Goal: Transaction & Acquisition: Purchase product/service

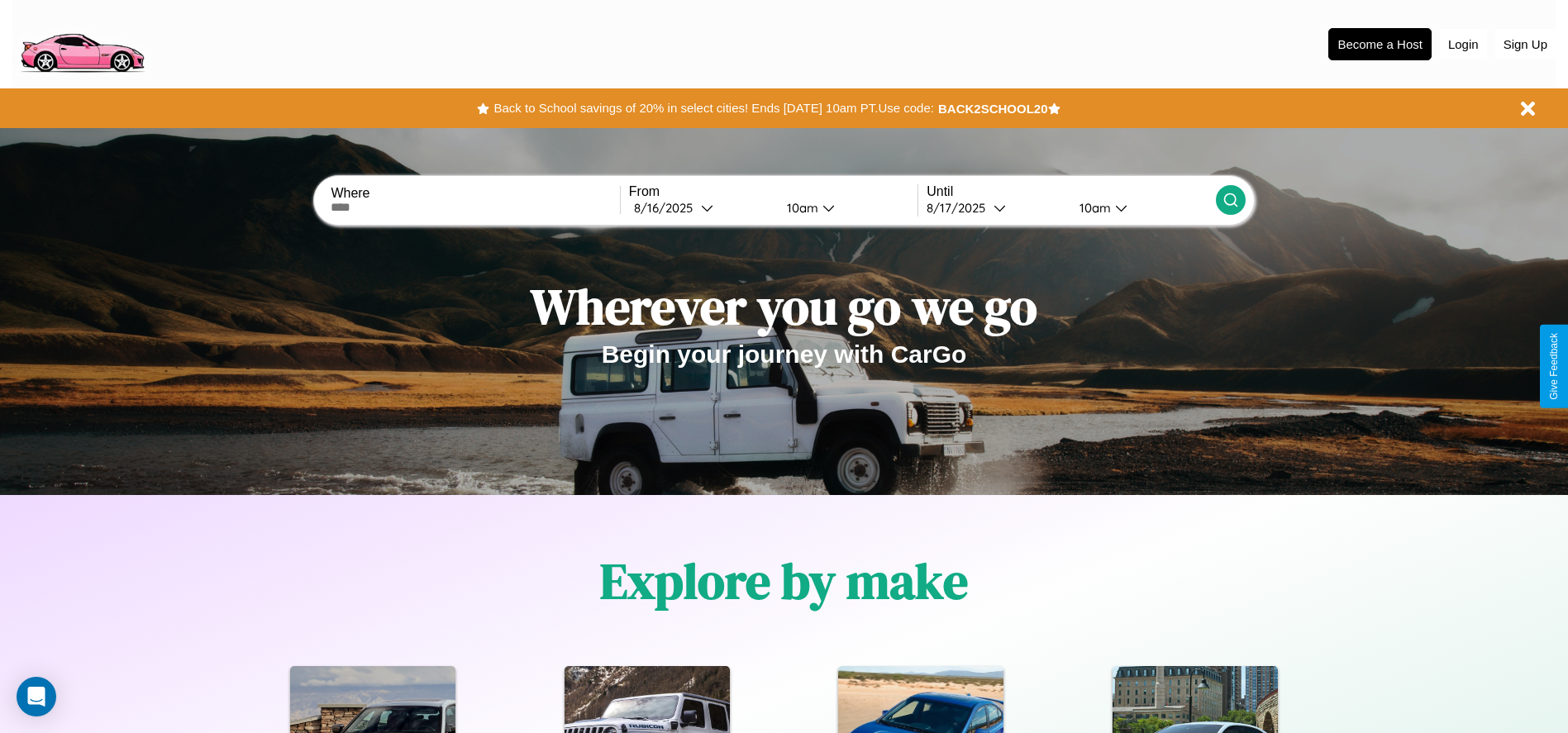
click at [476, 208] on input "text" at bounding box center [475, 207] width 289 height 13
type input "**********"
click at [701, 208] on div "[DATE]" at bounding box center [667, 208] width 67 height 15
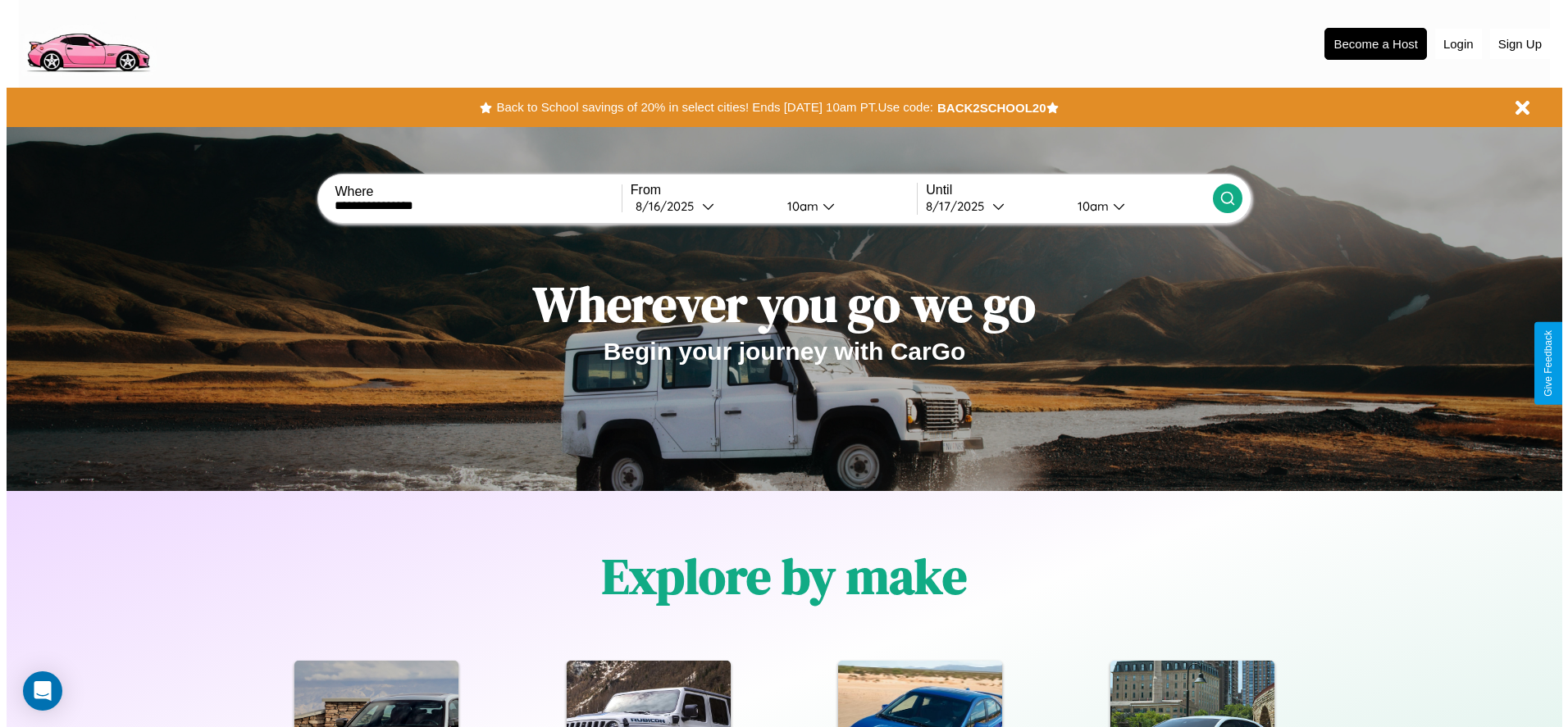
select select "*"
select select "****"
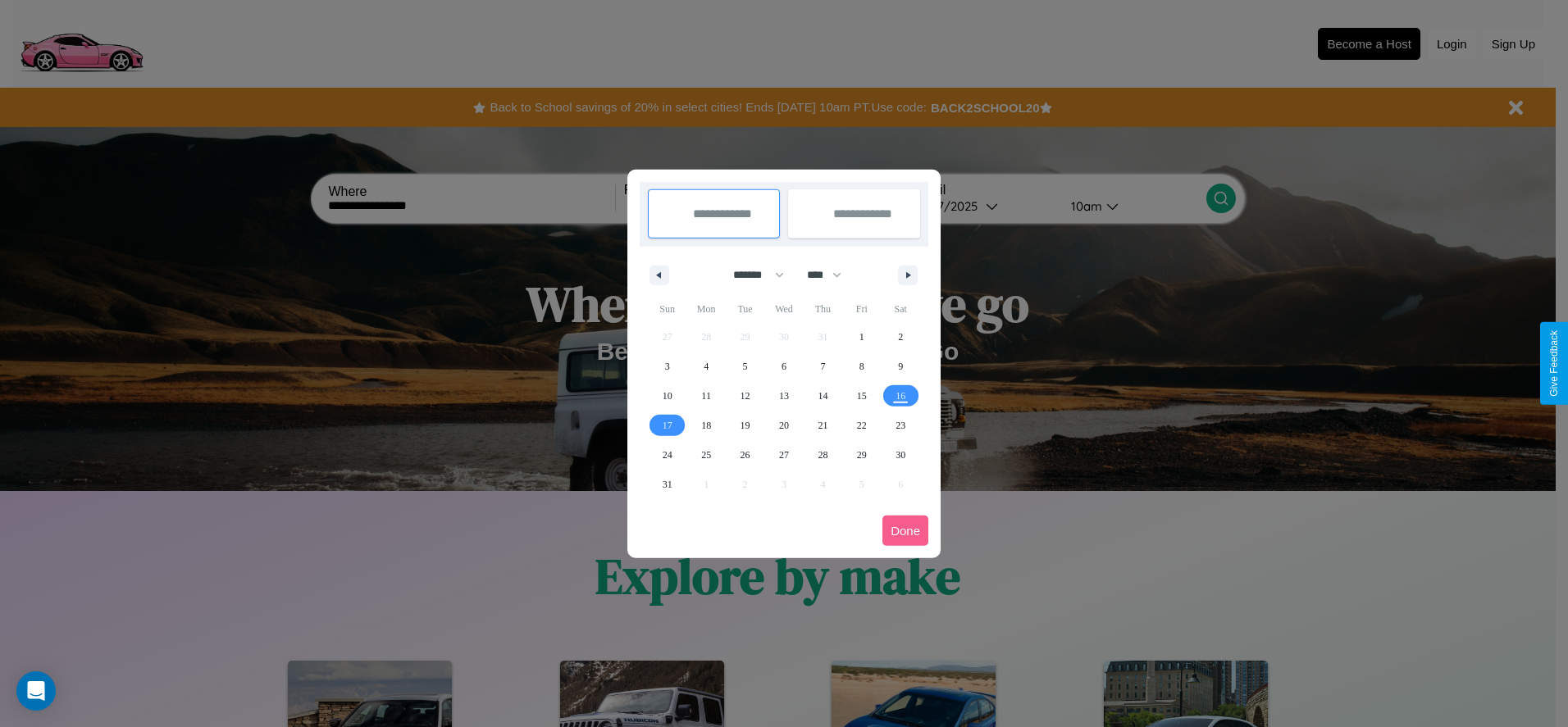
click at [751, 275] on select "******* ******** ***** ***** *** **** **** ****** ********* ******* ******** **…" at bounding box center [755, 275] width 70 height 27
select select "*"
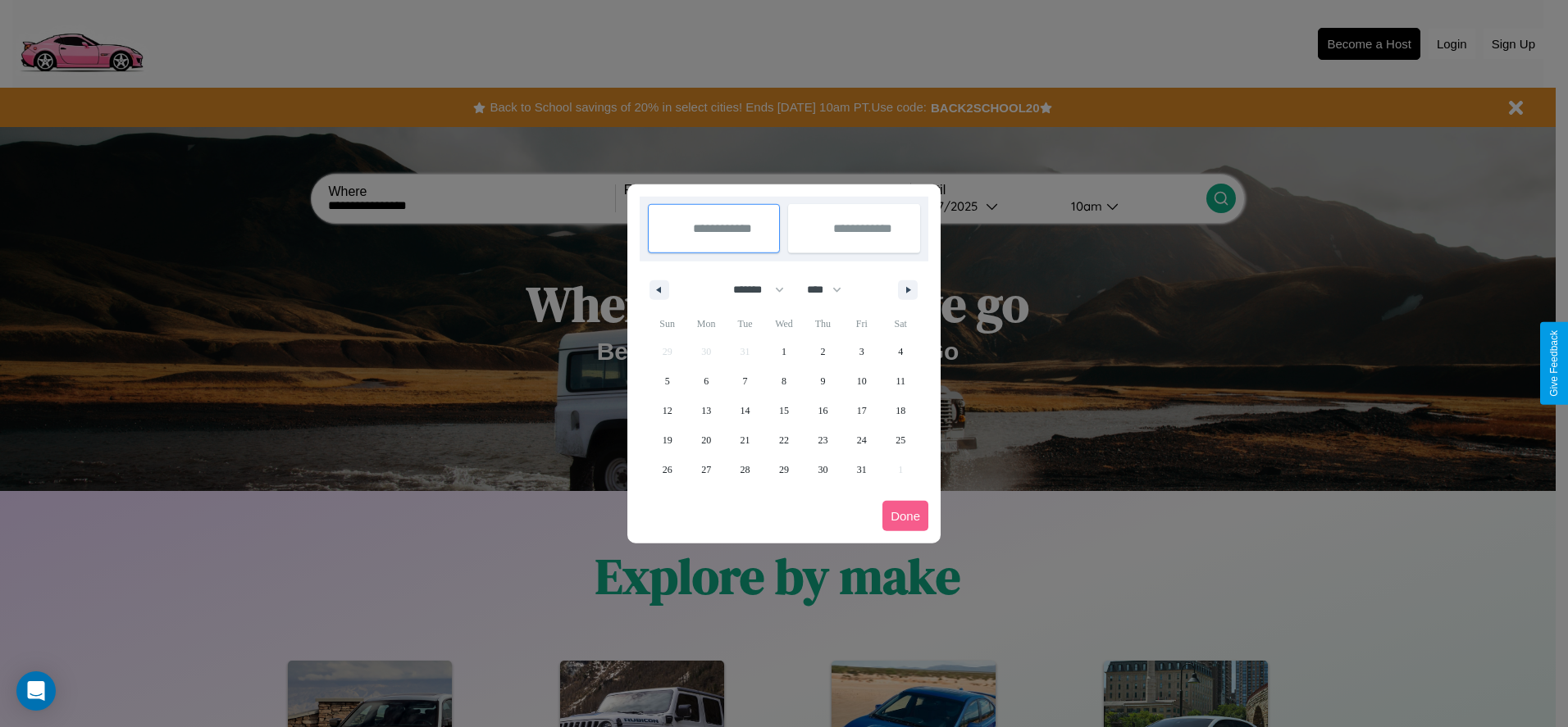
drag, startPoint x: 831, startPoint y: 289, endPoint x: 784, endPoint y: 329, distance: 61.7
click at [831, 289] on select "**** **** **** **** **** **** **** **** **** **** **** **** **** **** **** ****…" at bounding box center [824, 289] width 49 height 27
select select "****"
click at [706, 381] on span "5" at bounding box center [706, 381] width 5 height 30
type input "**********"
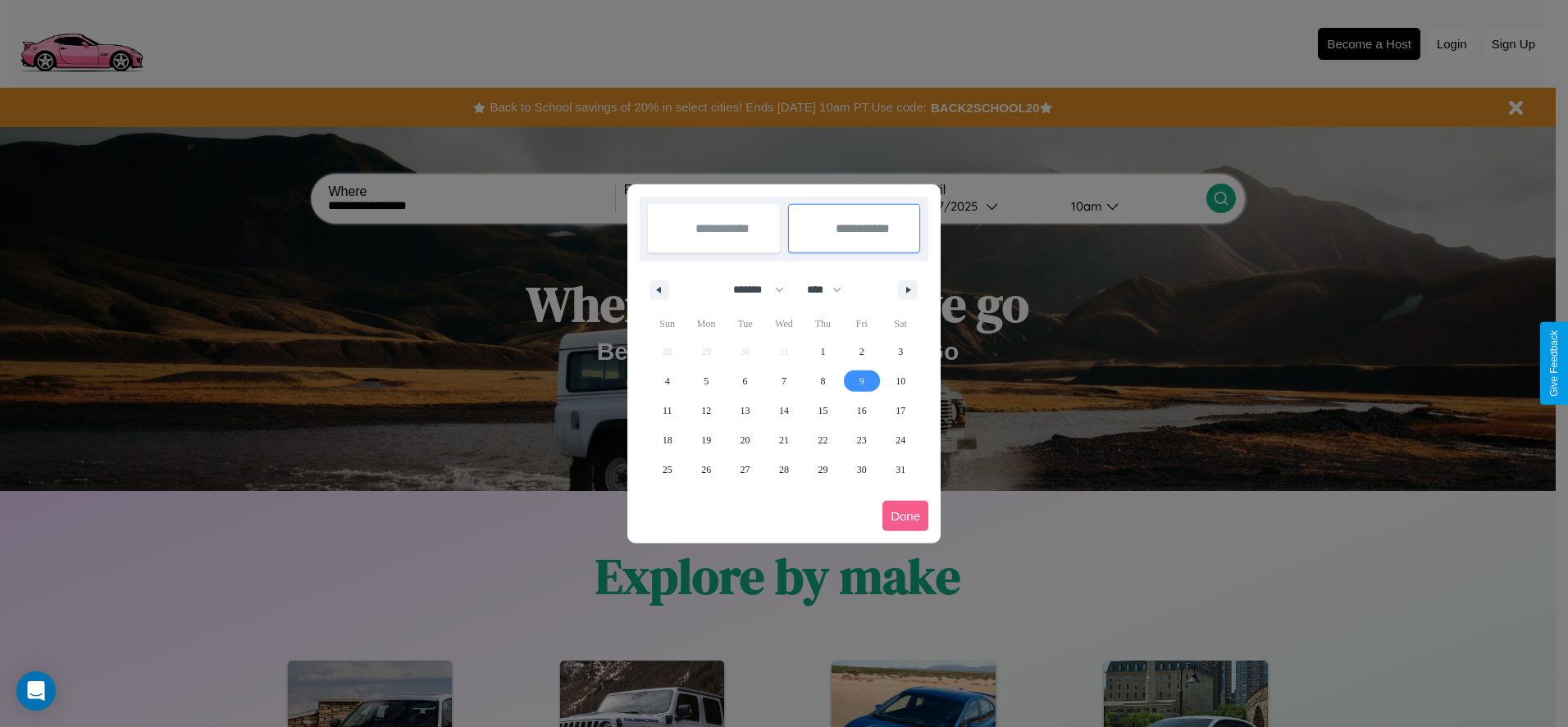
click at [861, 381] on span "9" at bounding box center [862, 381] width 5 height 30
type input "**********"
click at [905, 516] on button "Done" at bounding box center [905, 516] width 46 height 31
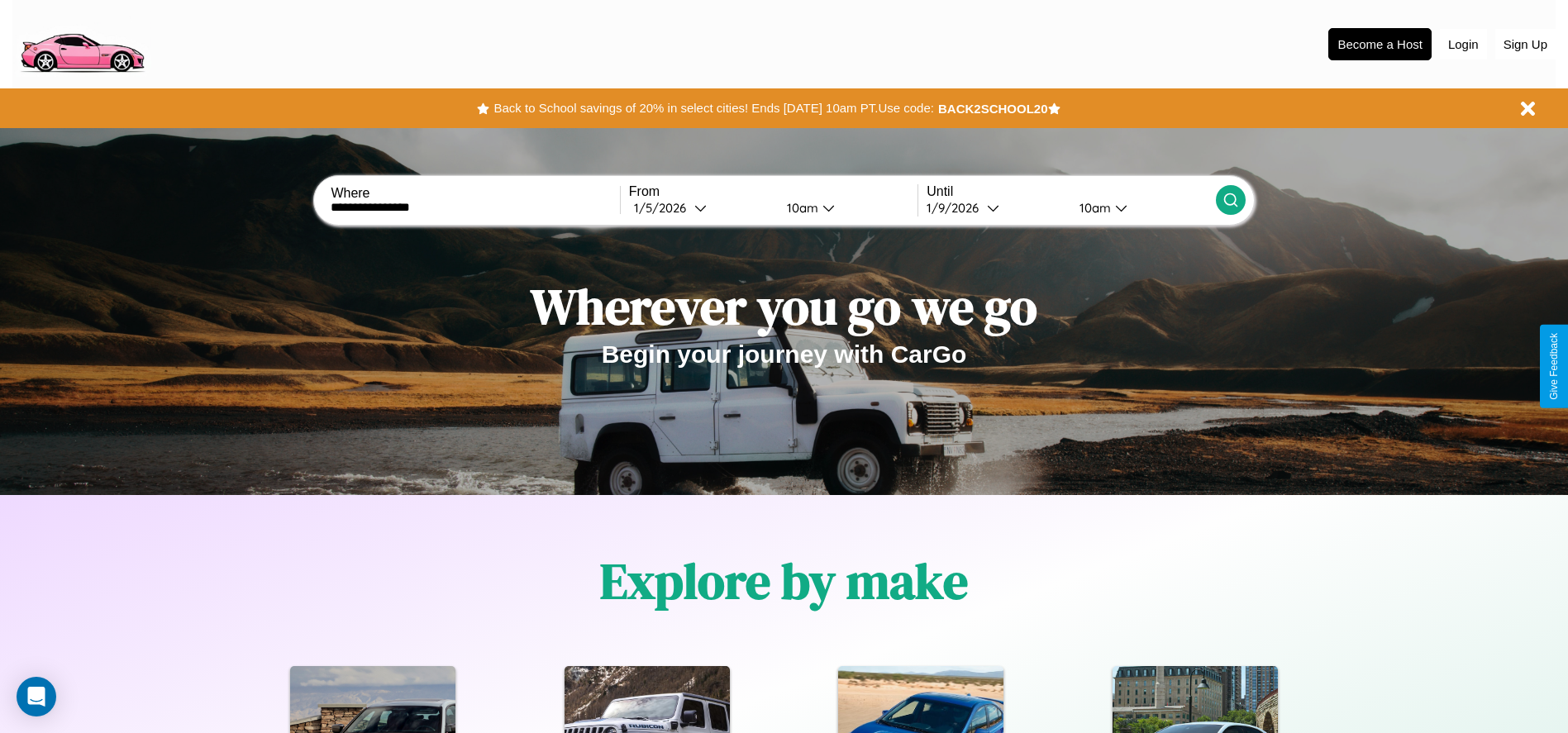
click at [1230, 200] on icon at bounding box center [1231, 199] width 16 height 16
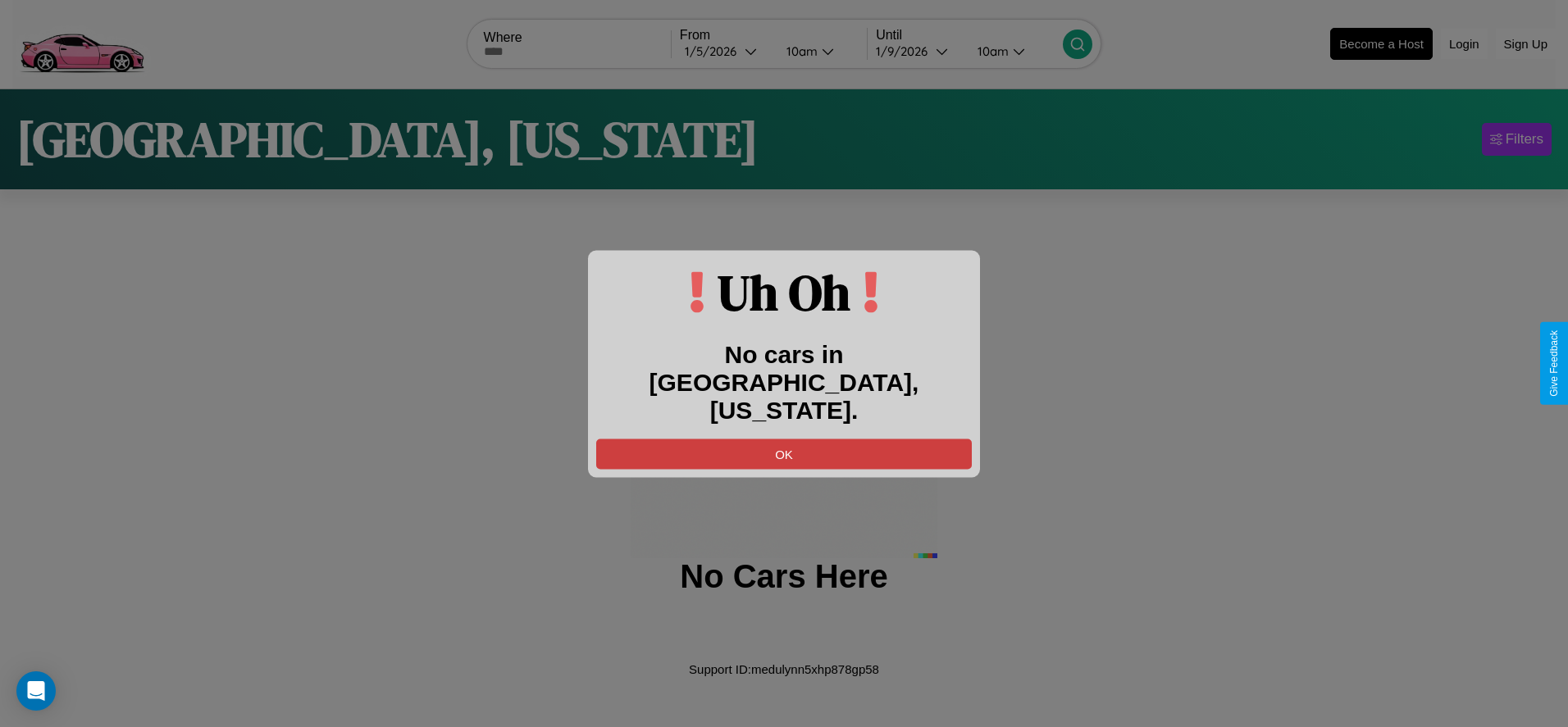
click at [784, 438] on button "OK" at bounding box center [784, 454] width 376 height 31
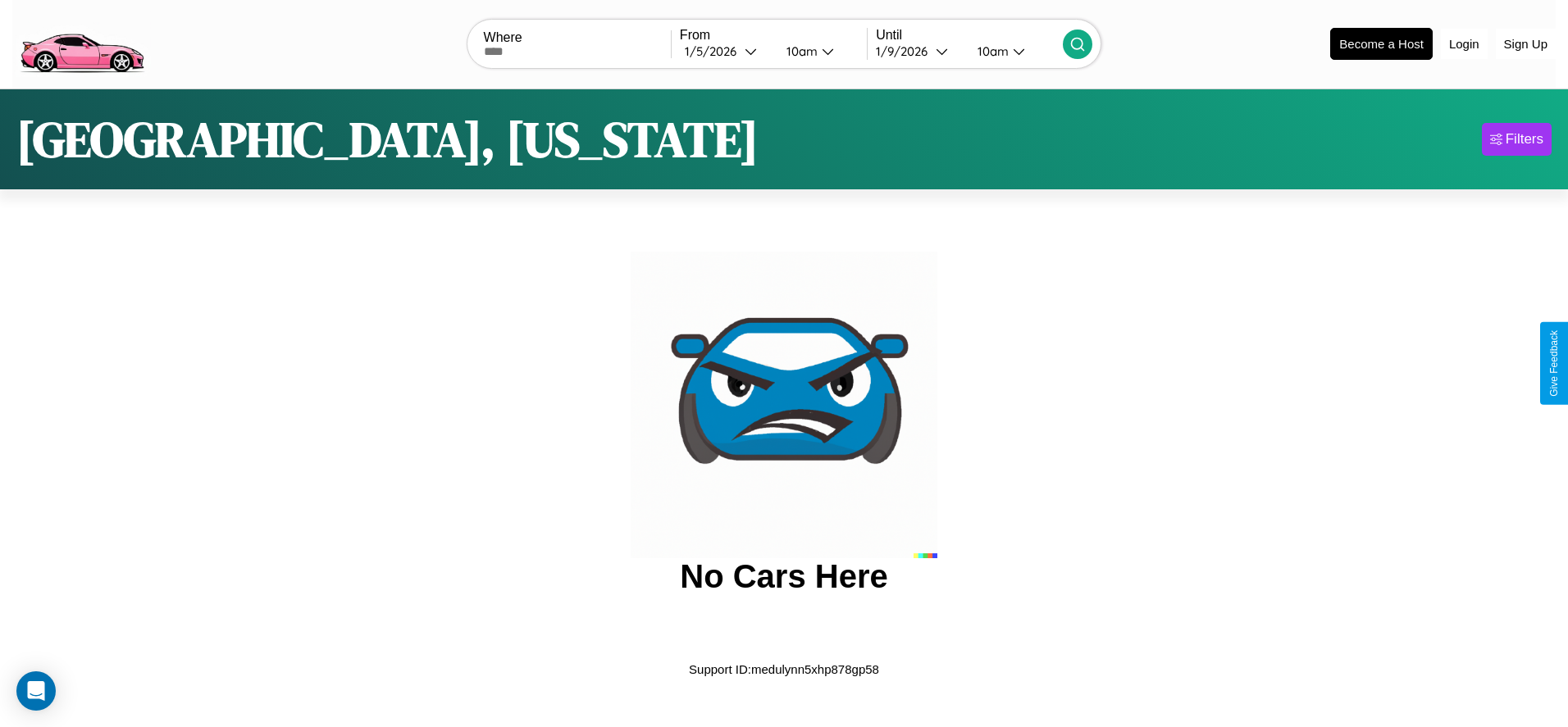
click at [81, 42] on img at bounding box center [81, 43] width 139 height 69
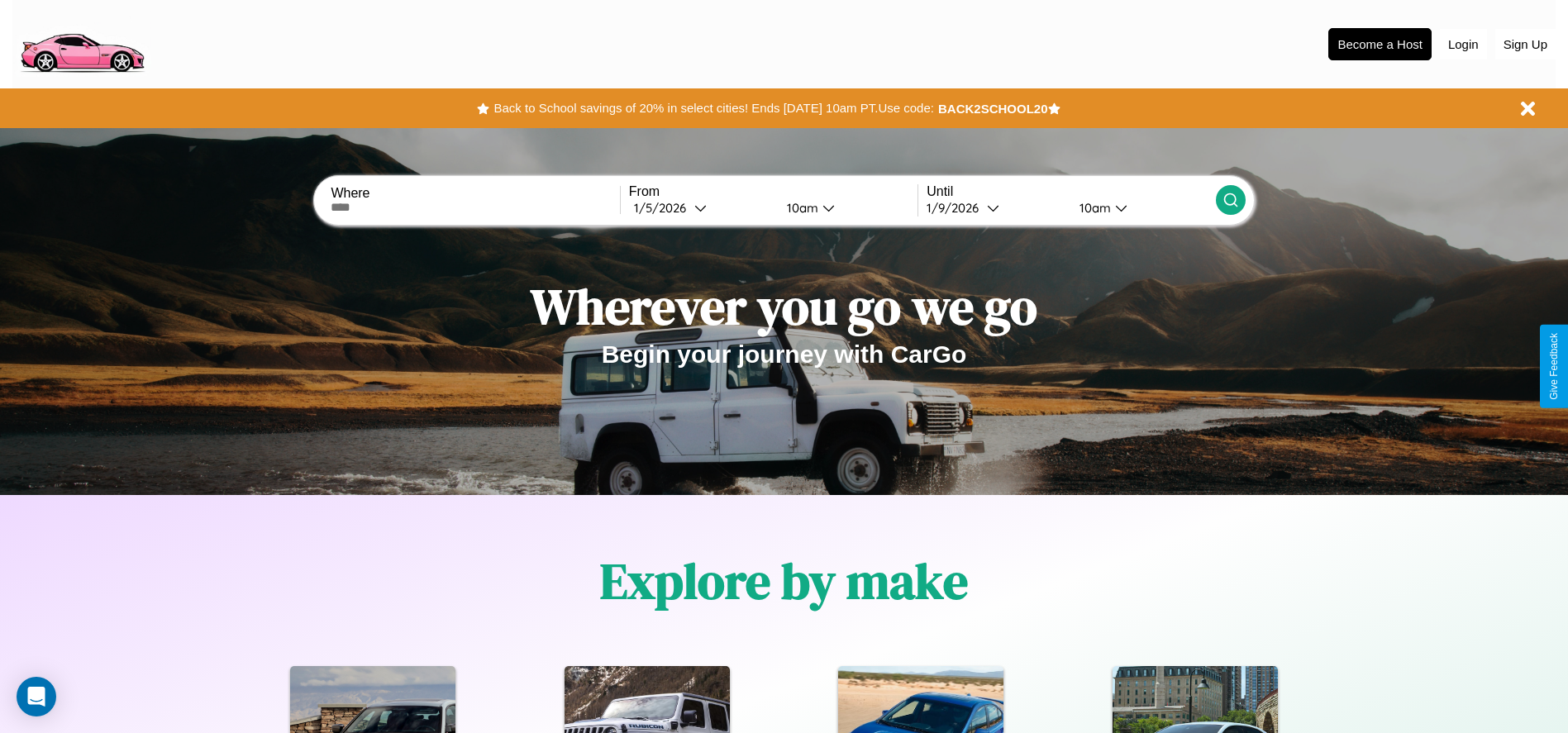
click at [476, 208] on input "text" at bounding box center [475, 207] width 289 height 13
type input "**********"
click at [701, 208] on icon at bounding box center [701, 208] width 12 height 12
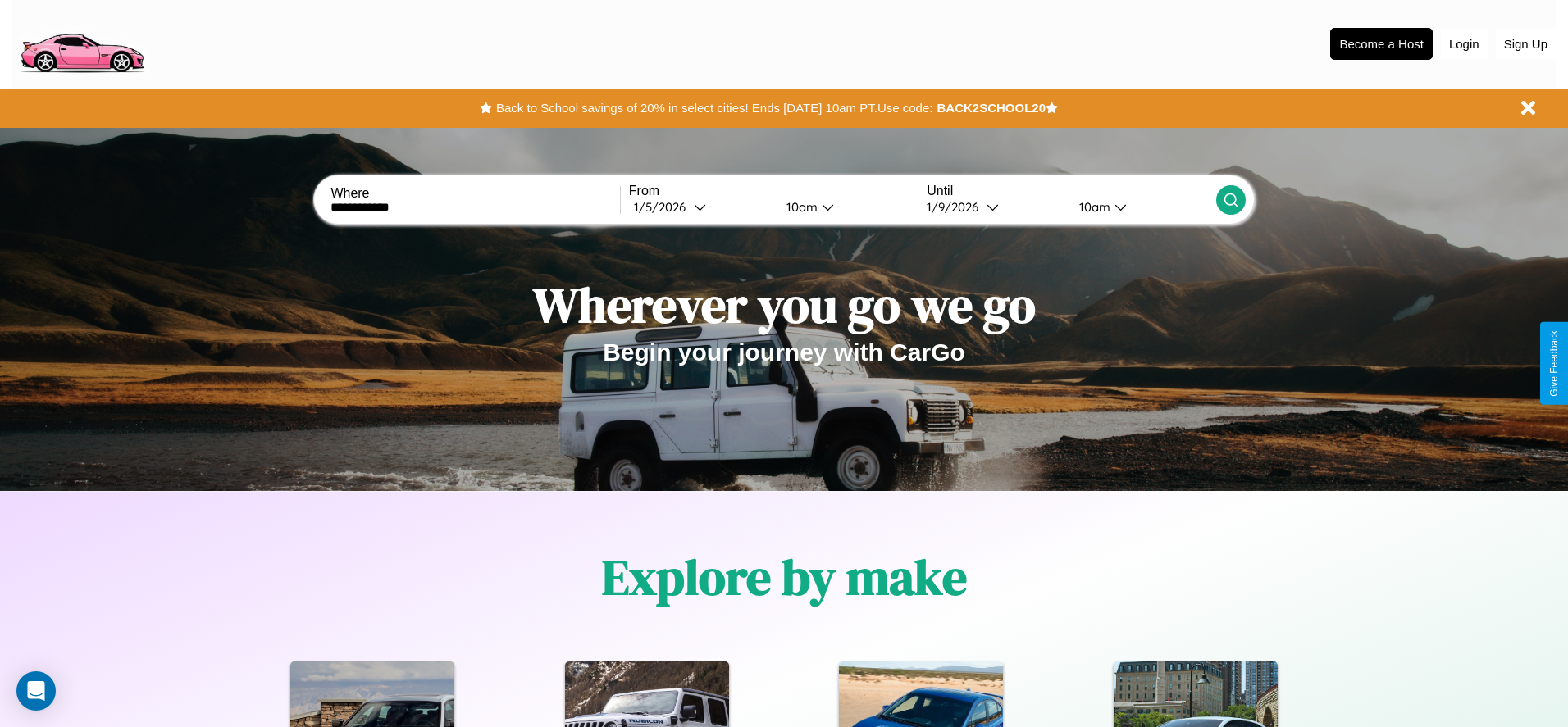
select select "*"
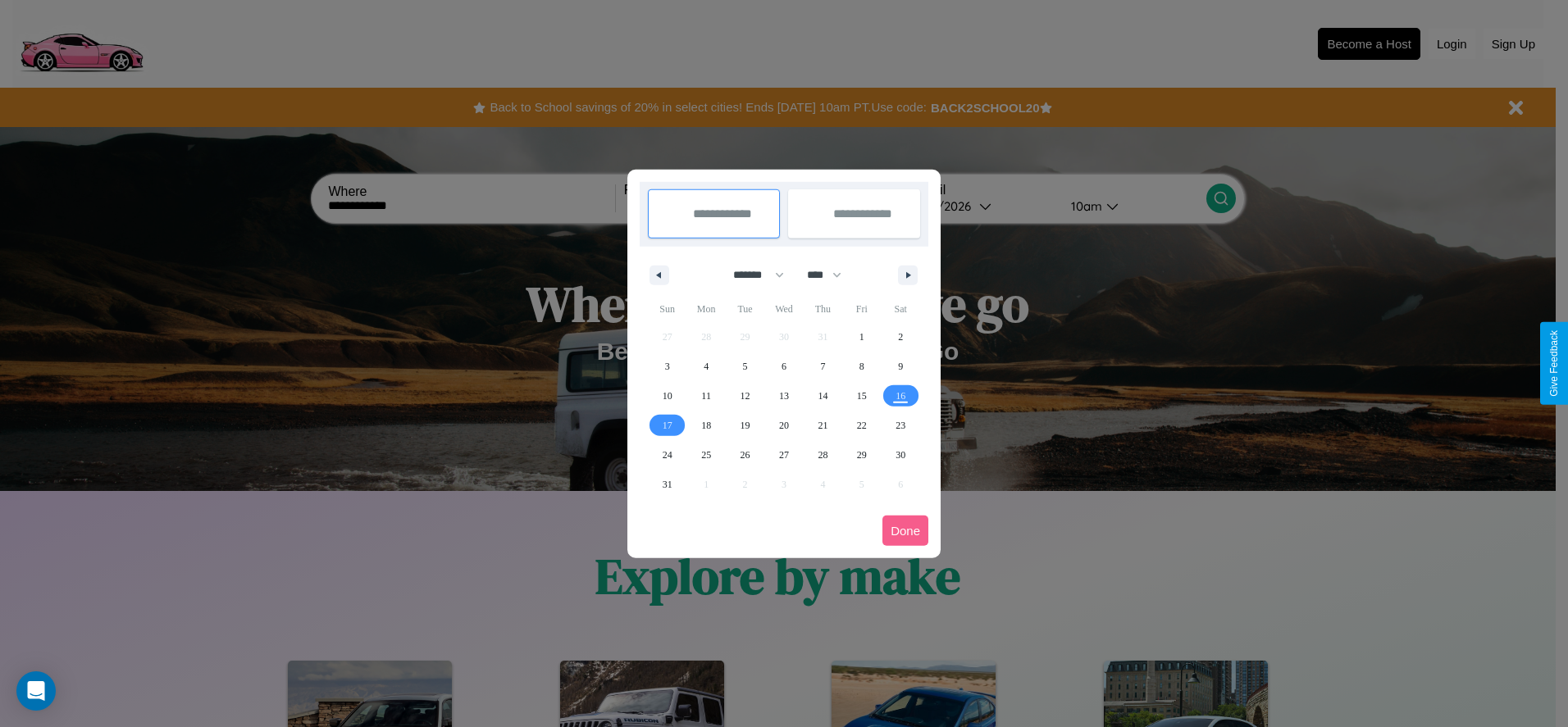
drag, startPoint x: 751, startPoint y: 275, endPoint x: 784, endPoint y: 329, distance: 63.3
click at [751, 275] on select "******* ******** ***** ***** *** **** **** ****** ********* ******* ******** **…" at bounding box center [755, 275] width 70 height 27
drag, startPoint x: 831, startPoint y: 275, endPoint x: 784, endPoint y: 329, distance: 71.6
click at [831, 275] on select "**** **** **** **** **** **** **** **** **** **** **** **** **** **** **** ****…" at bounding box center [824, 275] width 49 height 27
select select "****"
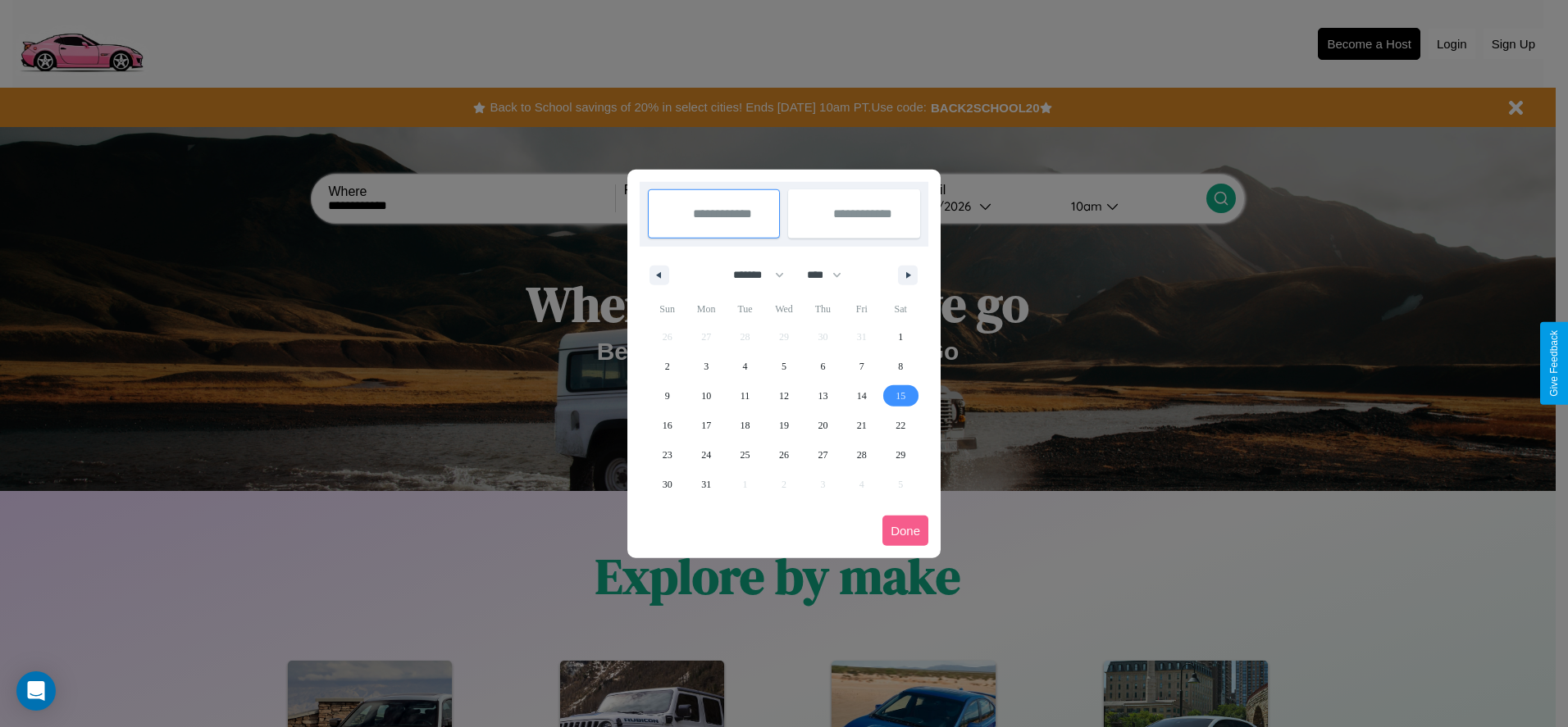
click at [900, 395] on span "15" at bounding box center [900, 396] width 10 height 30
type input "**********"
click at [744, 454] on span "25" at bounding box center [745, 455] width 10 height 30
type input "**********"
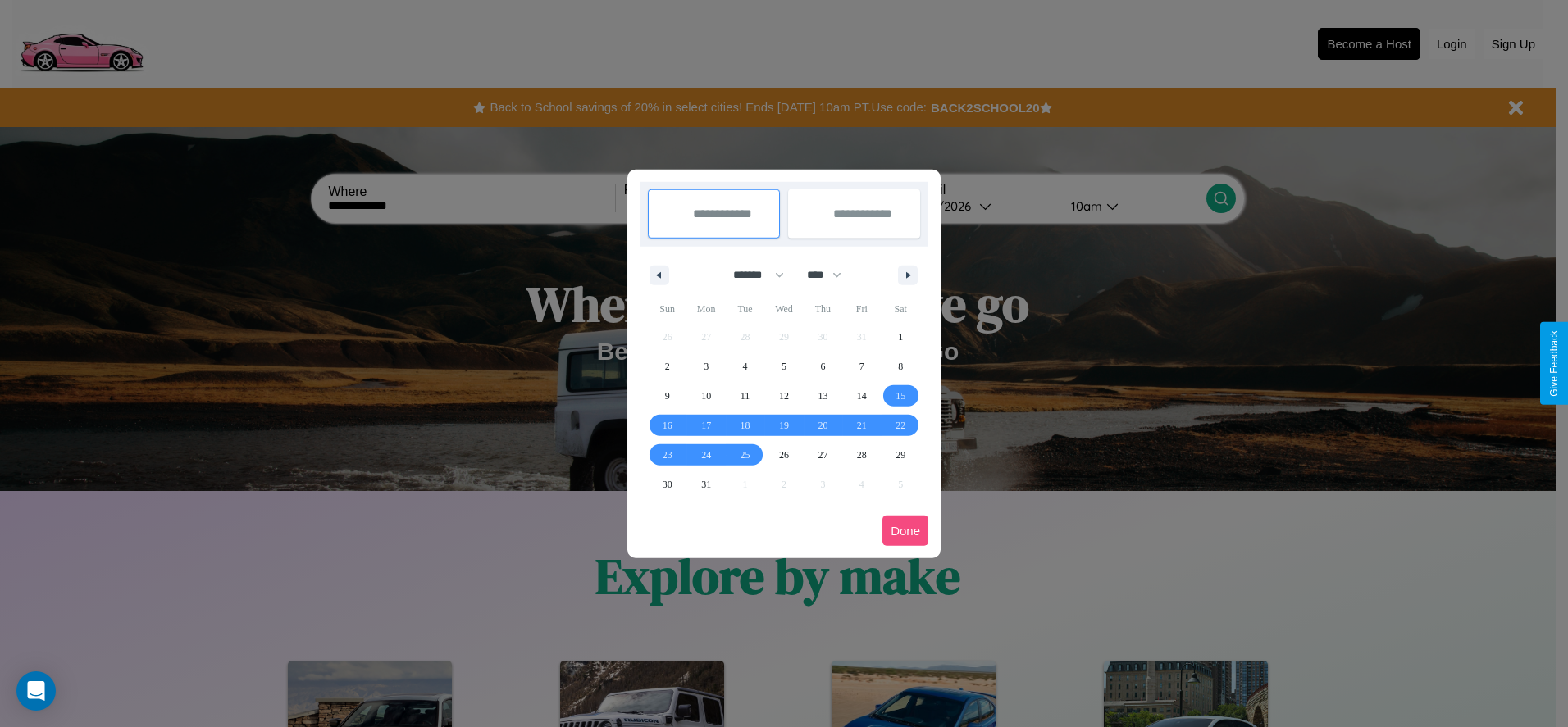
click at [905, 530] on button "Done" at bounding box center [905, 531] width 46 height 31
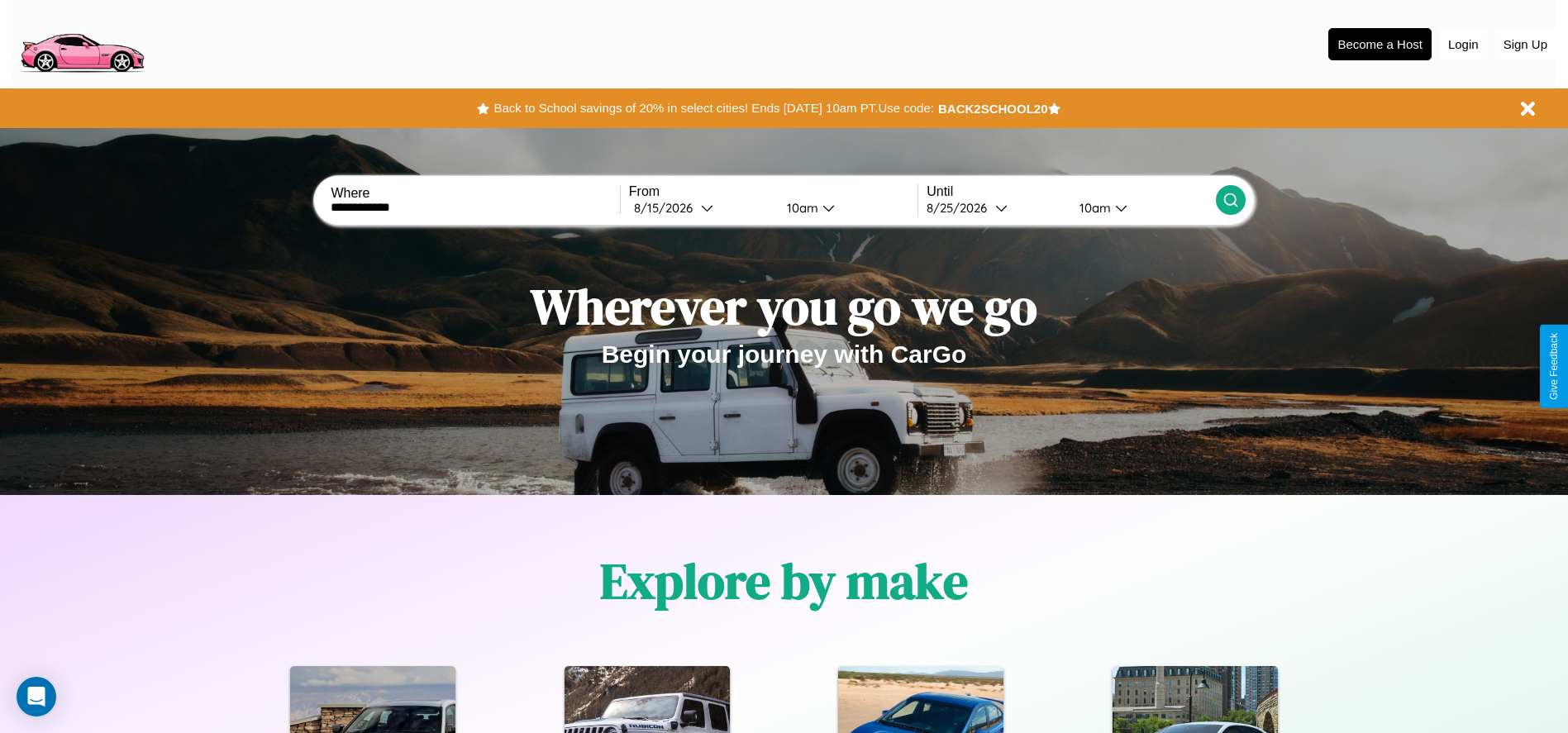
click at [799, 208] on div "10am" at bounding box center [800, 208] width 44 height 15
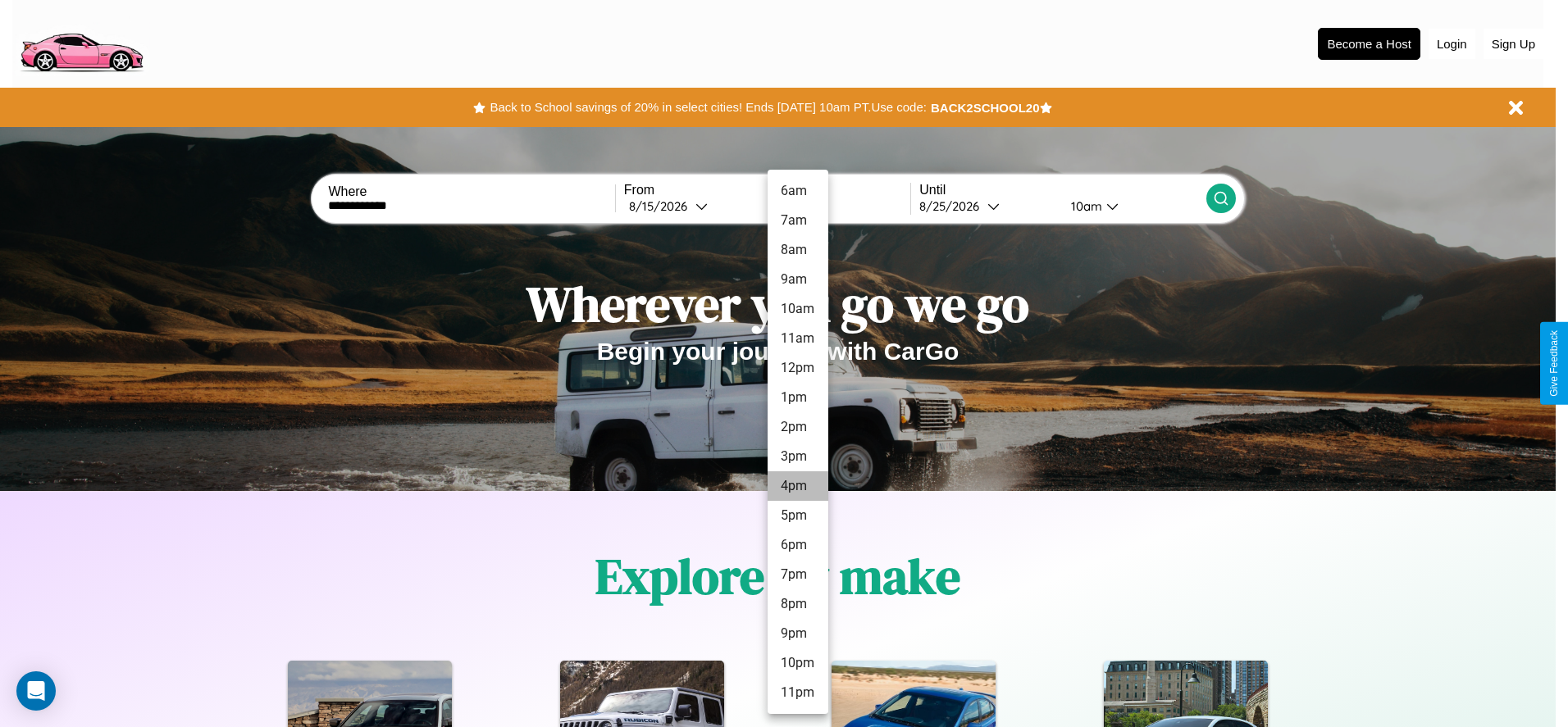
click at [797, 486] on li "4pm" at bounding box center [797, 486] width 60 height 30
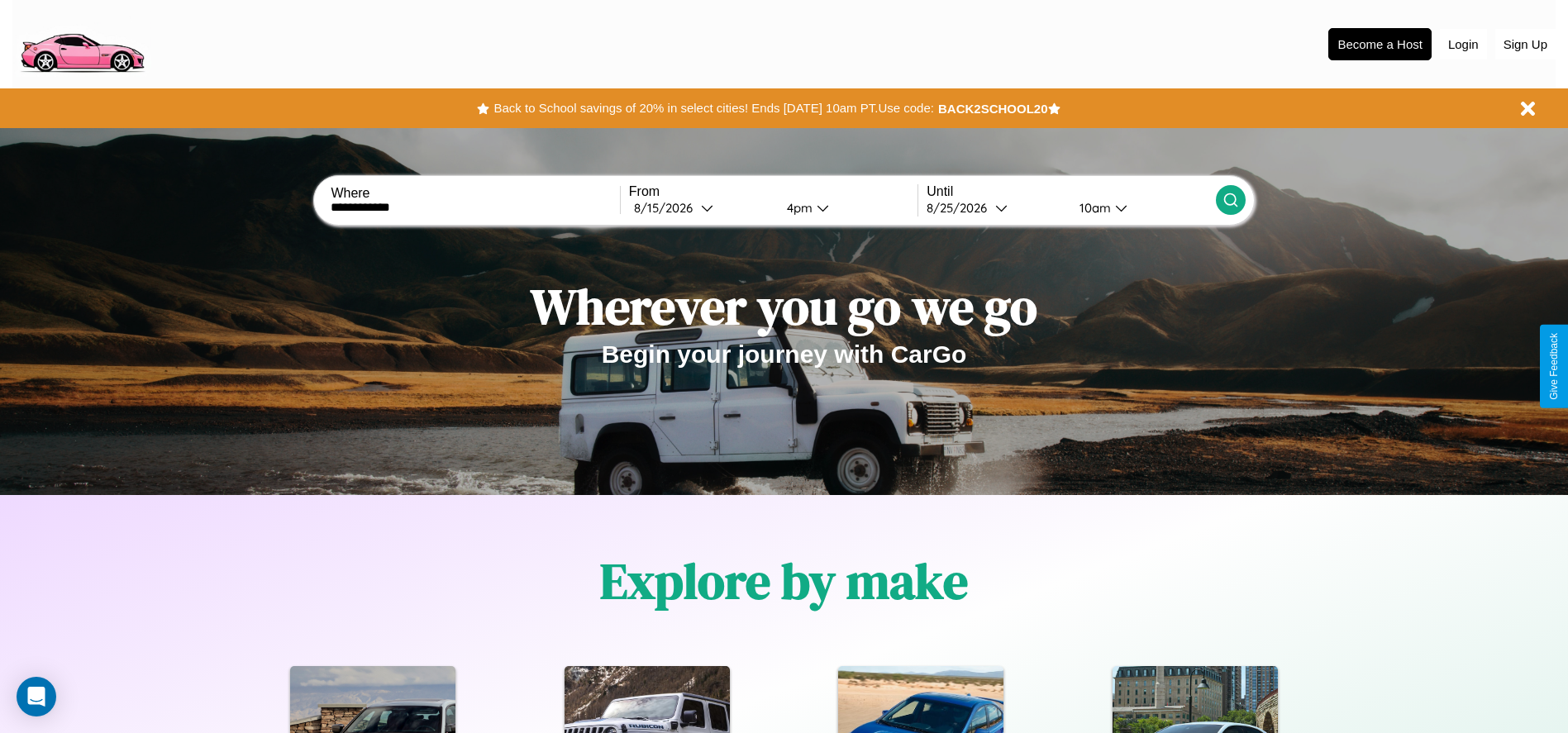
click at [1093, 208] on div "10am" at bounding box center [1093, 208] width 44 height 15
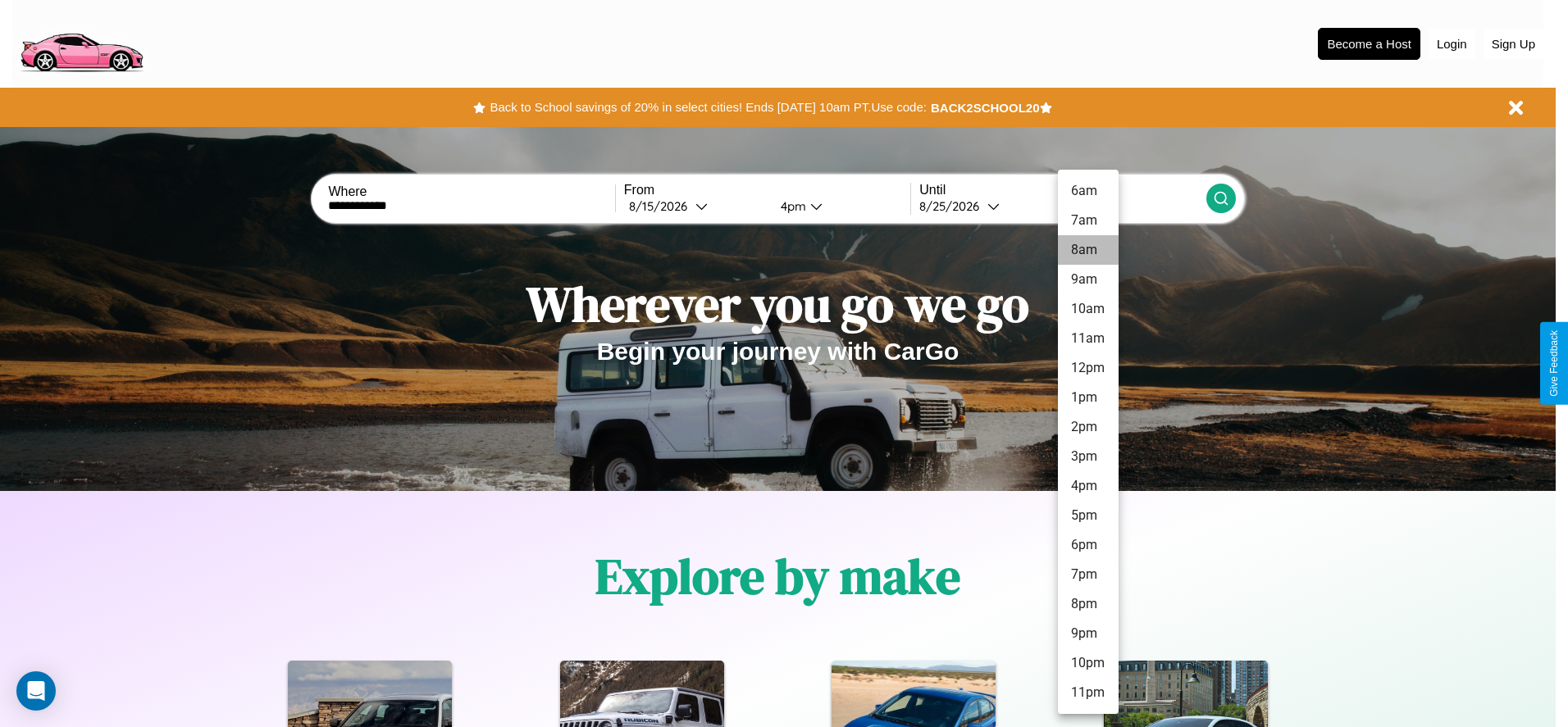
click at [1088, 250] on li "8am" at bounding box center [1088, 249] width 60 height 30
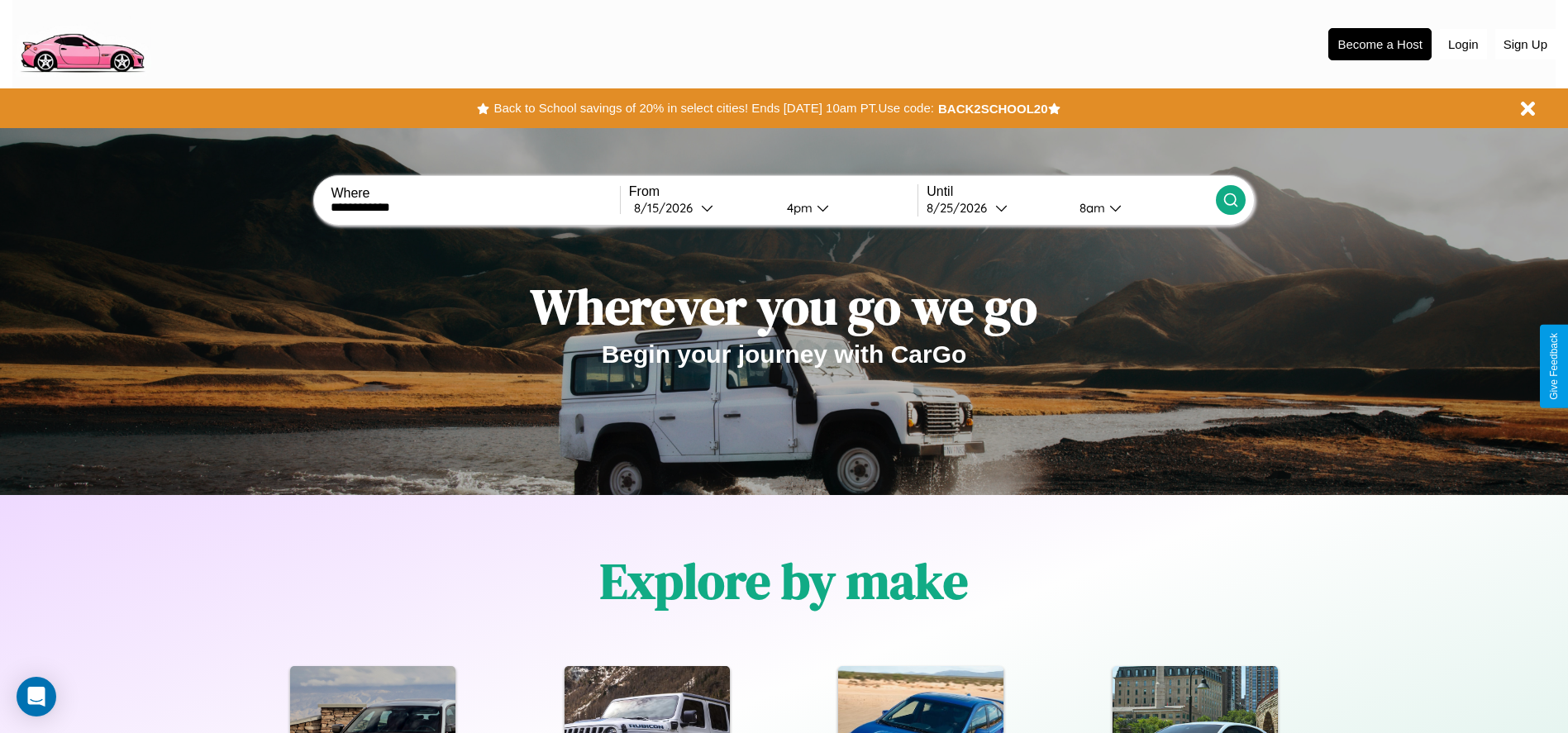
click at [1230, 200] on icon at bounding box center [1231, 199] width 16 height 16
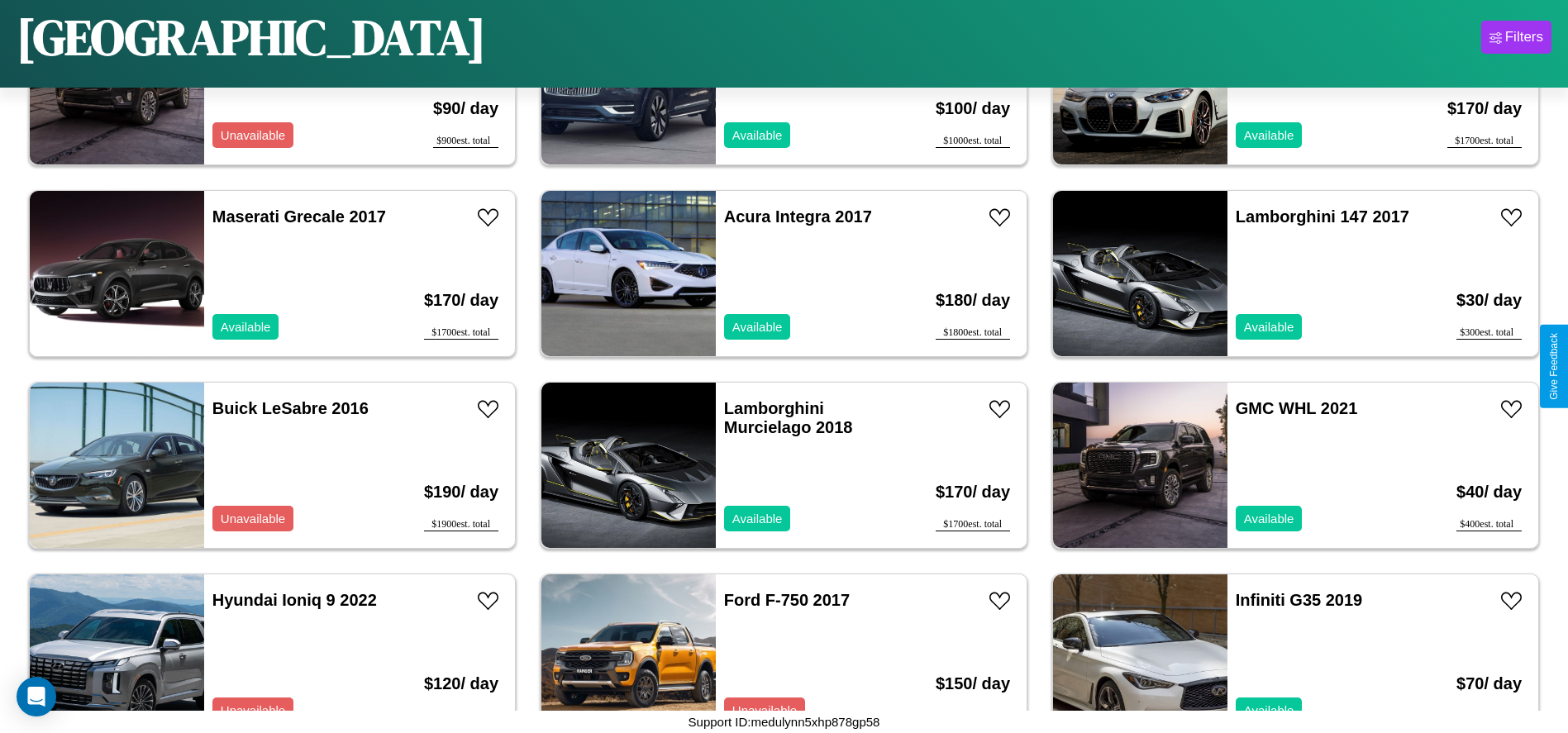
scroll to position [567, 0]
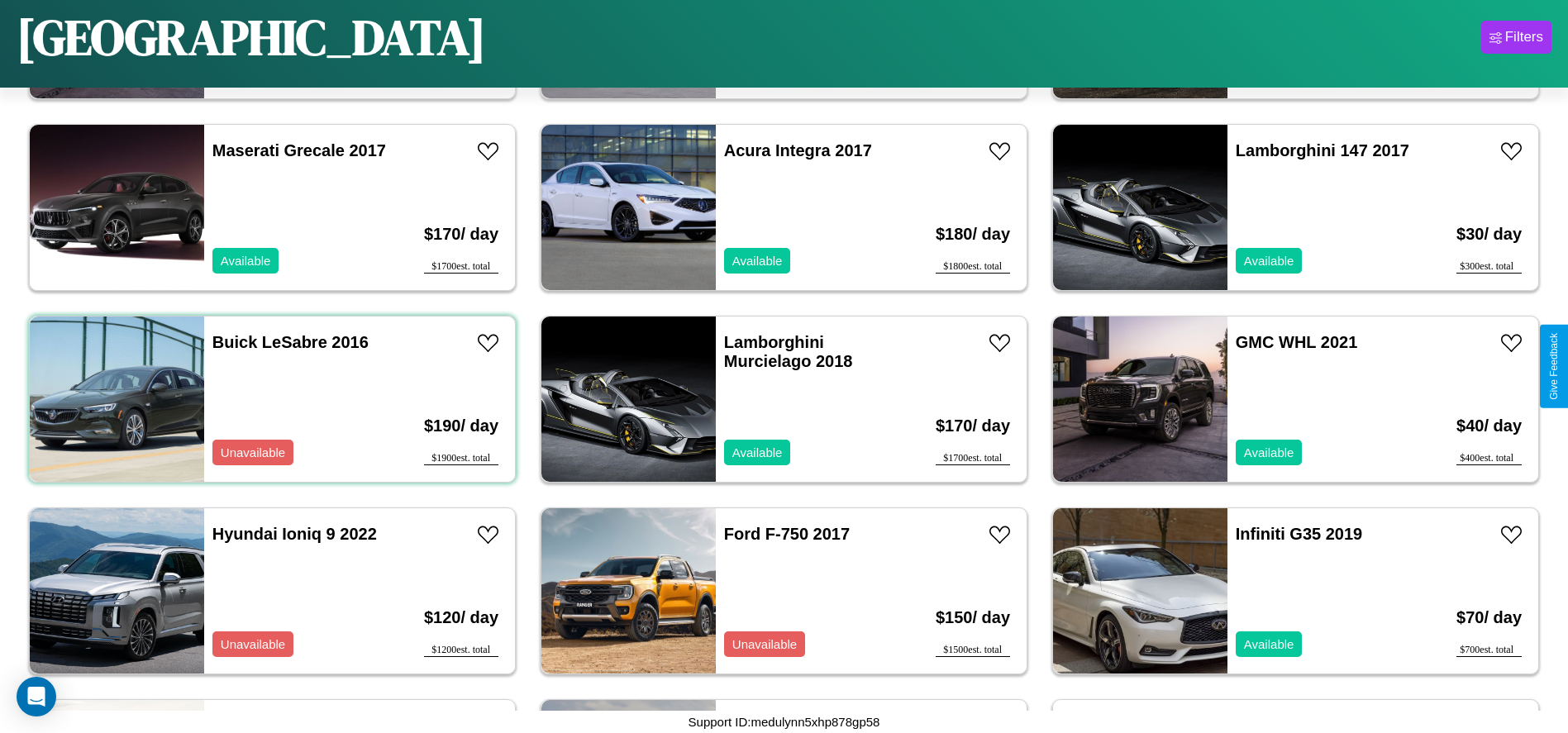
click at [270, 399] on div "Buick LeSabre 2016 Unavailable" at bounding box center [300, 399] width 191 height 166
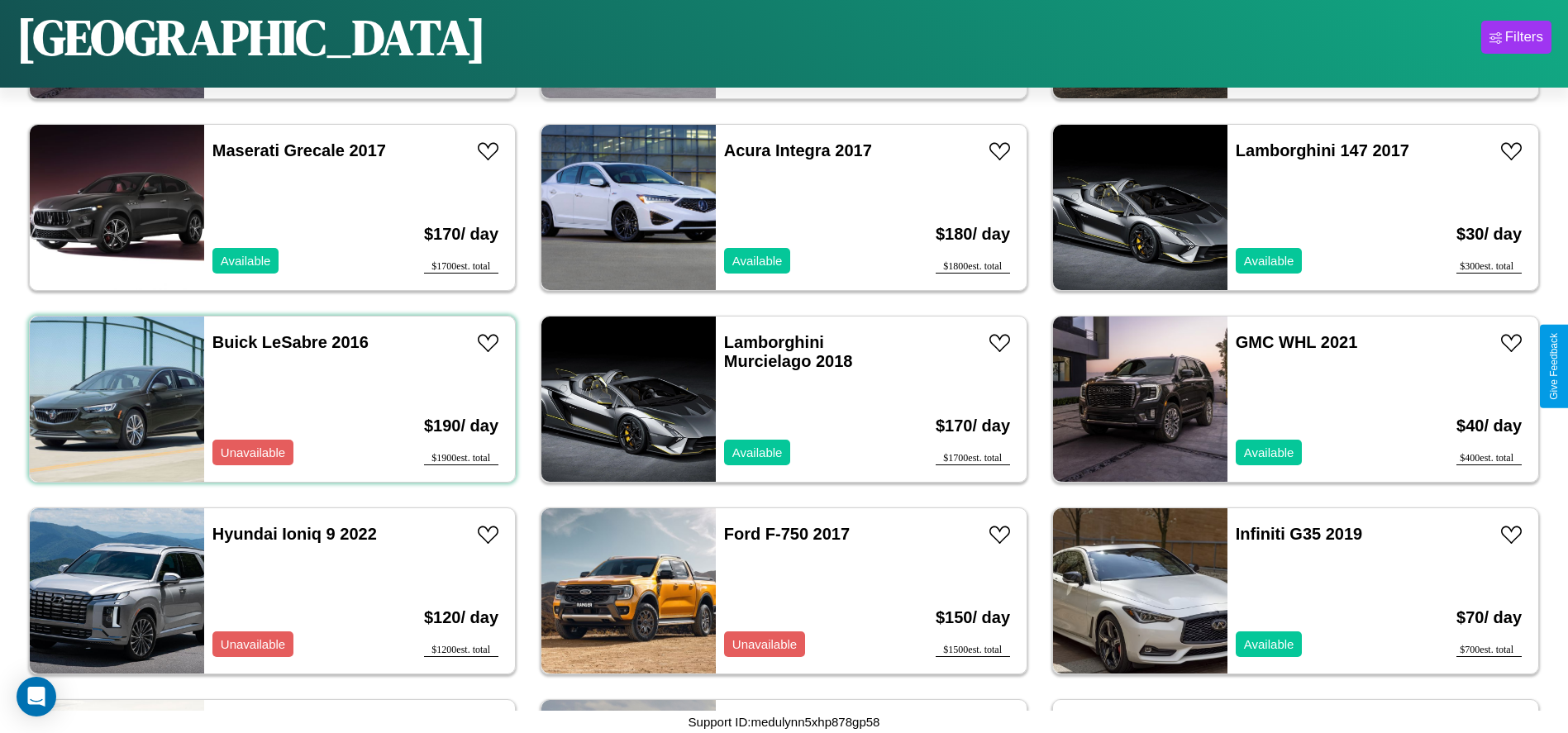
click at [270, 399] on div "Buick LeSabre 2016 Unavailable" at bounding box center [300, 399] width 191 height 166
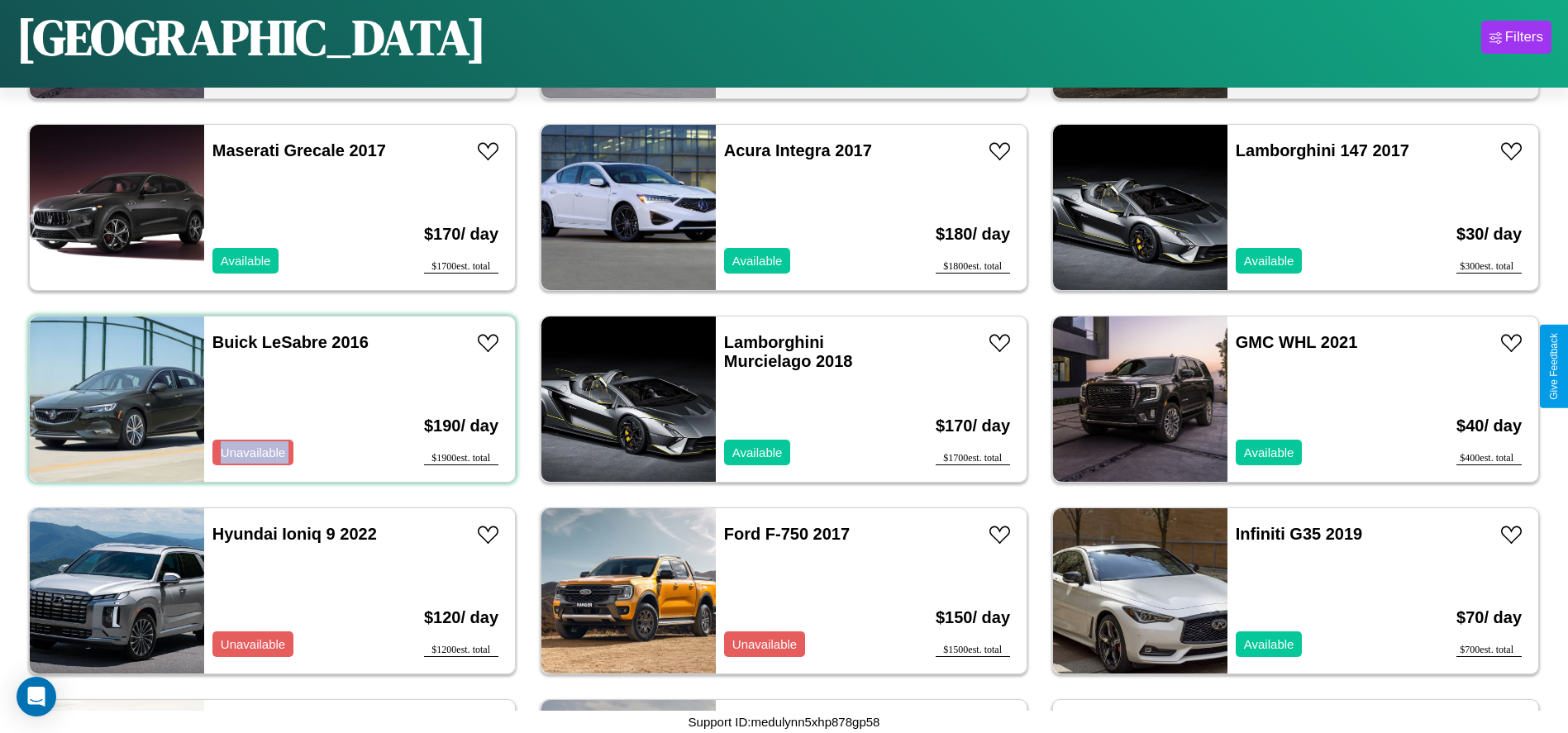
click at [270, 399] on div "Buick LeSabre 2016 Unavailable" at bounding box center [300, 399] width 191 height 166
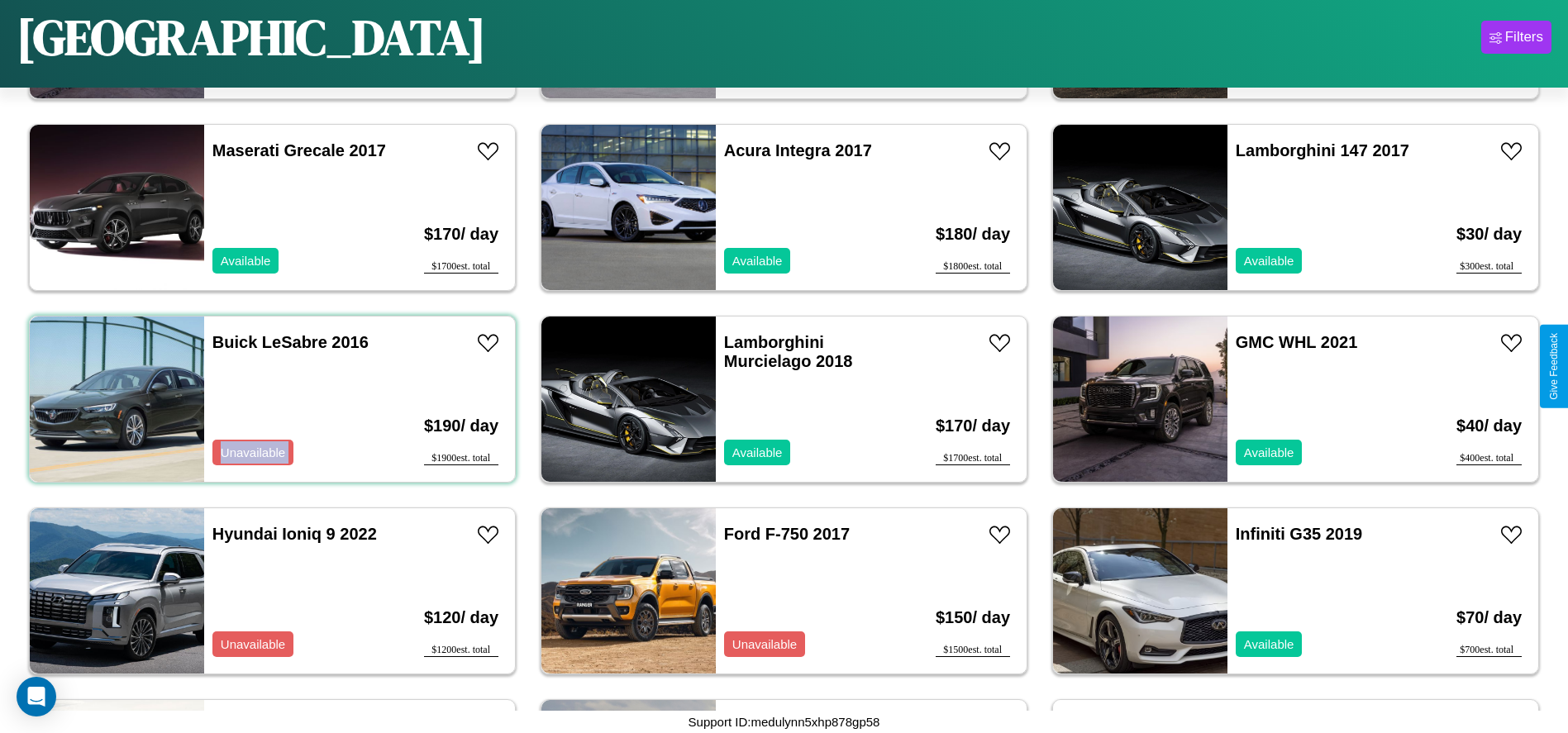
click at [270, 399] on div "Buick LeSabre 2016 Unavailable" at bounding box center [300, 399] width 191 height 166
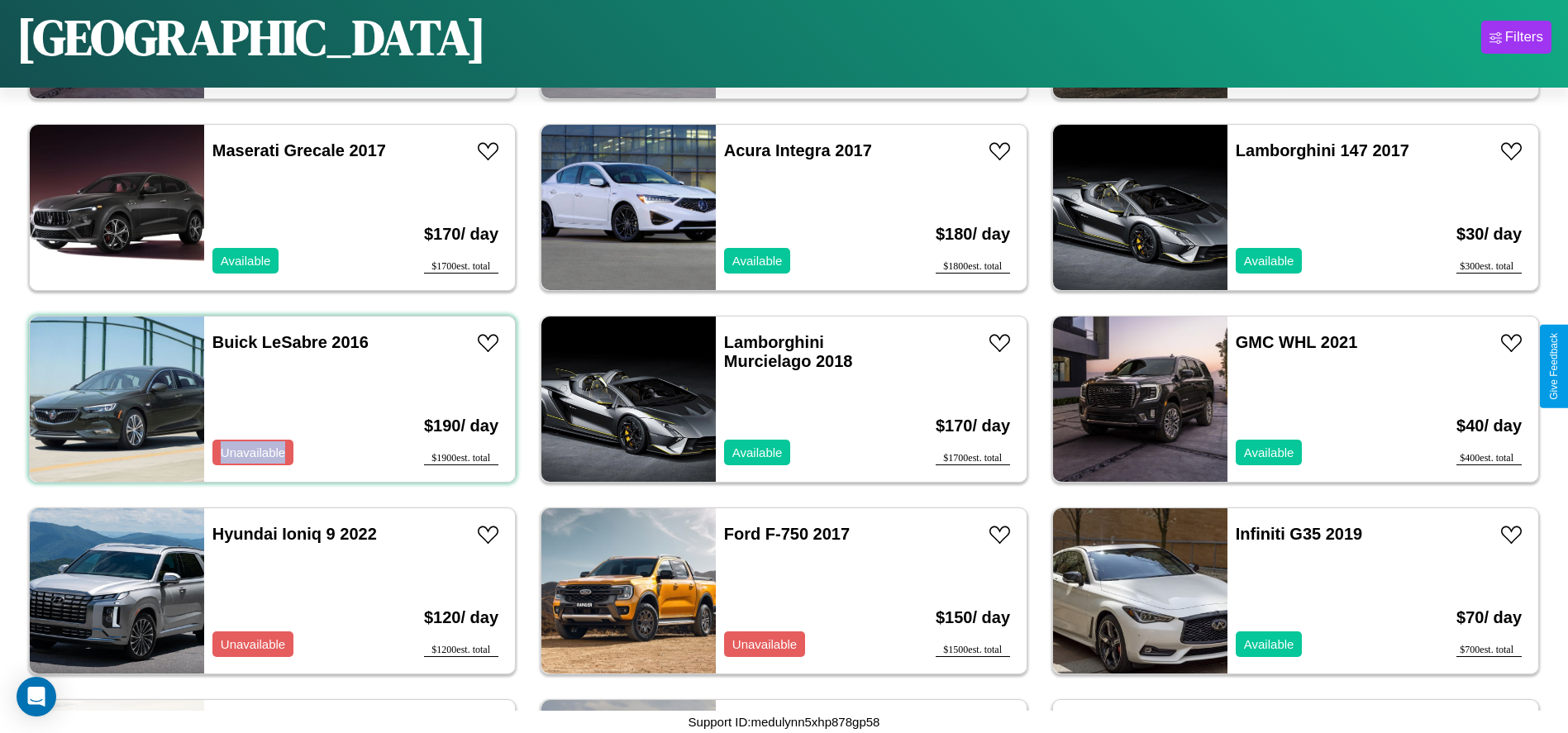
click at [270, 399] on div "Buick LeSabre 2016 Unavailable" at bounding box center [300, 399] width 191 height 166
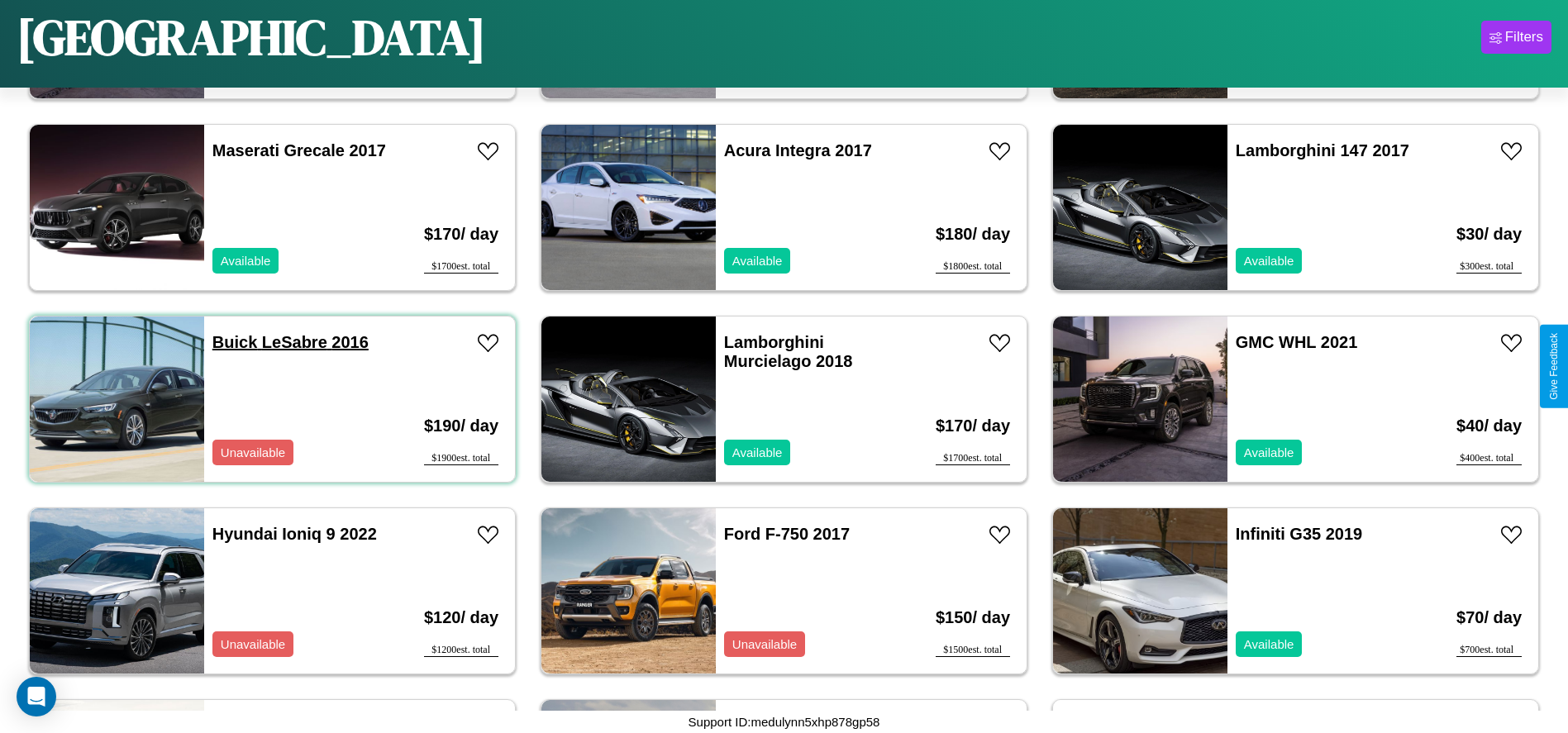
click at [233, 342] on link "Buick LeSabre 2016" at bounding box center [290, 342] width 156 height 18
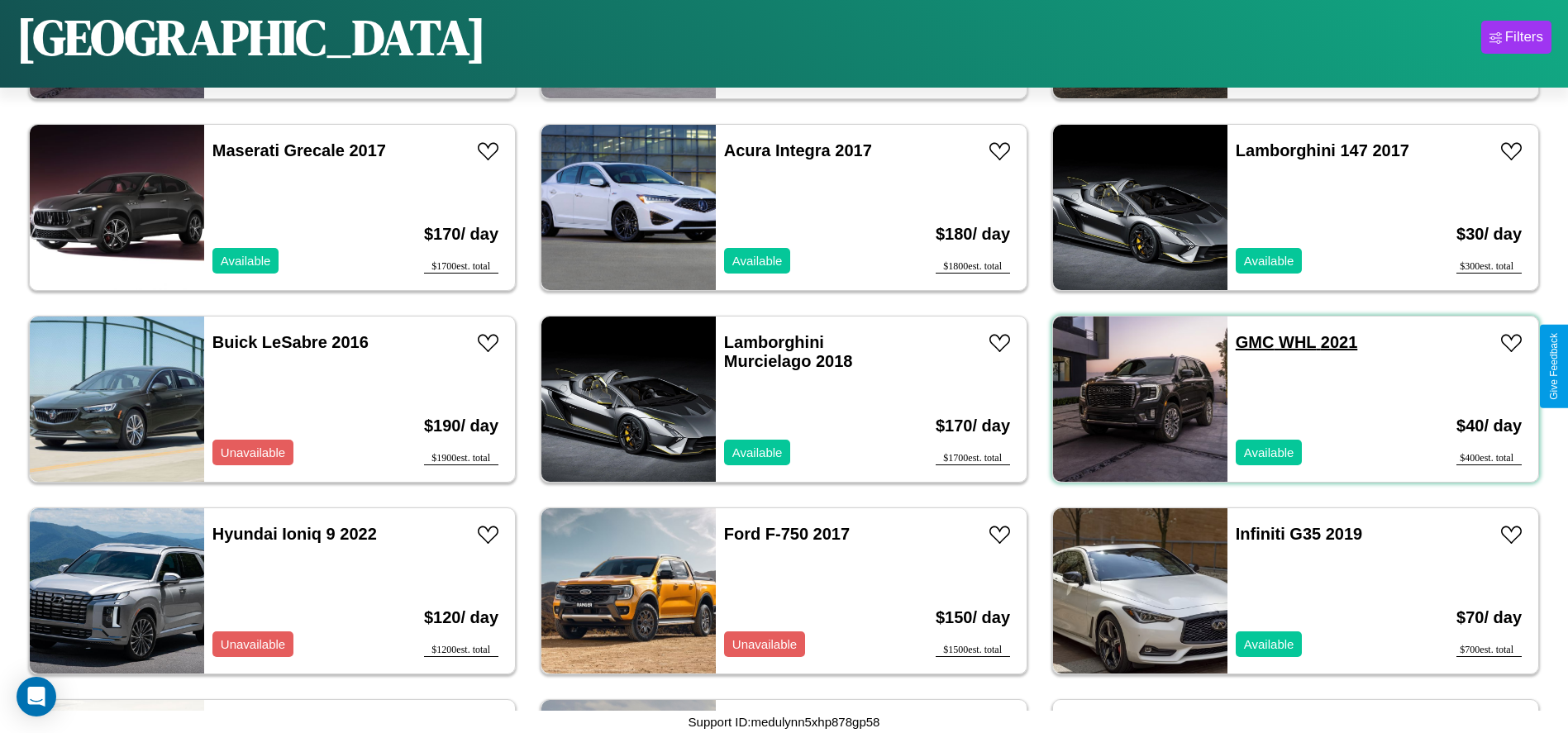
click at [1245, 342] on link "GMC WHL 2021" at bounding box center [1297, 342] width 122 height 18
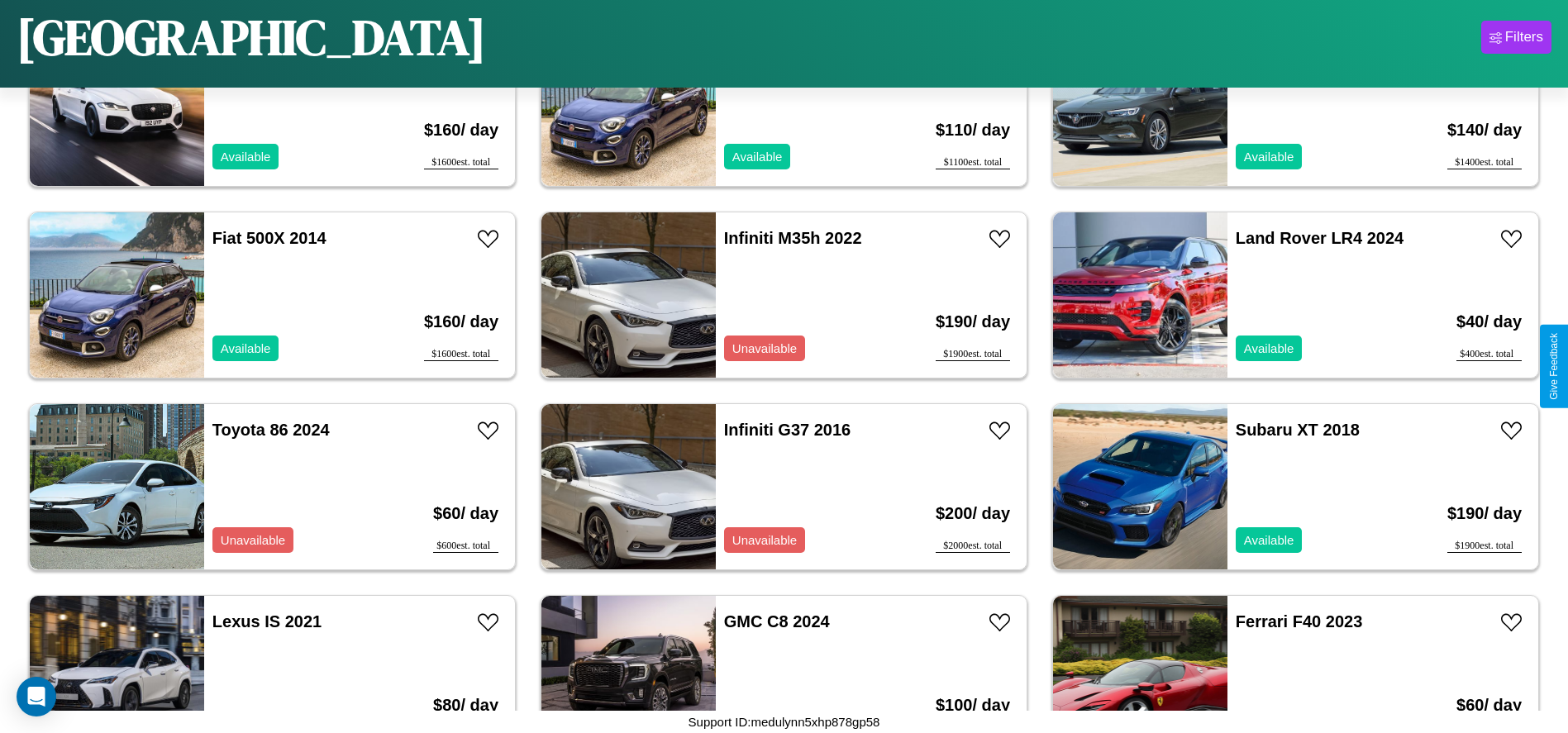
scroll to position [3060, 0]
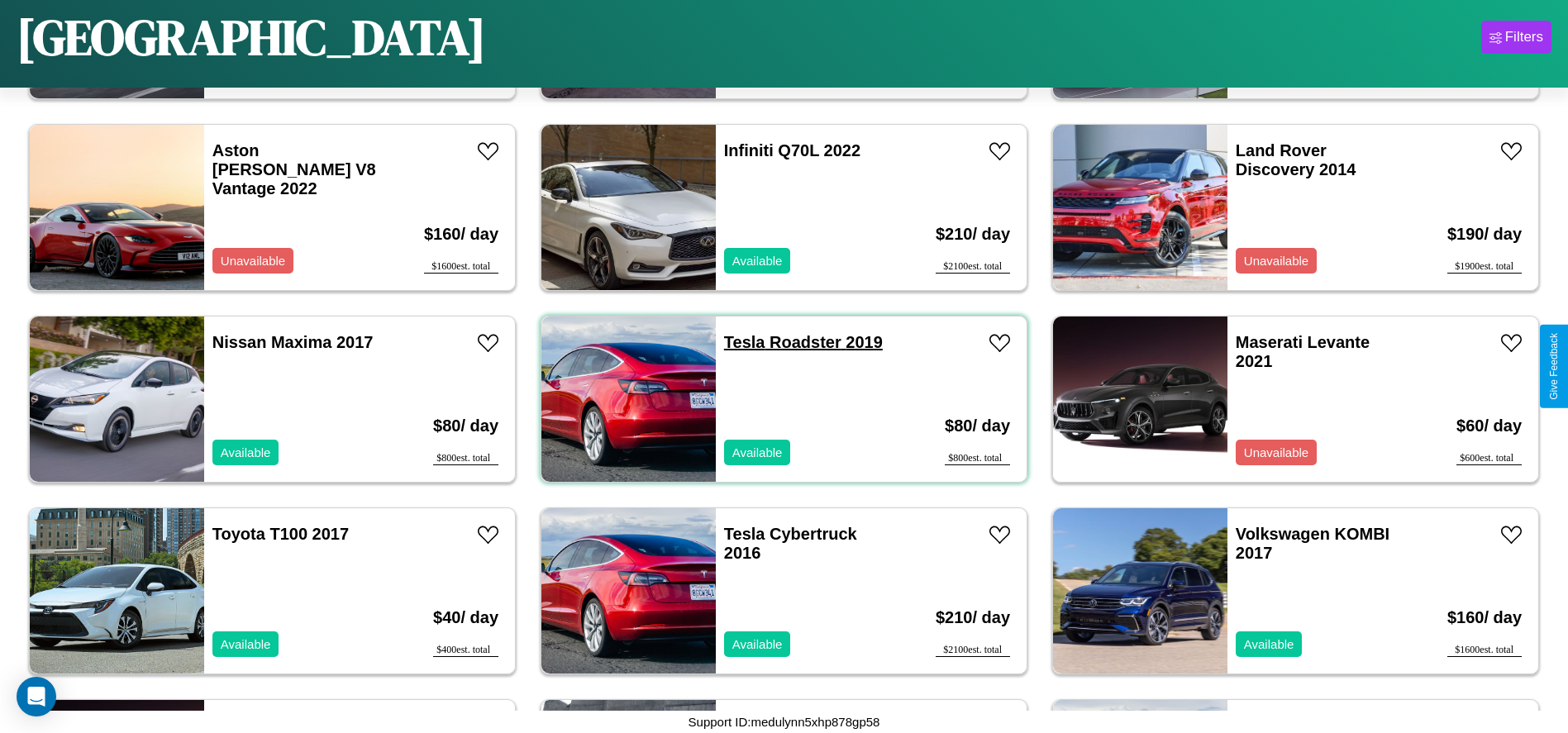
click at [738, 342] on link "Tesla Roadster 2019" at bounding box center [803, 342] width 159 height 18
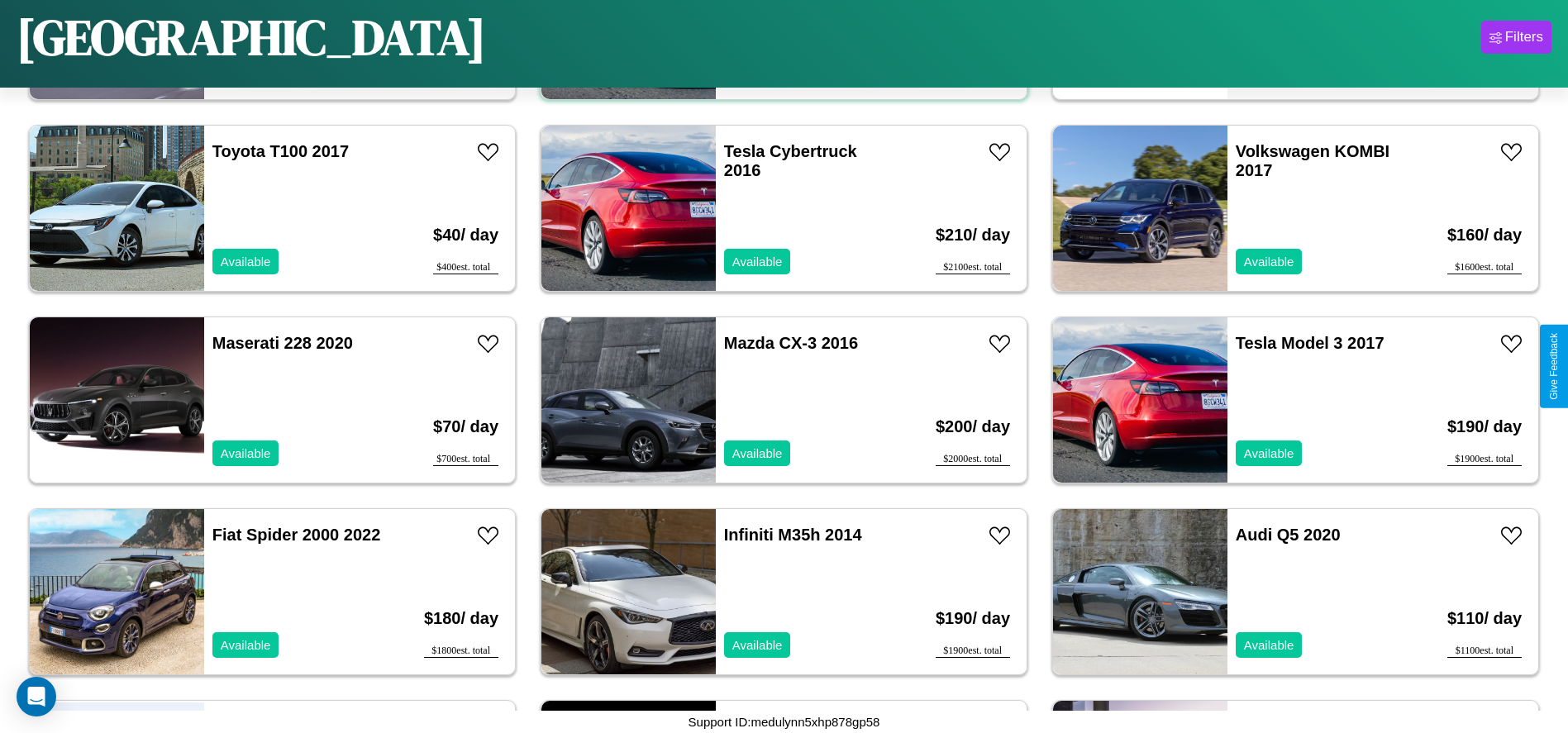
scroll to position [3444, 0]
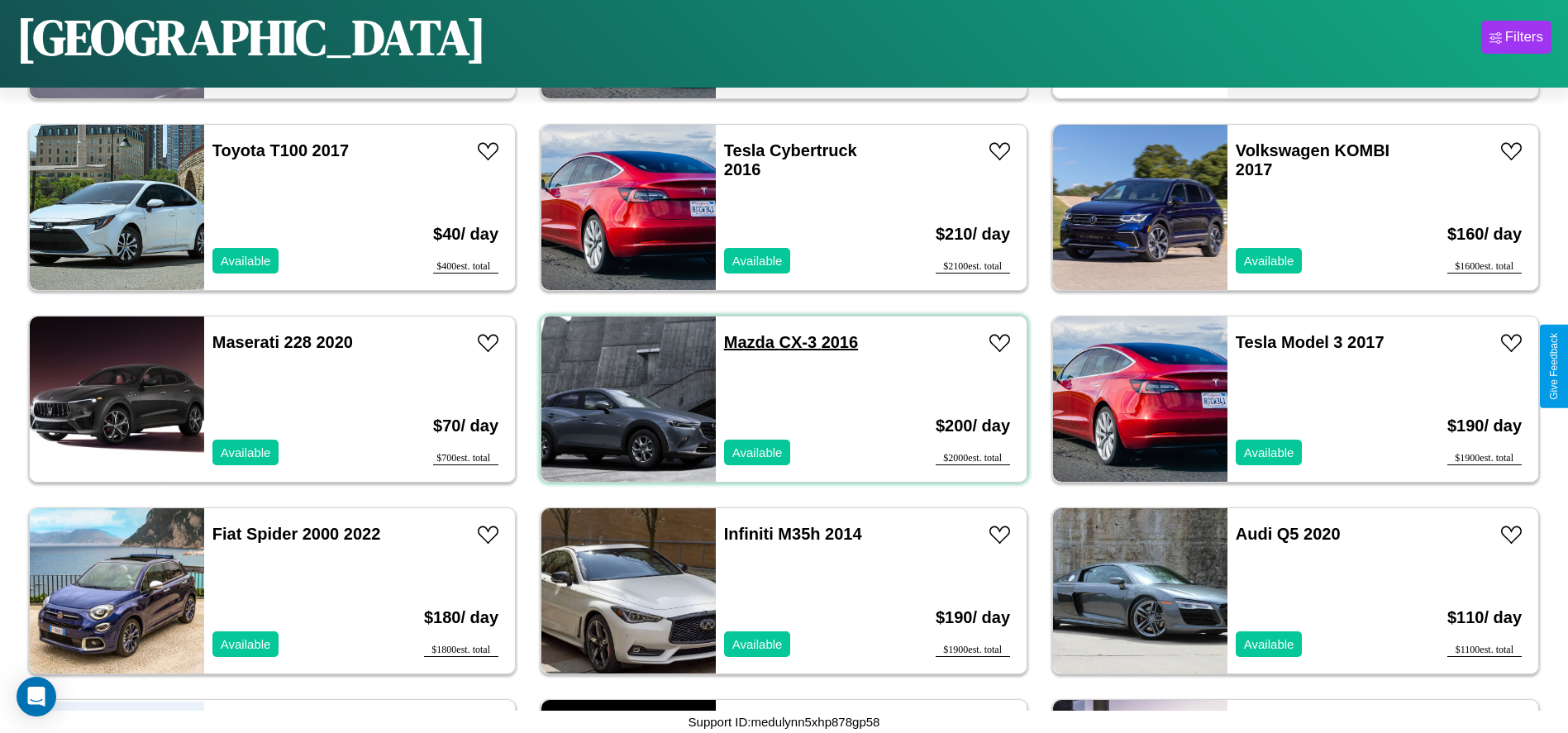
click at [743, 342] on link "Mazda CX-3 2016" at bounding box center [791, 342] width 134 height 18
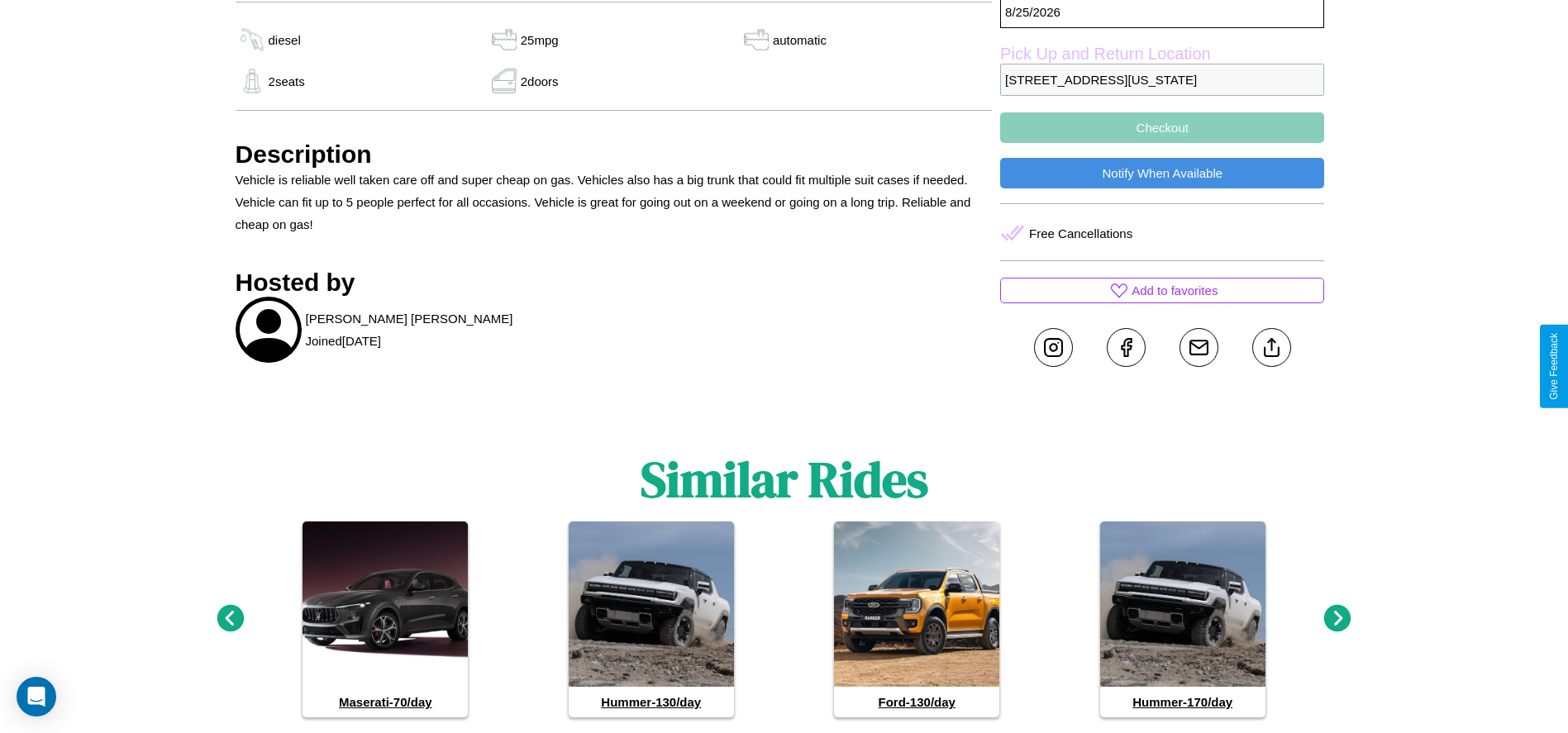
scroll to position [669, 0]
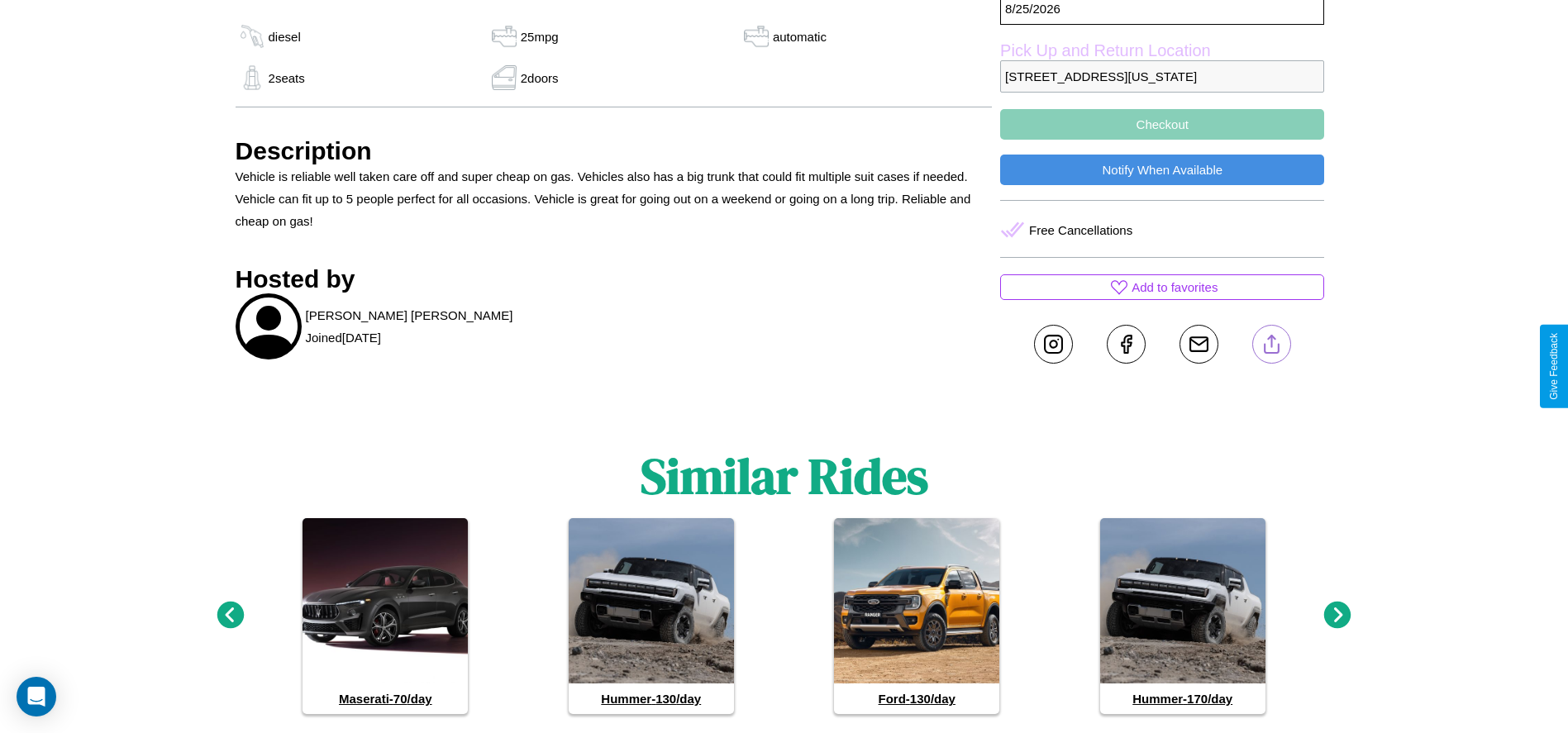
click at [1272, 347] on line at bounding box center [1272, 341] width 0 height 11
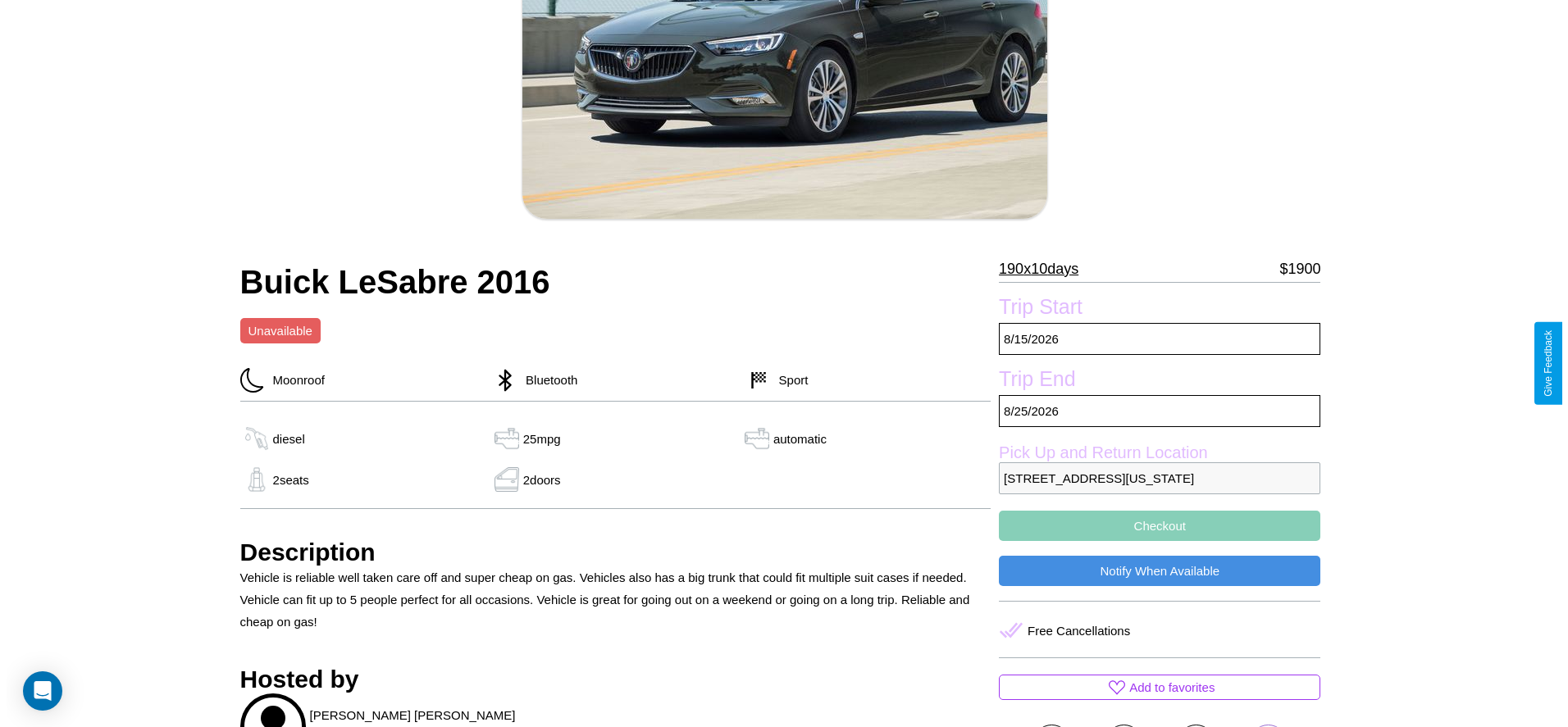
scroll to position [236, 0]
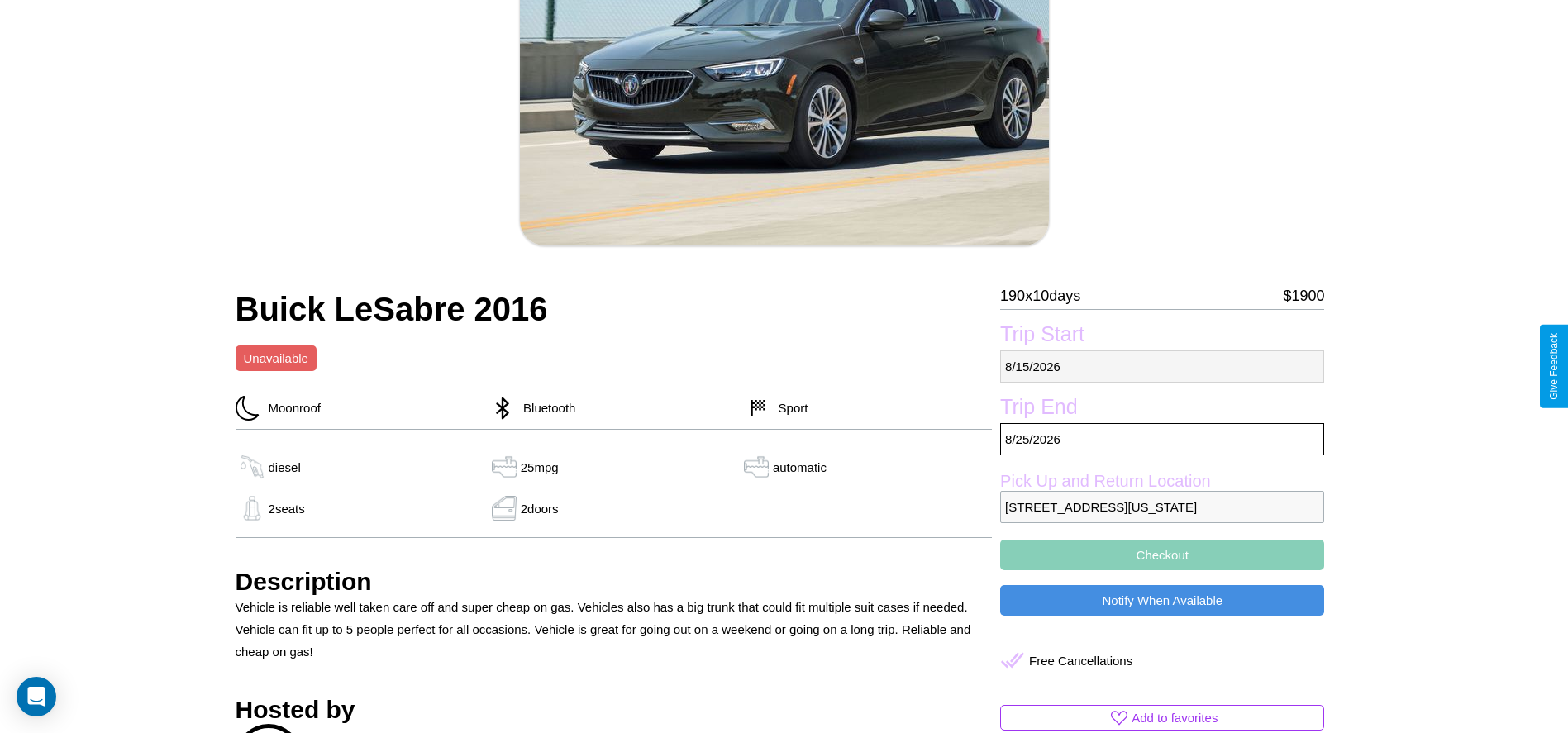
click at [1163, 366] on p "8 / 15 / 2026" at bounding box center [1162, 366] width 324 height 33
select select "*"
select select "****"
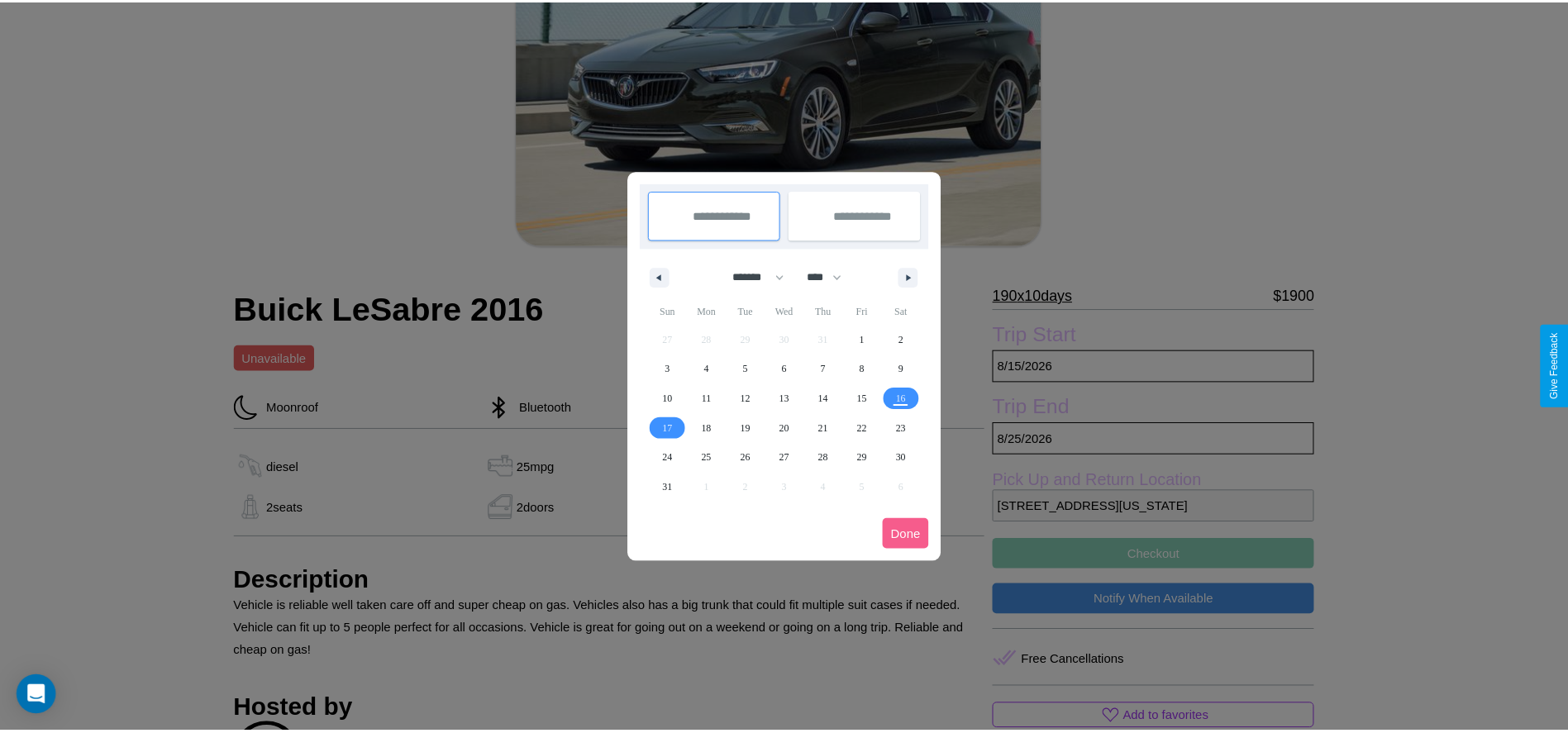
scroll to position [0, 0]
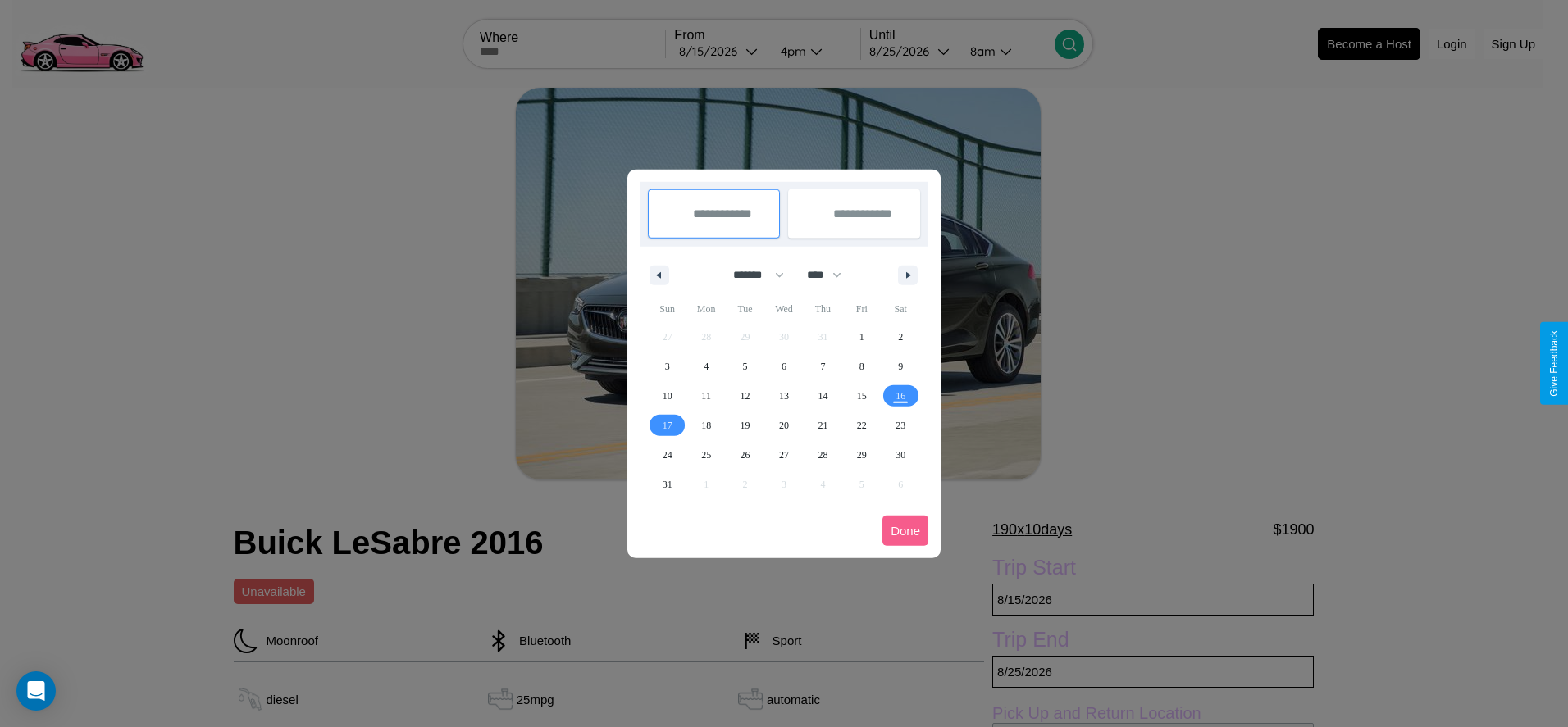
click at [720, 51] on div at bounding box center [784, 364] width 1568 height 727
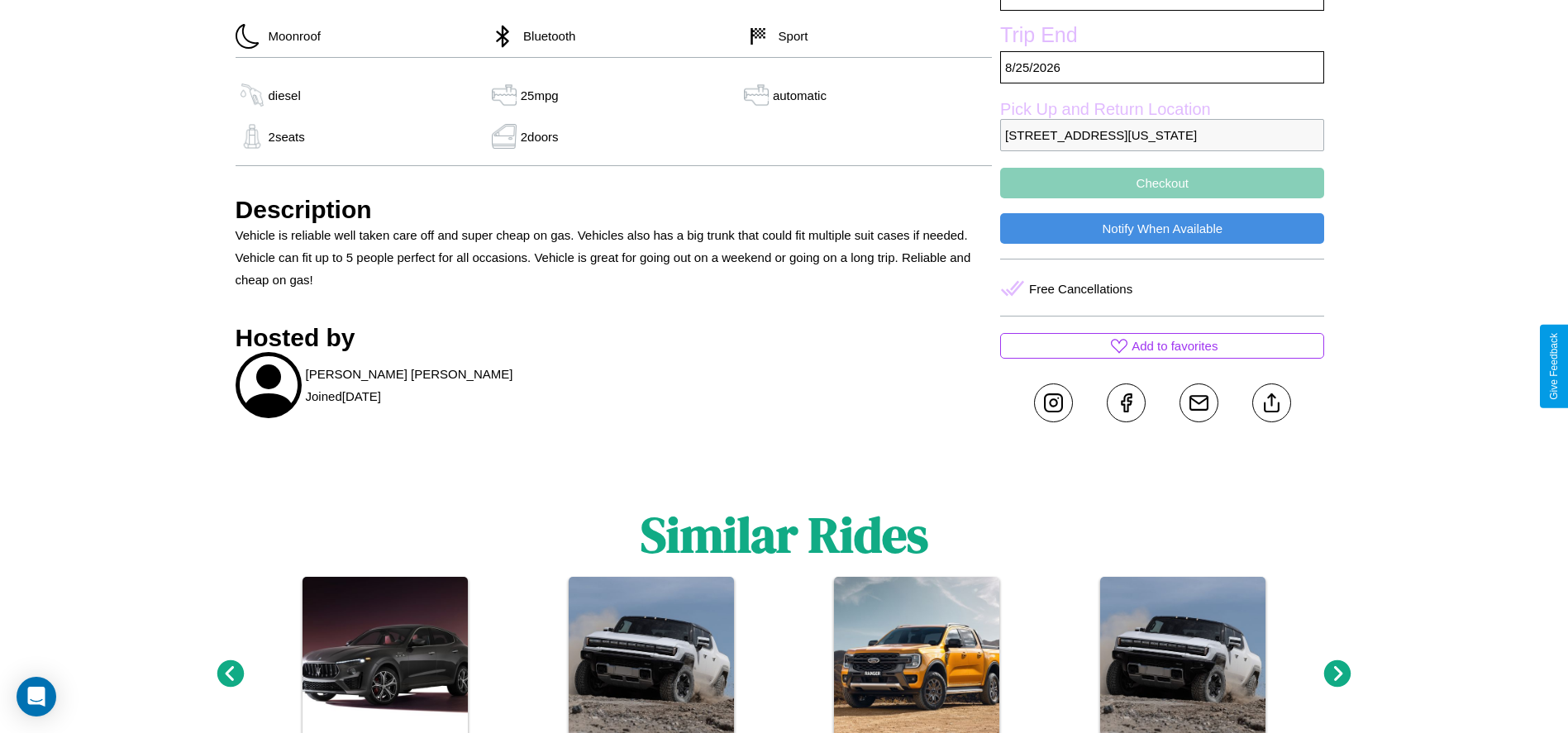
scroll to position [611, 0]
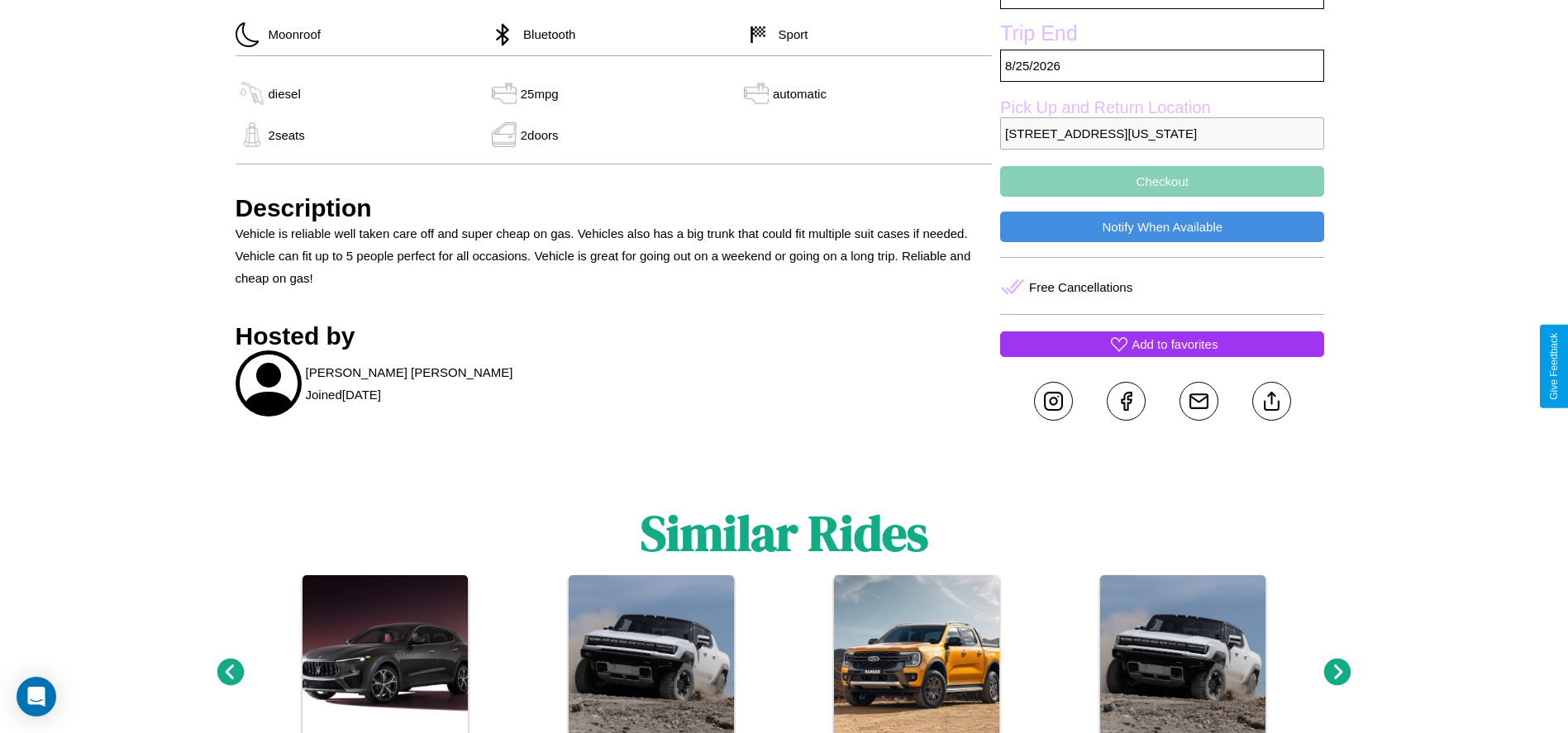
click at [1163, 355] on p "Add to favorites" at bounding box center [1175, 344] width 86 height 22
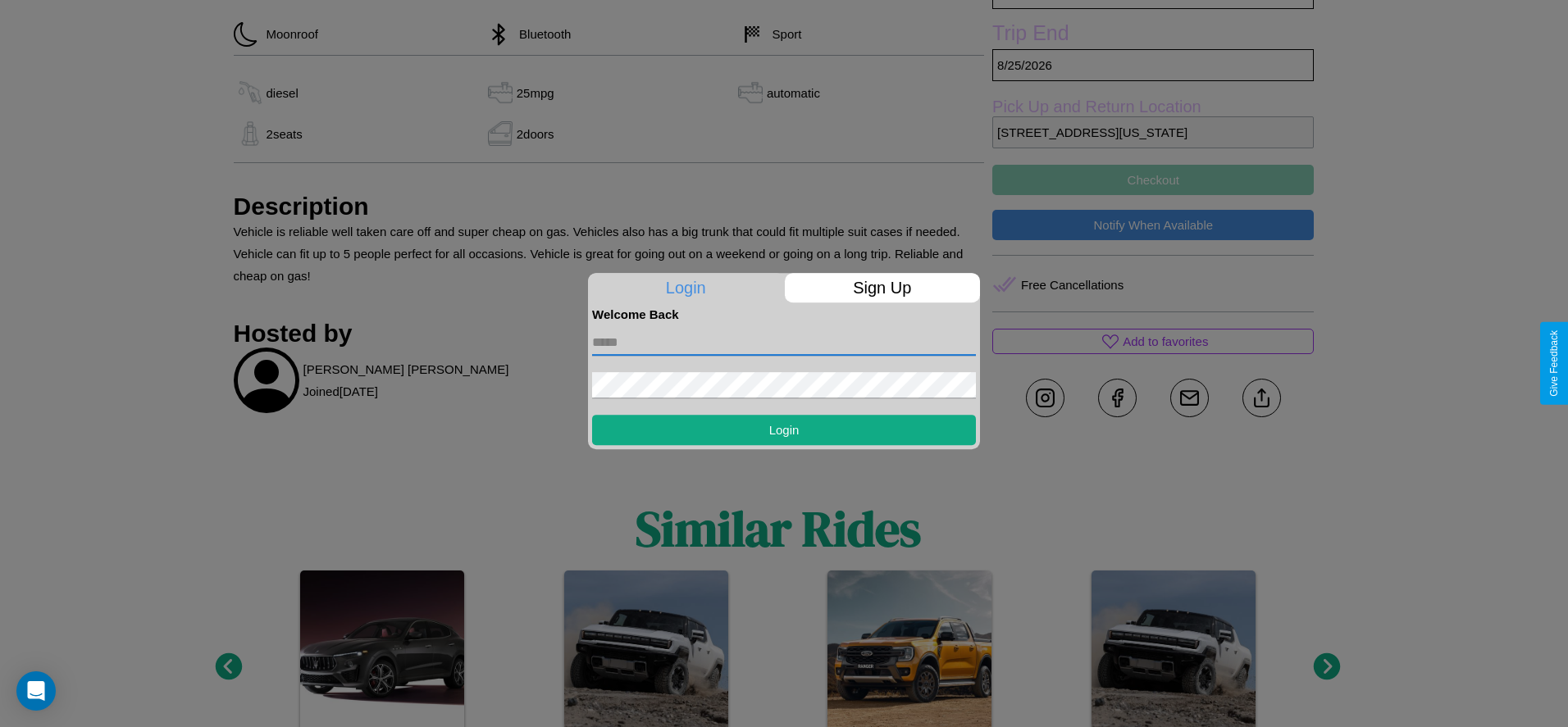
click at [784, 341] on input "text" at bounding box center [784, 342] width 384 height 26
type input "**********"
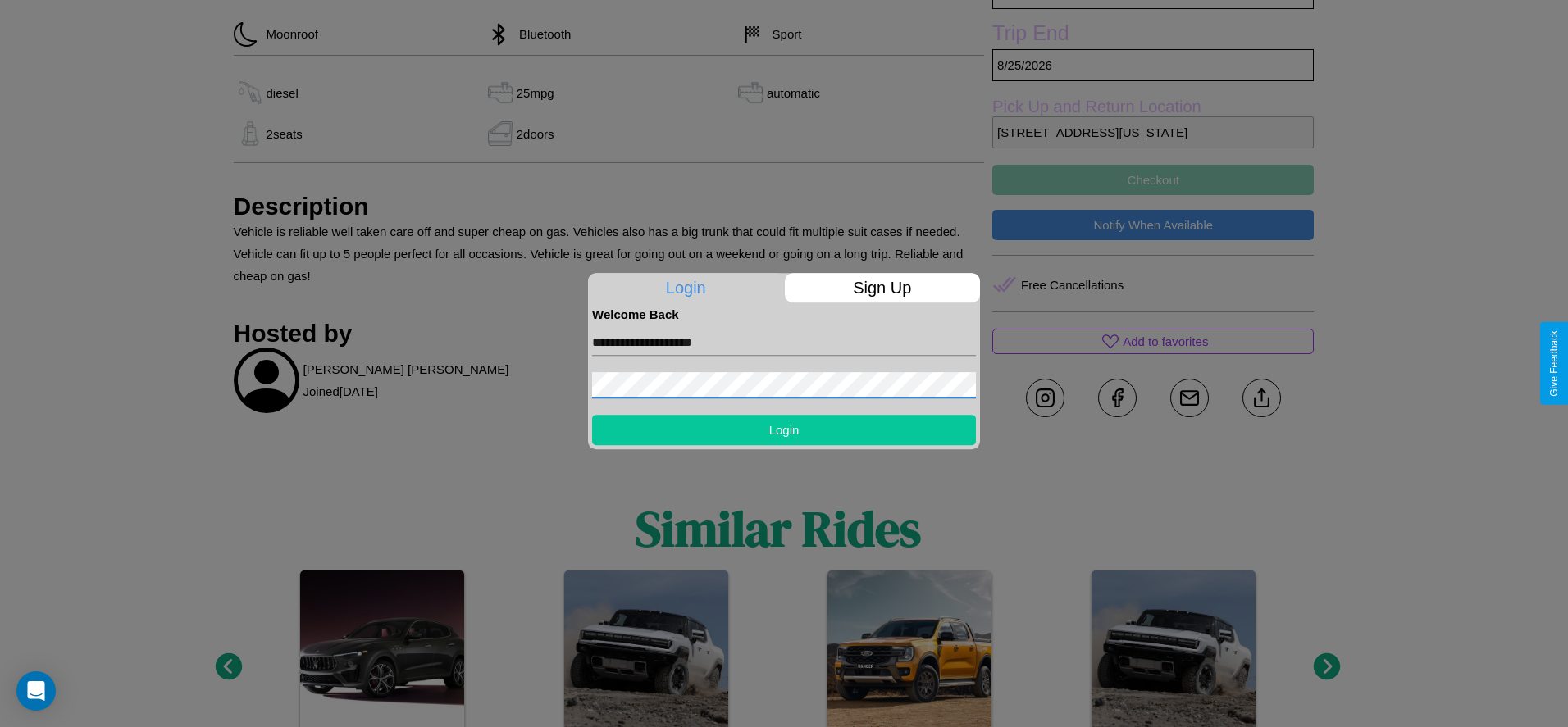
click at [784, 429] on button "Login" at bounding box center [784, 430] width 384 height 31
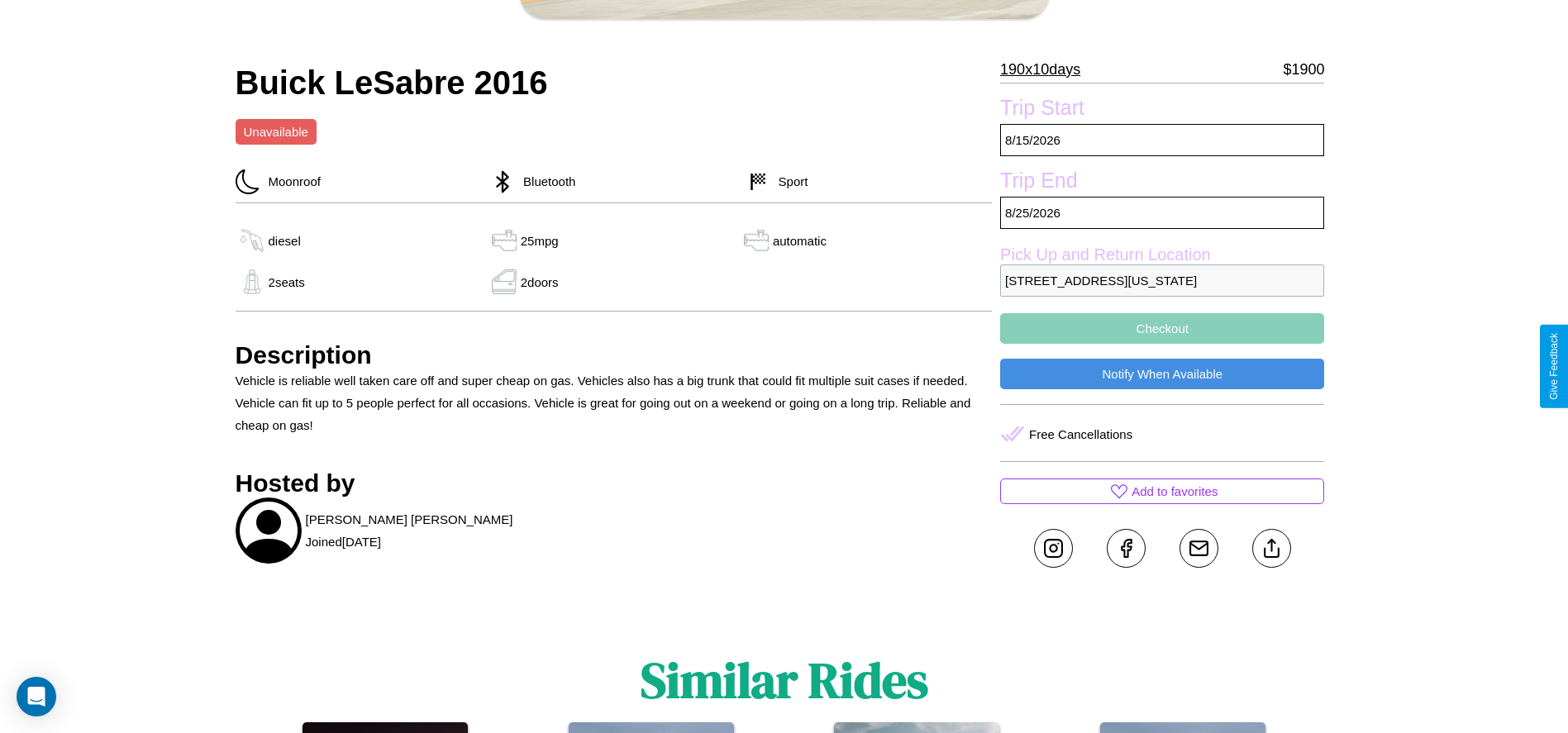
scroll to position [449, 0]
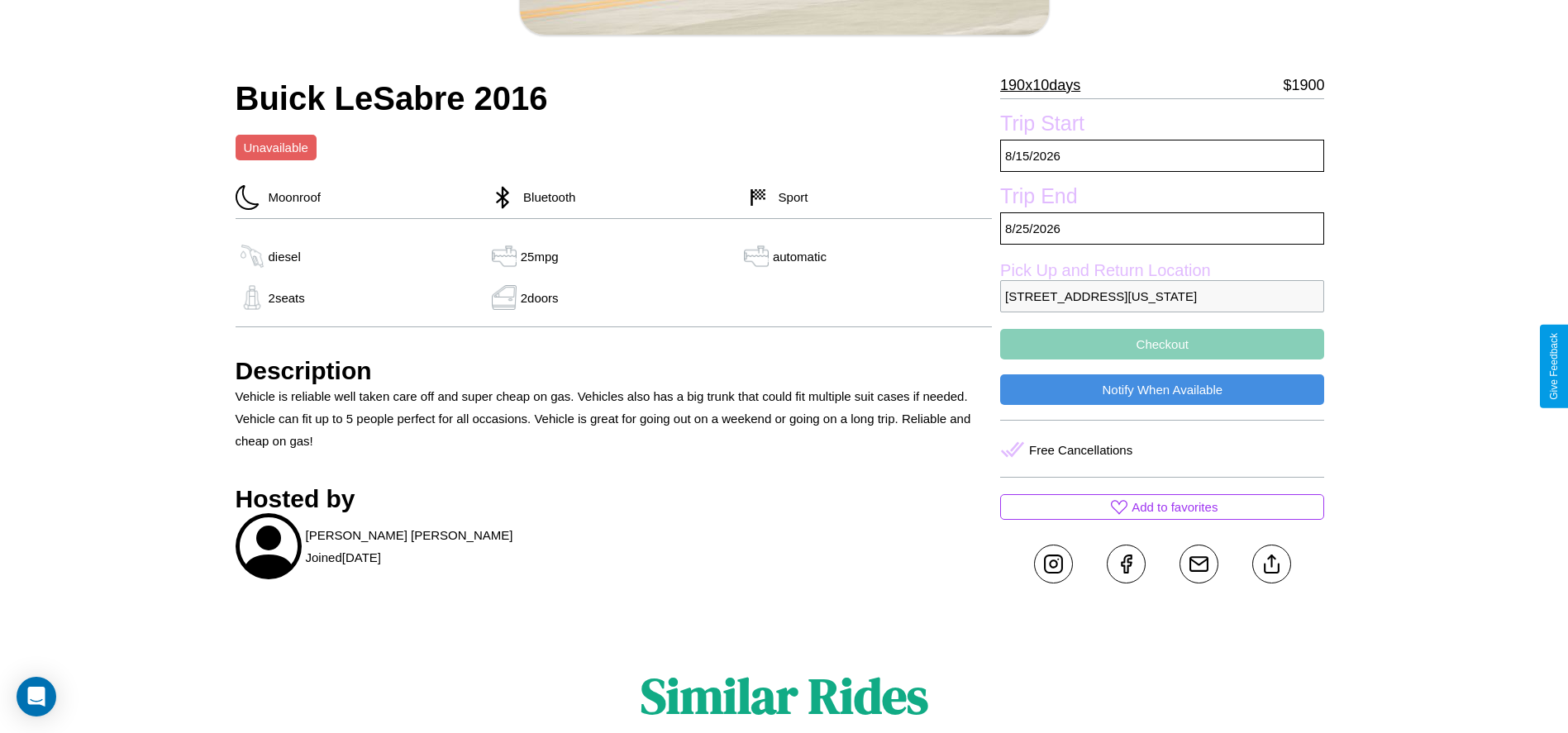
click at [1163, 360] on button "Checkout" at bounding box center [1162, 344] width 324 height 31
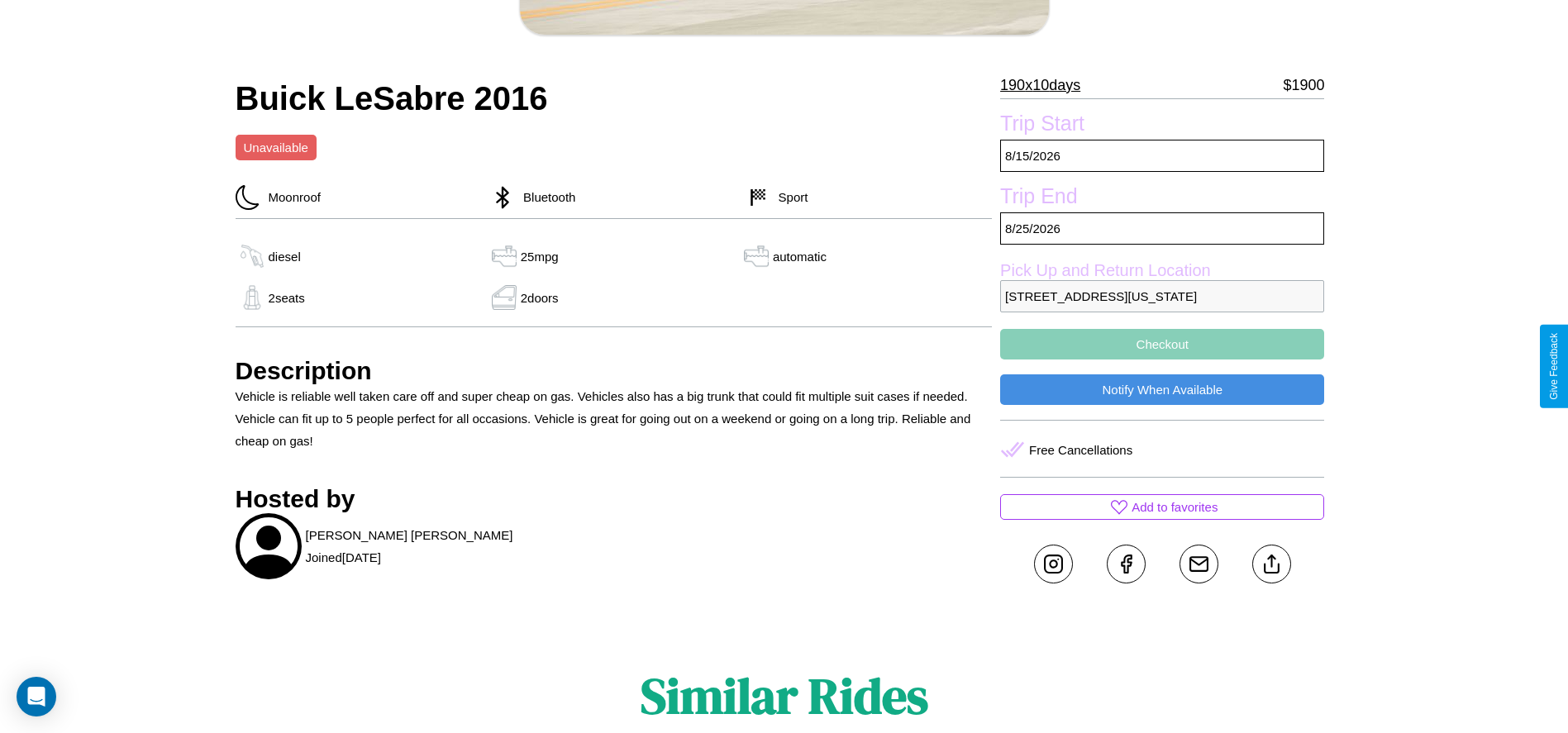
click at [1163, 360] on button "Checkout" at bounding box center [1162, 344] width 324 height 31
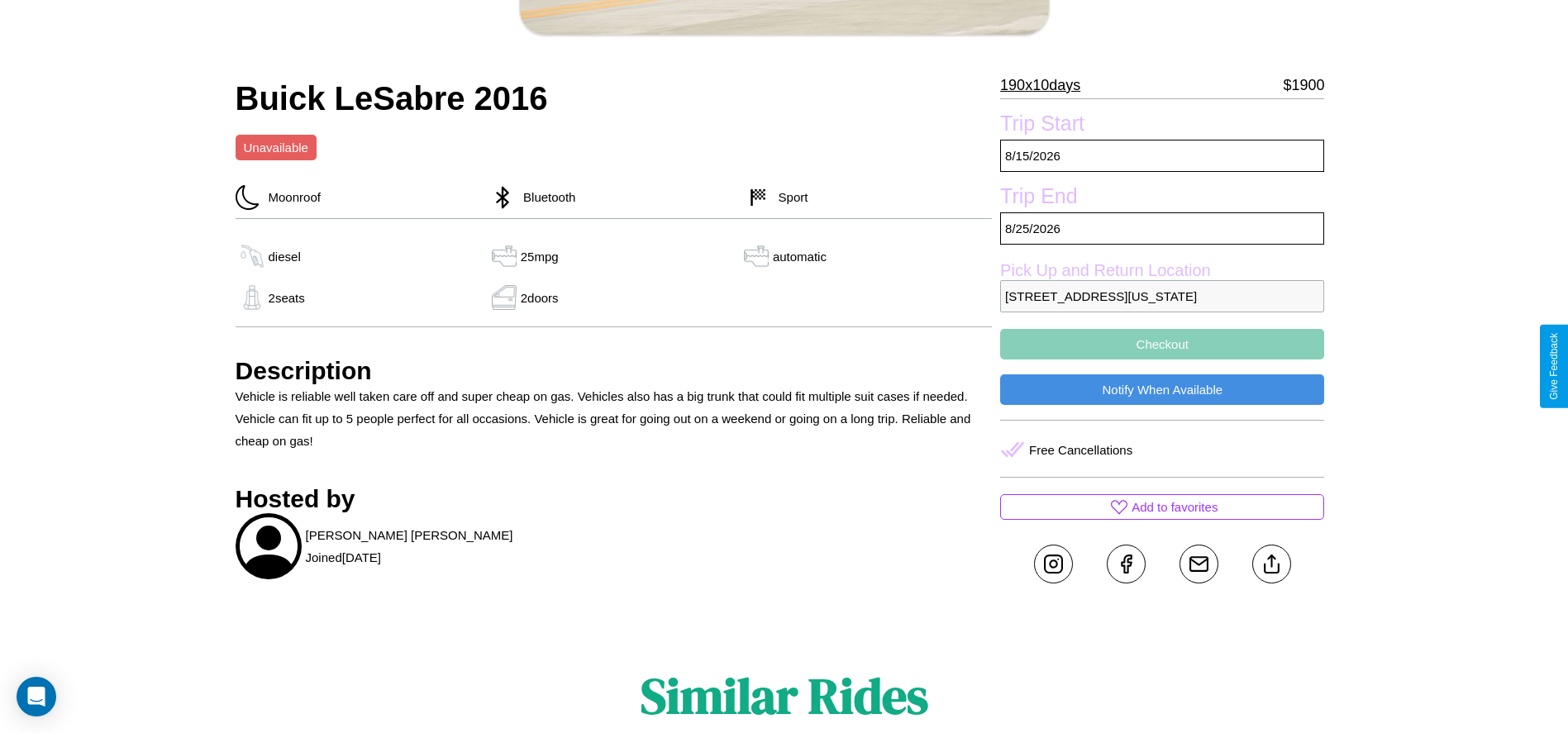
click at [1163, 360] on button "Checkout" at bounding box center [1162, 344] width 324 height 31
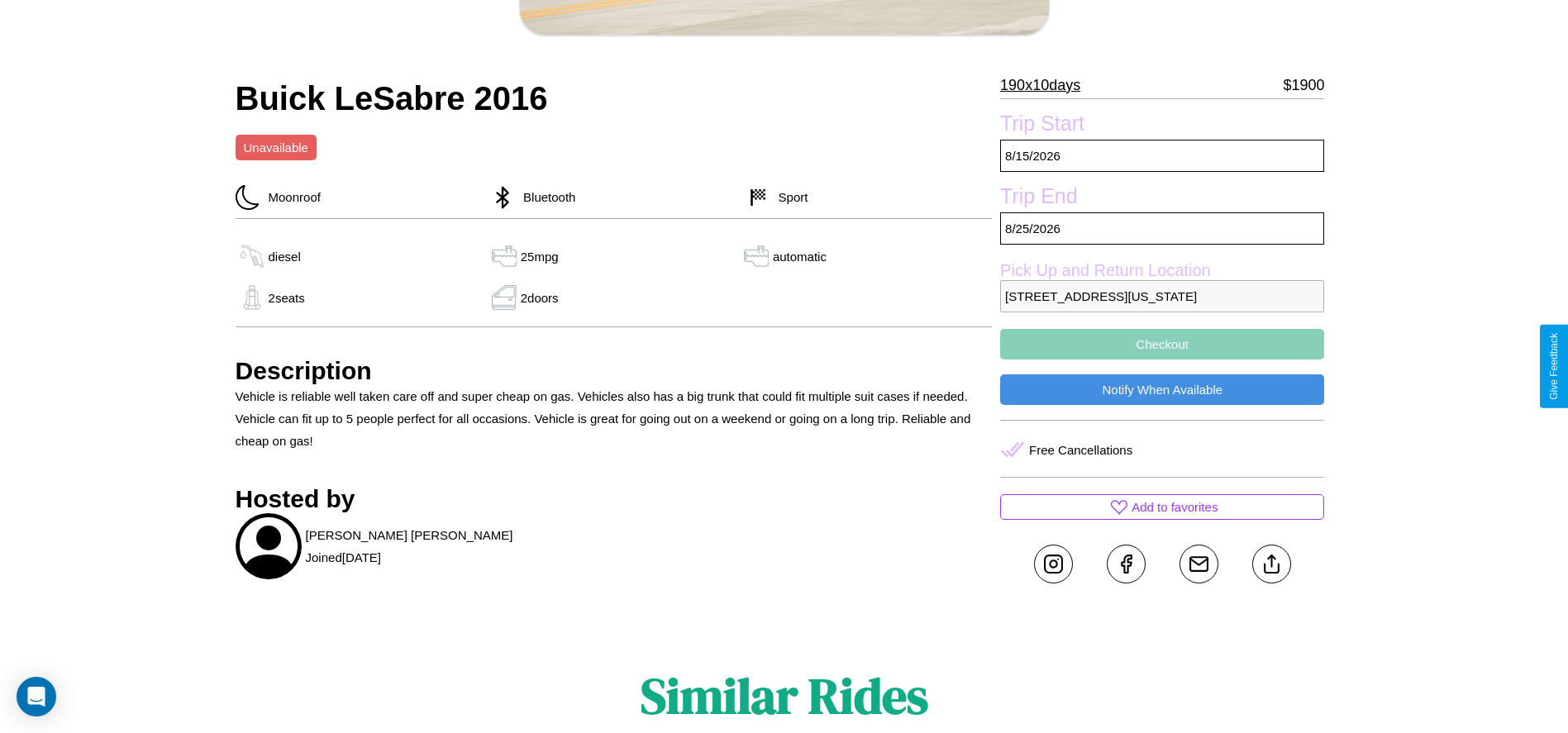
click at [1163, 360] on button "Checkout" at bounding box center [1162, 344] width 324 height 31
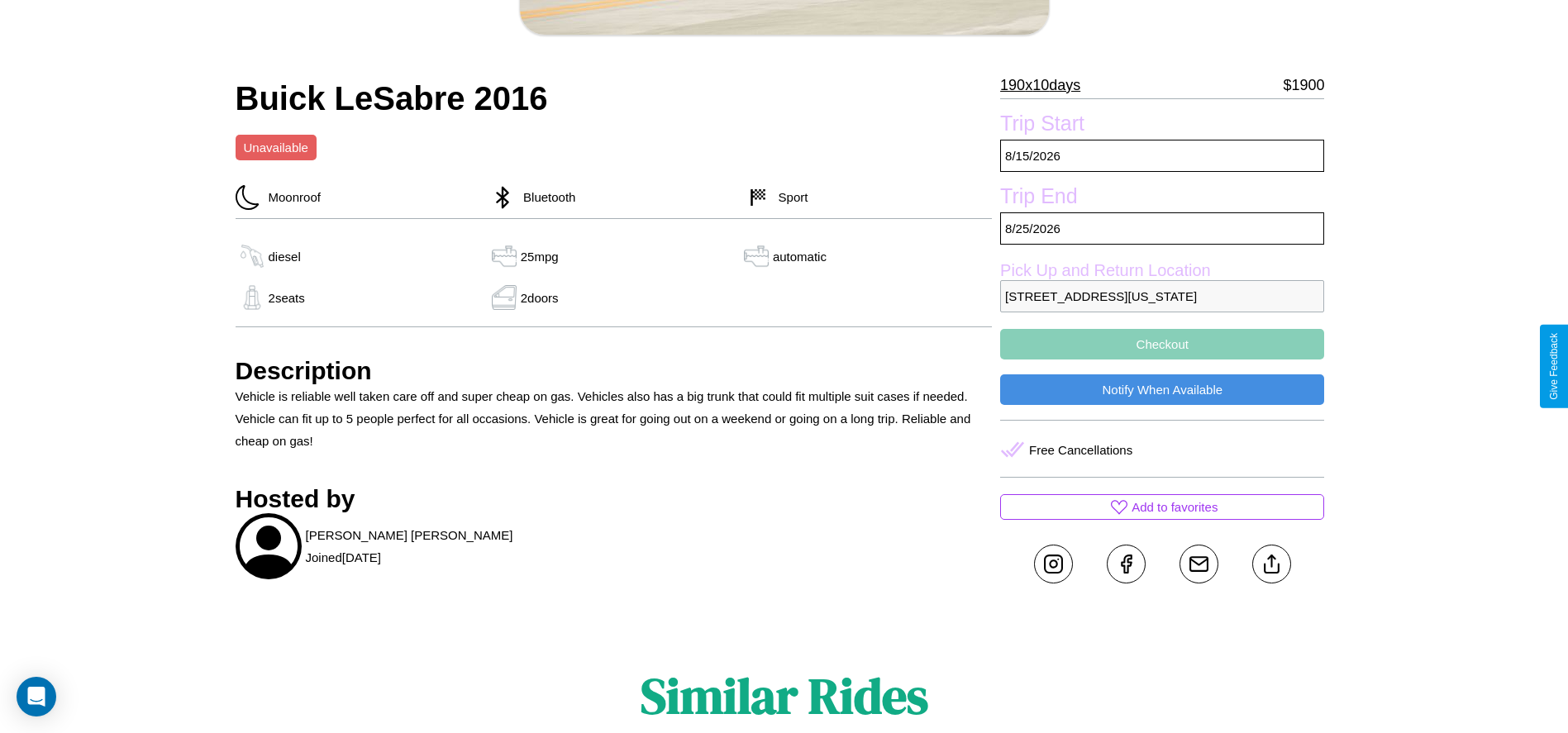
click at [1163, 360] on button "Checkout" at bounding box center [1162, 344] width 324 height 31
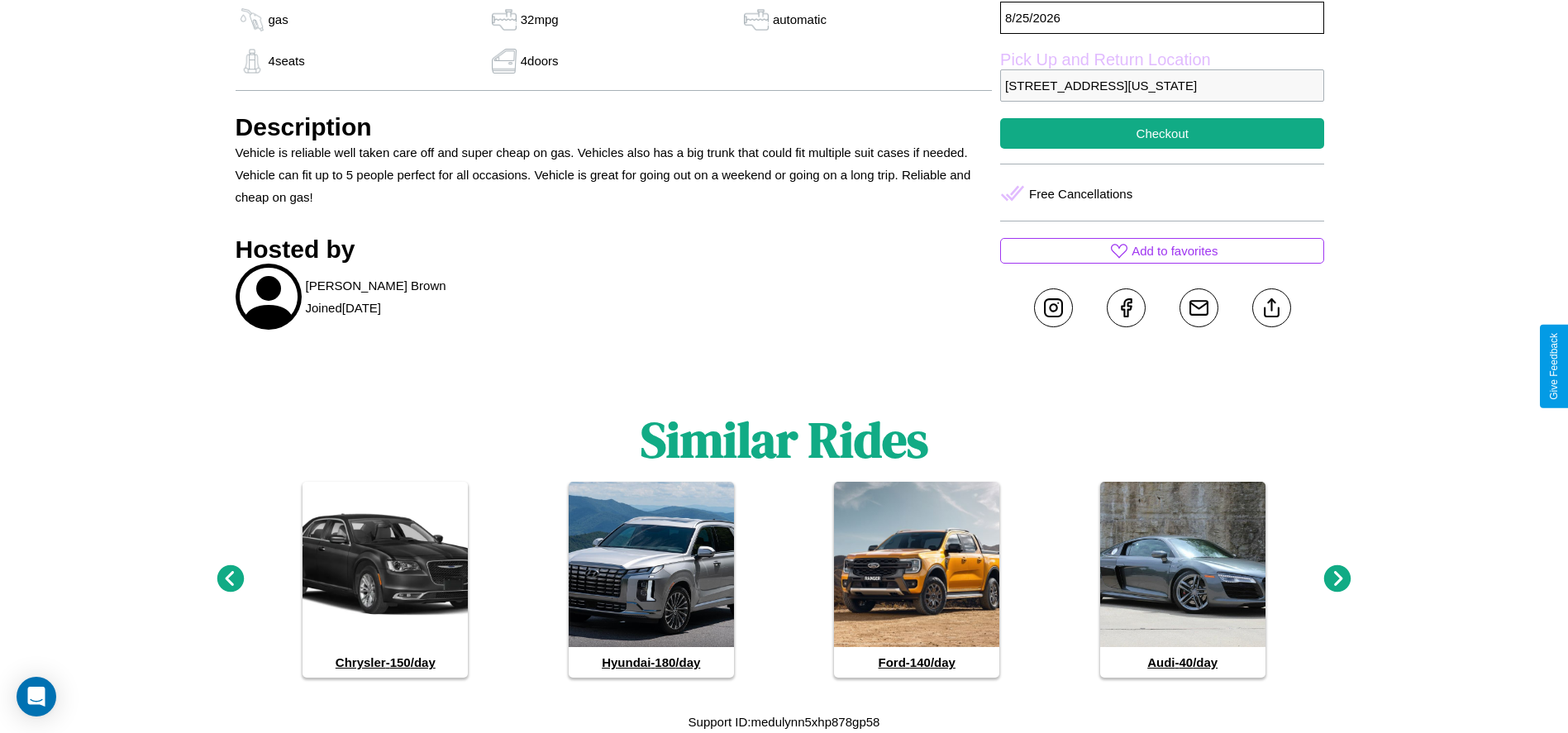
scroll to position [756, 0]
click at [230, 579] on icon at bounding box center [230, 579] width 27 height 27
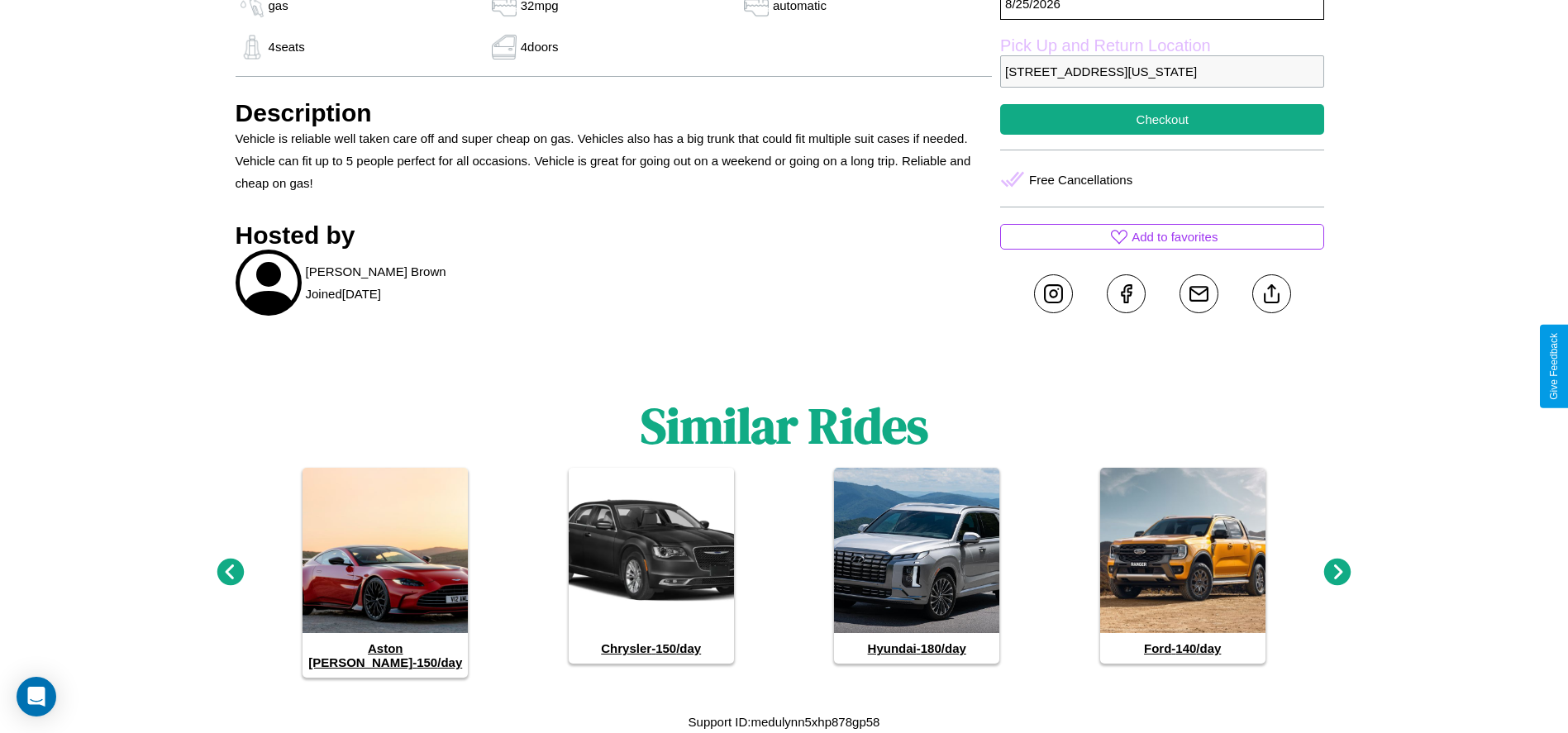
click at [1338, 579] on icon at bounding box center [1338, 572] width 27 height 27
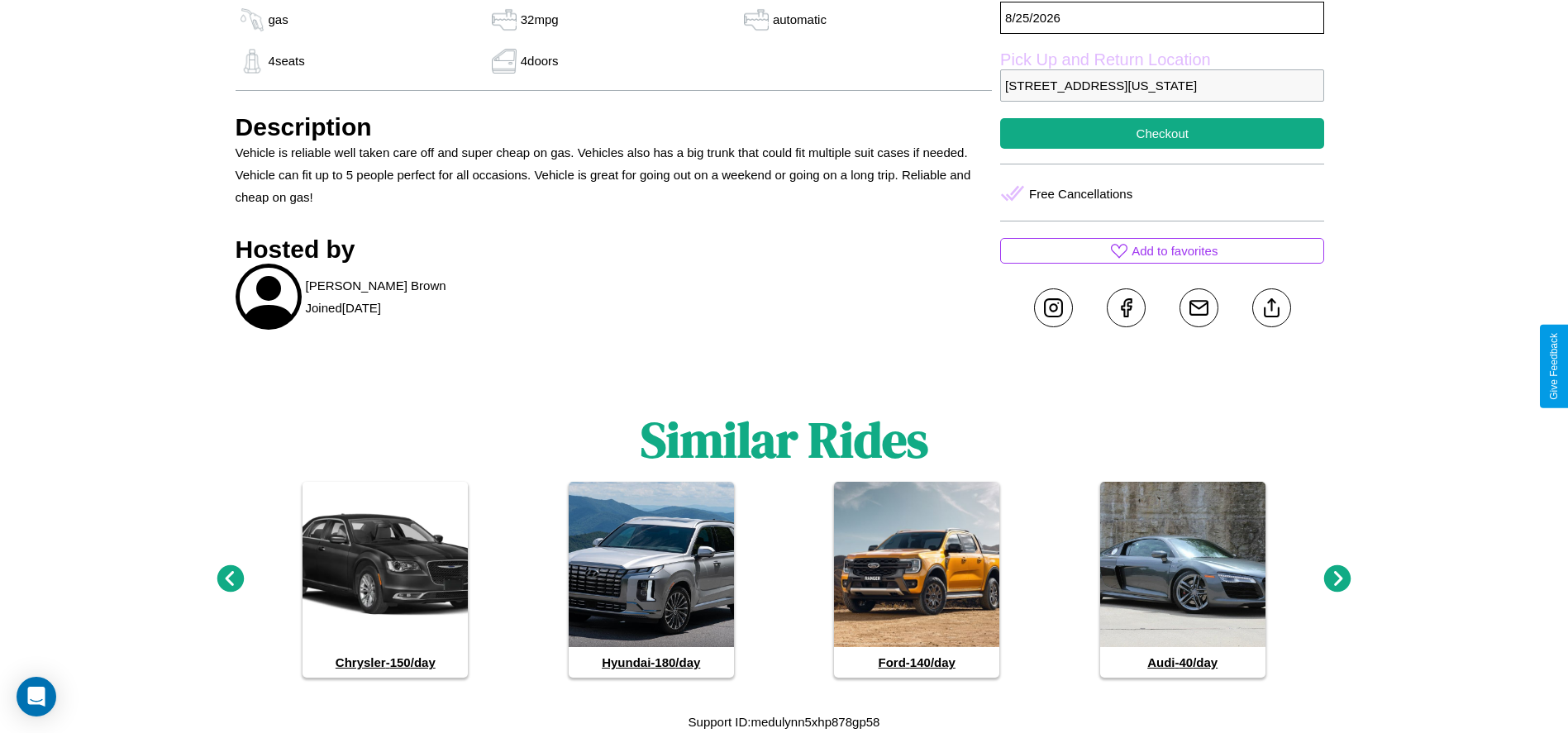
click at [230, 579] on icon at bounding box center [230, 579] width 27 height 27
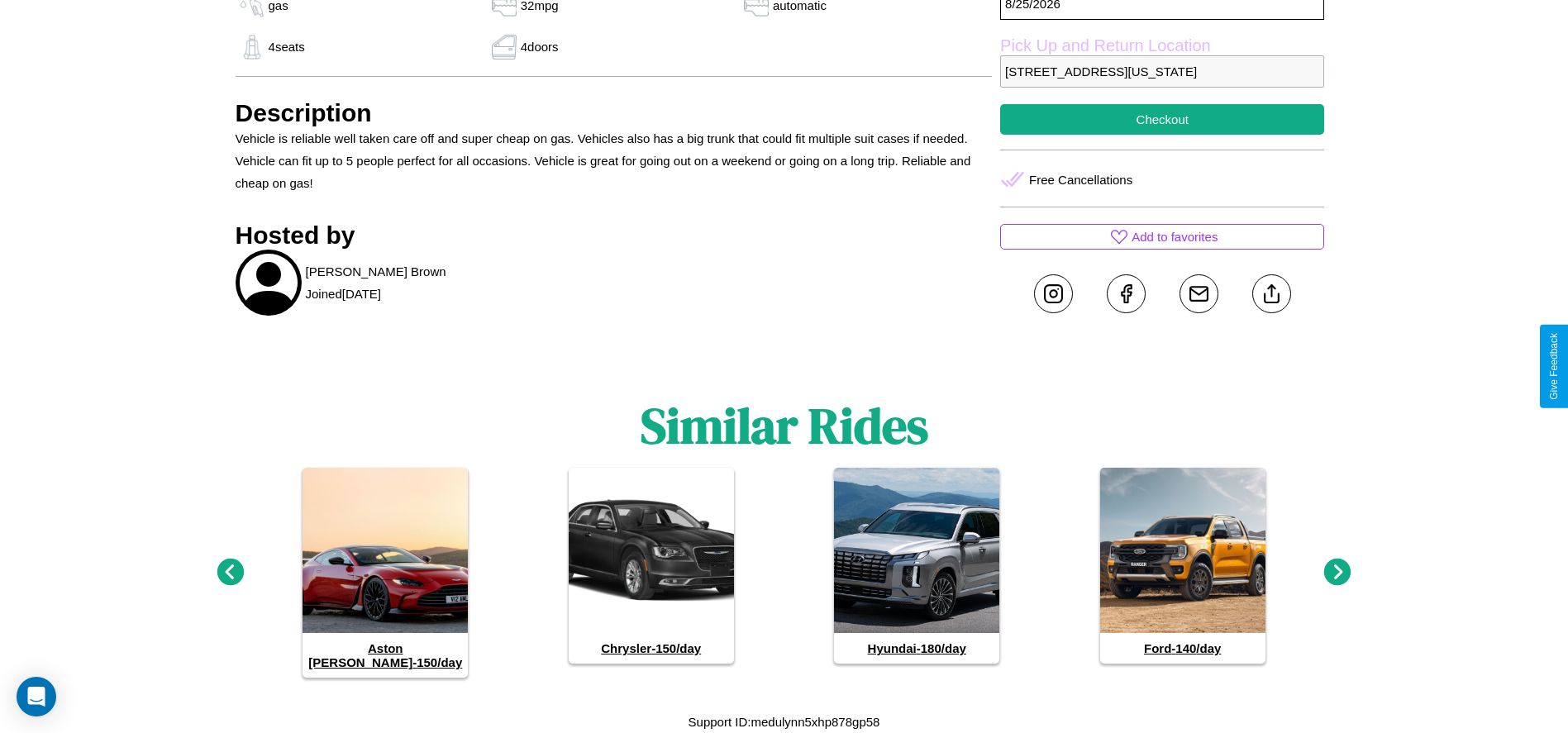
click at [230, 579] on icon at bounding box center [230, 572] width 27 height 27
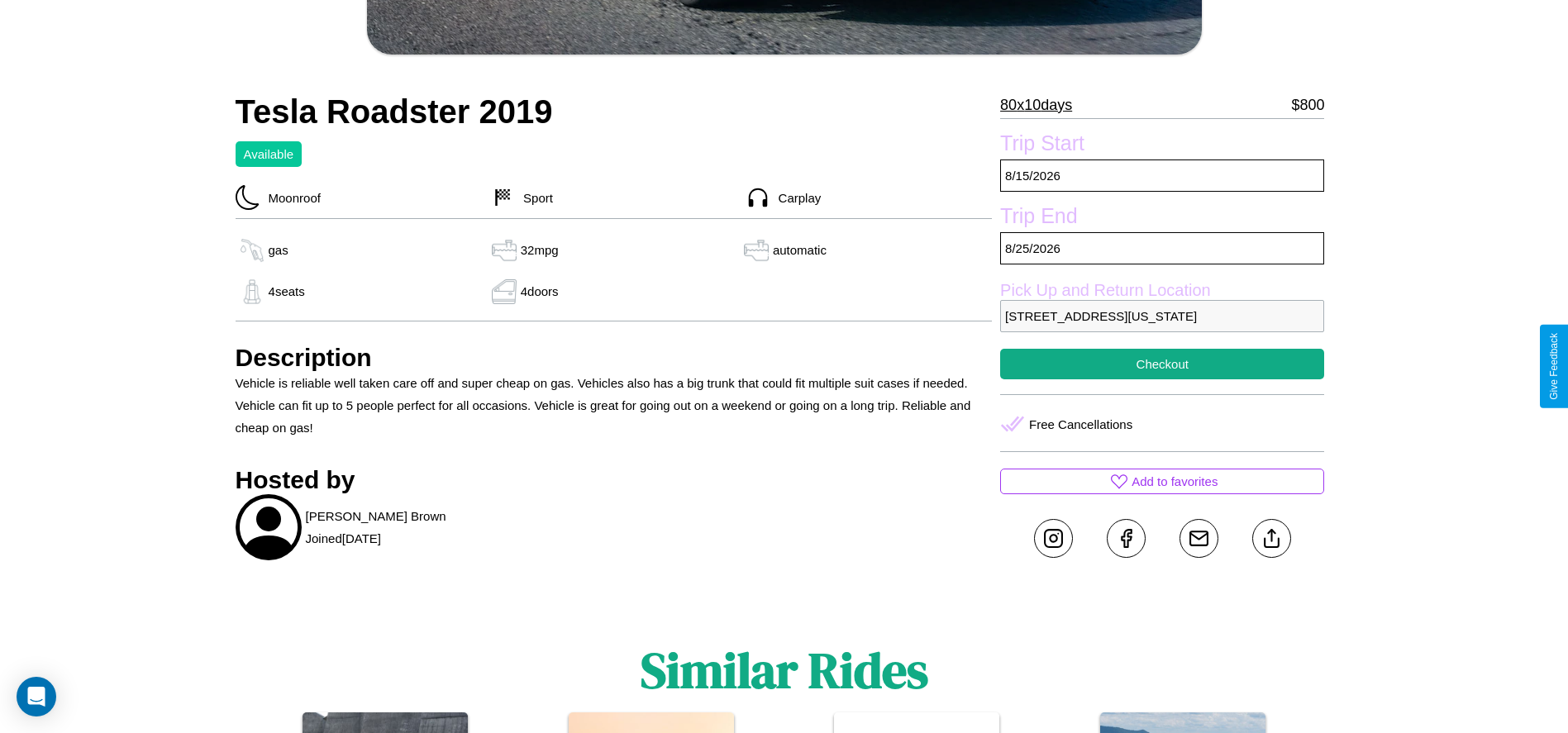
scroll to position [464, 0]
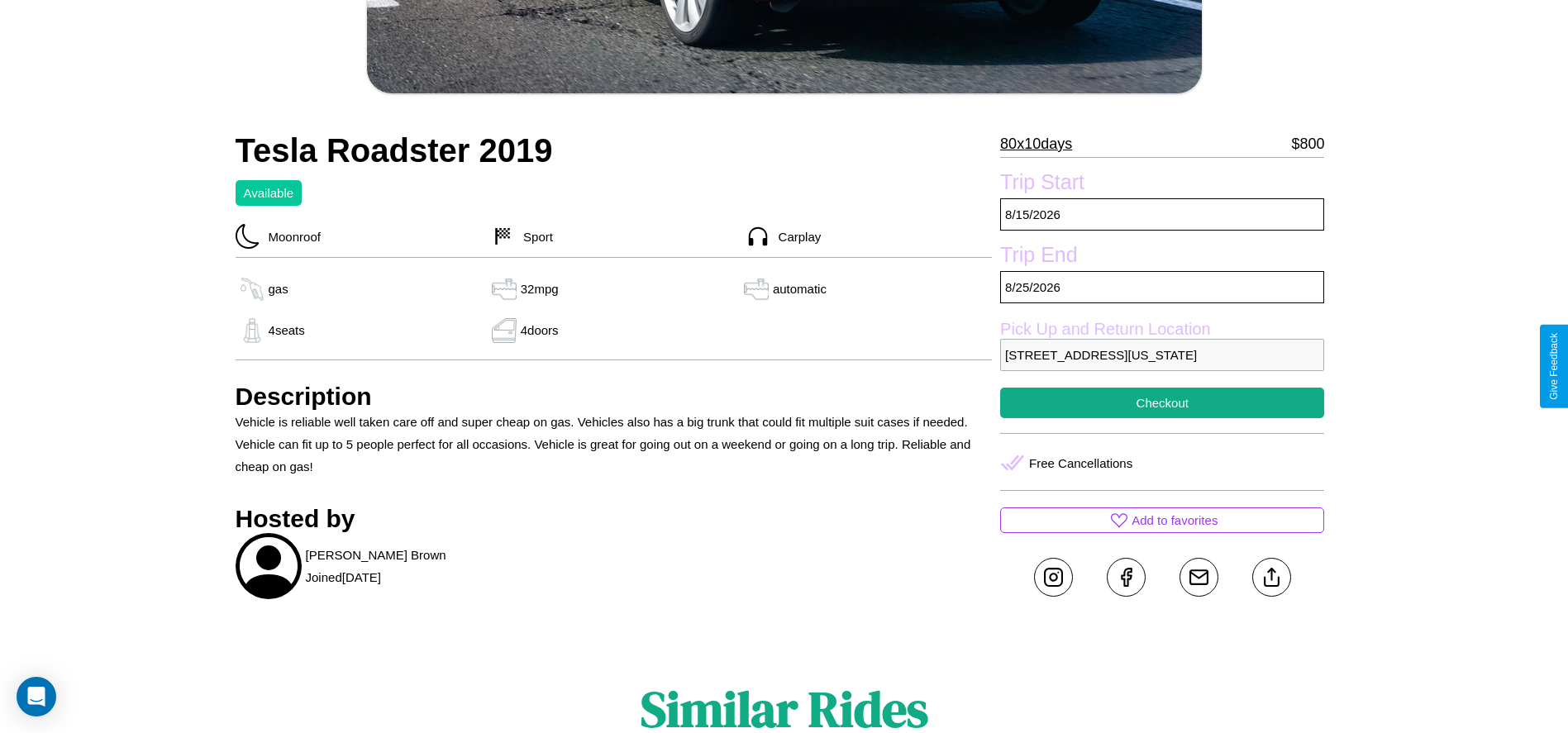
click at [1163, 366] on p "5133 Cedar Street Philadelphia Pennsylvania 61598 United States" at bounding box center [1162, 355] width 324 height 33
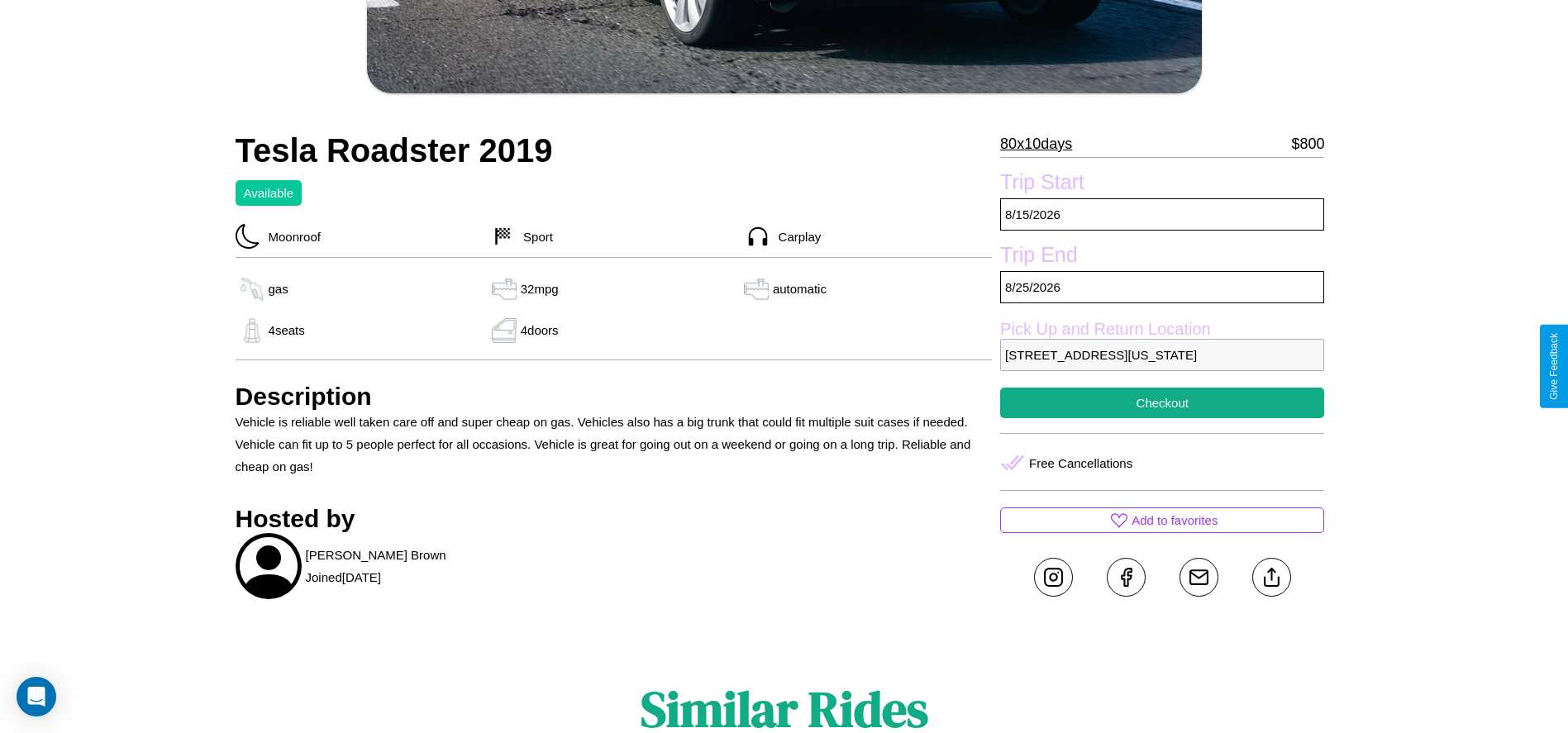
click at [1163, 366] on p "5133 Cedar Street Philadelphia Pennsylvania 61598 United States" at bounding box center [1162, 355] width 324 height 33
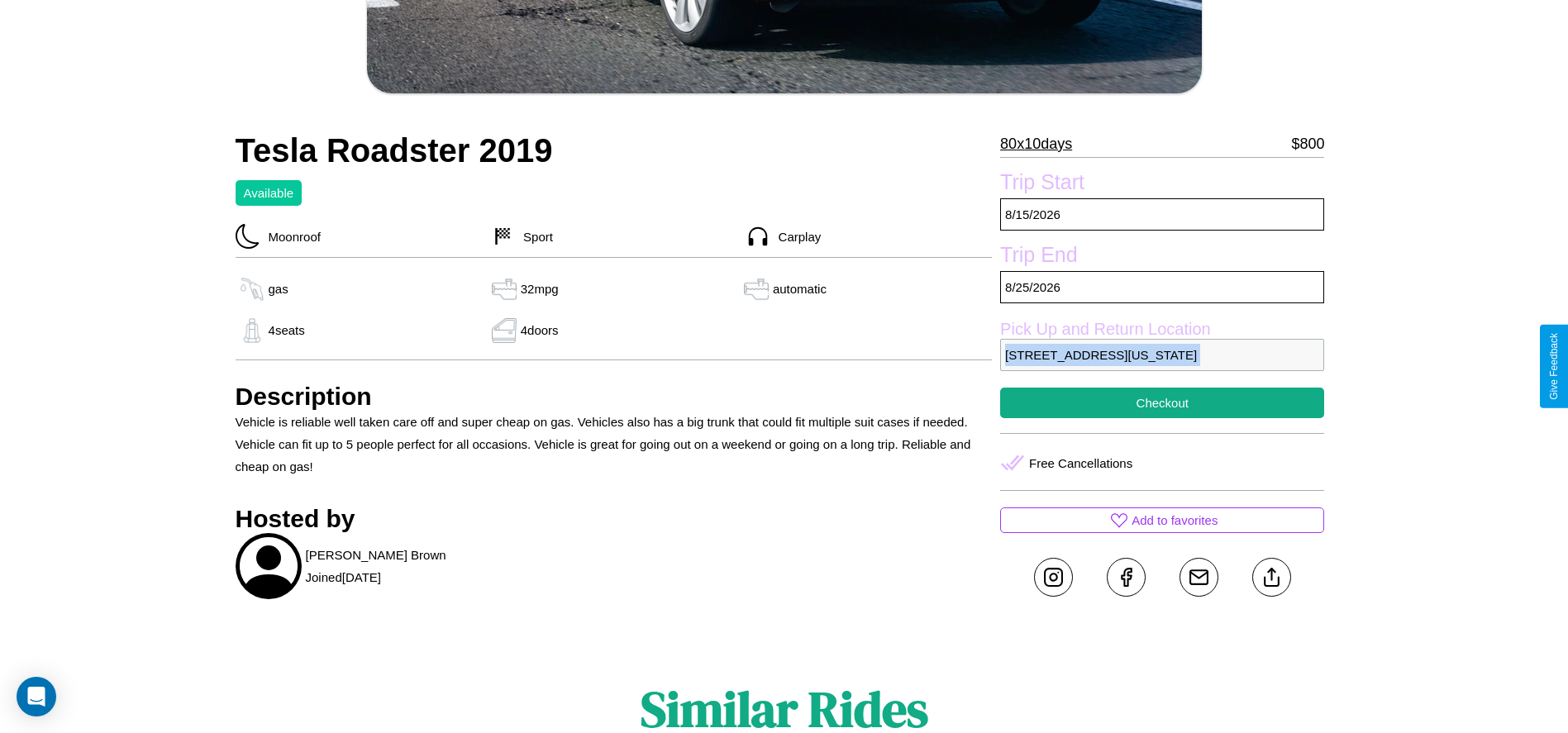
click at [1163, 366] on p "5133 Cedar Street Philadelphia Pennsylvania 61598 United States" at bounding box center [1162, 355] width 324 height 33
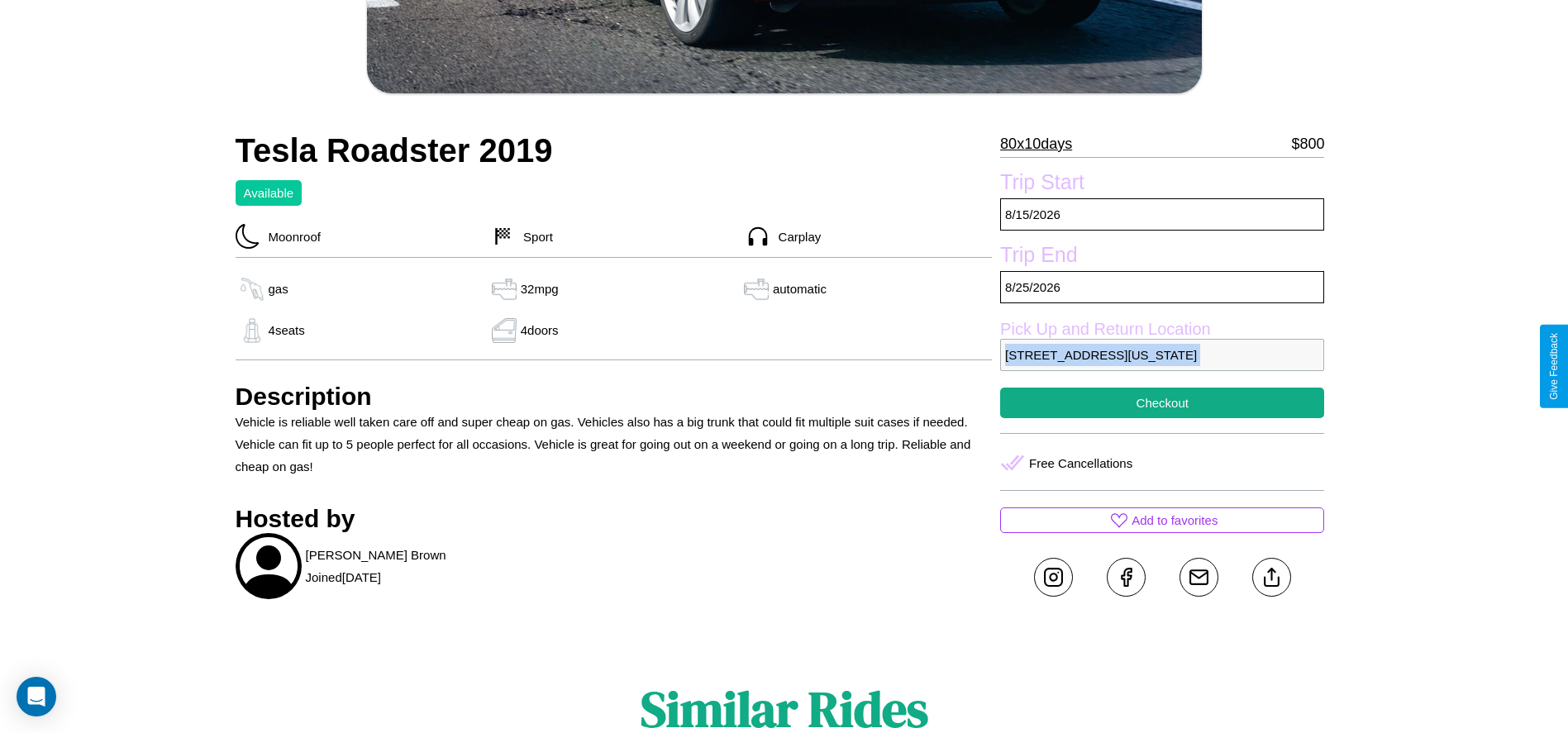
click at [1163, 366] on p "5133 Cedar Street Philadelphia Pennsylvania 61598 United States" at bounding box center [1162, 355] width 324 height 33
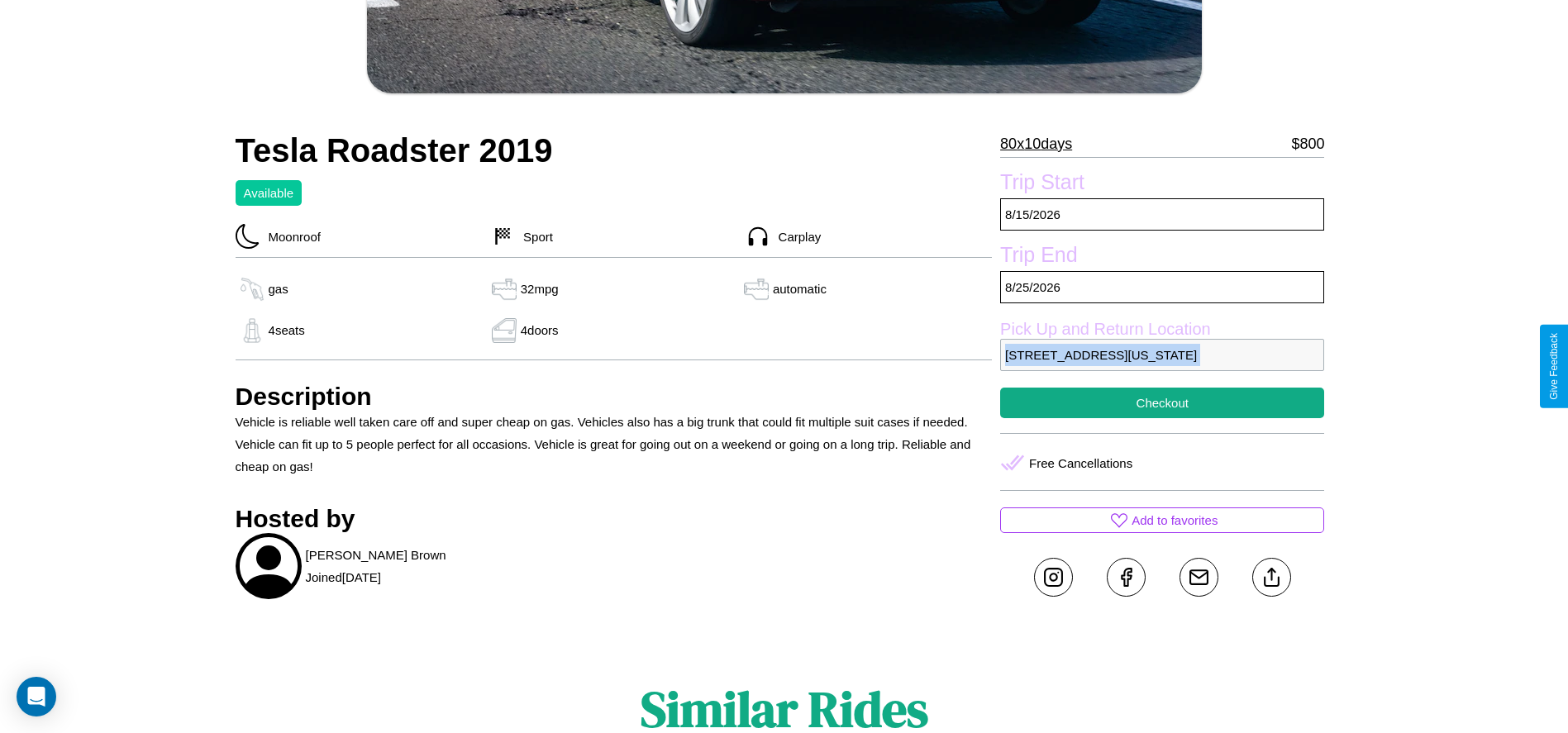
click at [1163, 366] on p "5133 Cedar Street Philadelphia Pennsylvania 61598 United States" at bounding box center [1162, 355] width 324 height 33
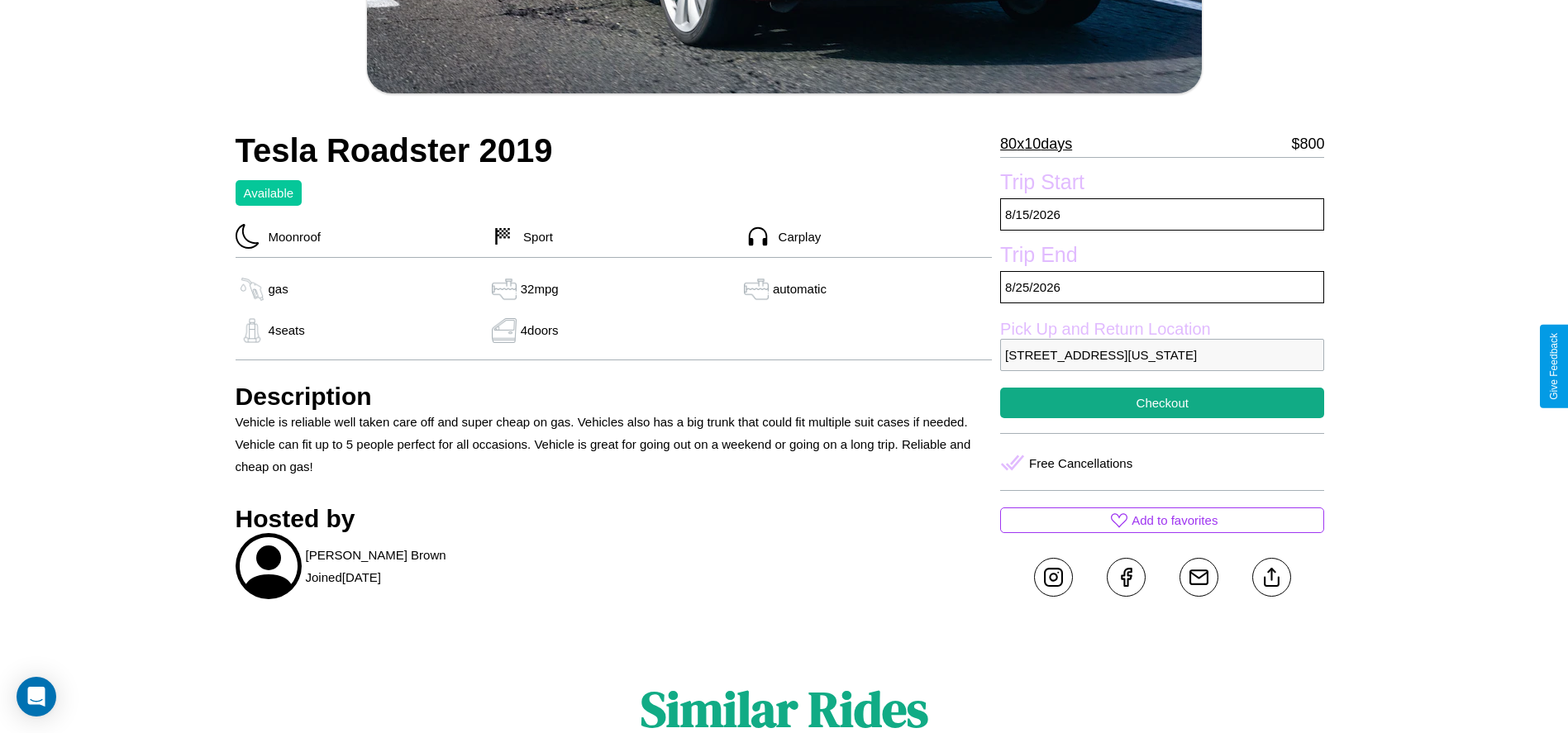
scroll to position [523, 0]
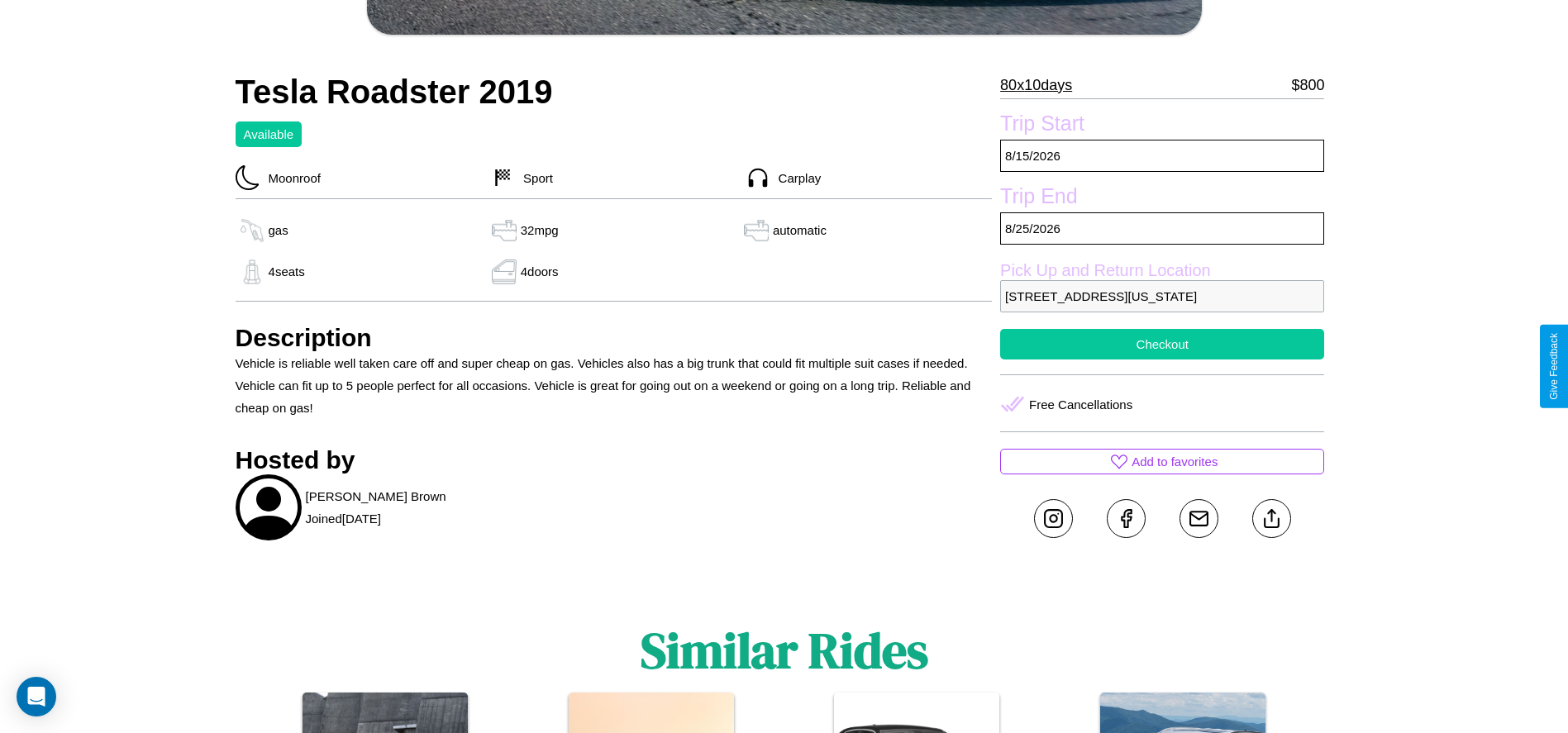
click at [1163, 360] on button "Checkout" at bounding box center [1162, 344] width 324 height 31
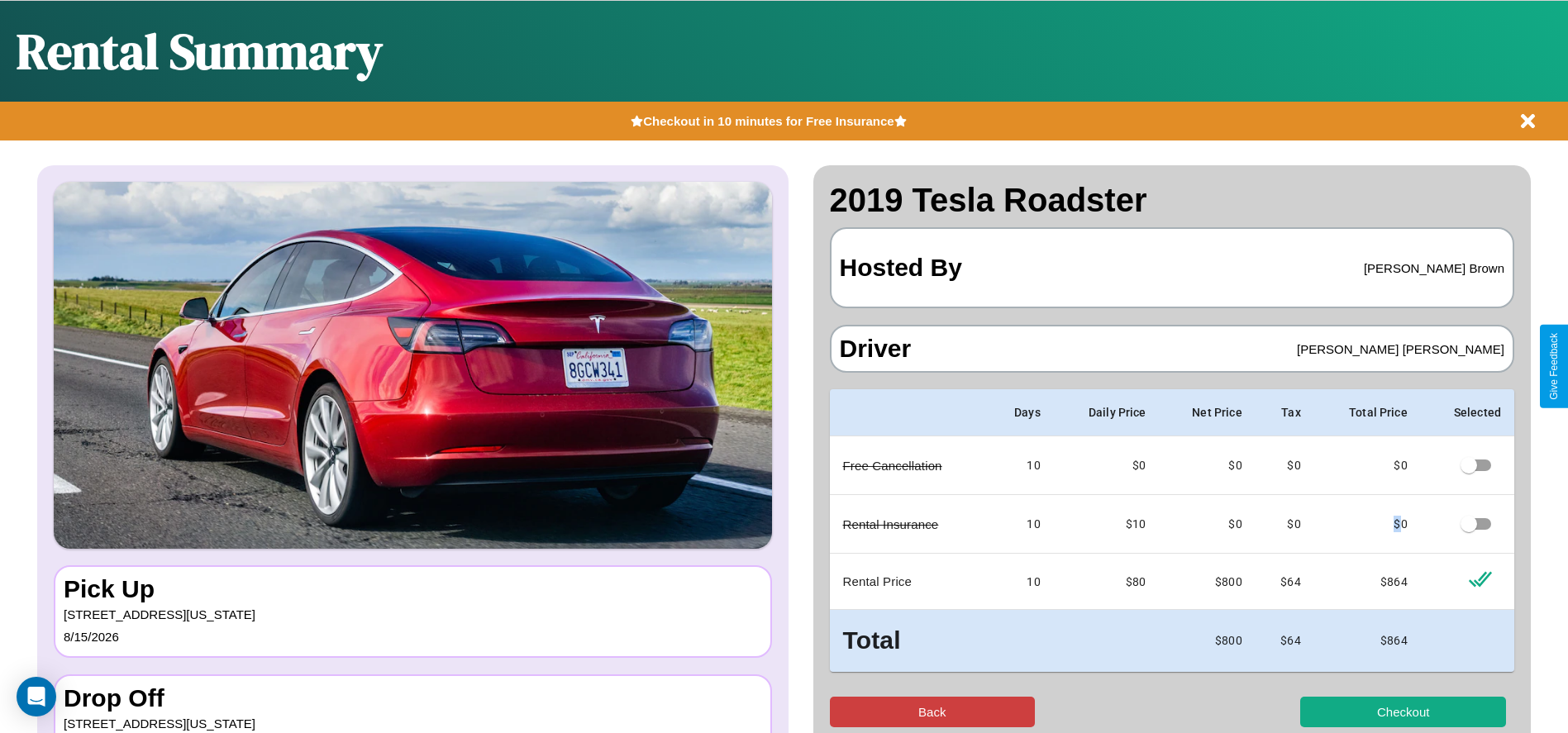
click at [932, 712] on button "Back" at bounding box center [933, 712] width 206 height 31
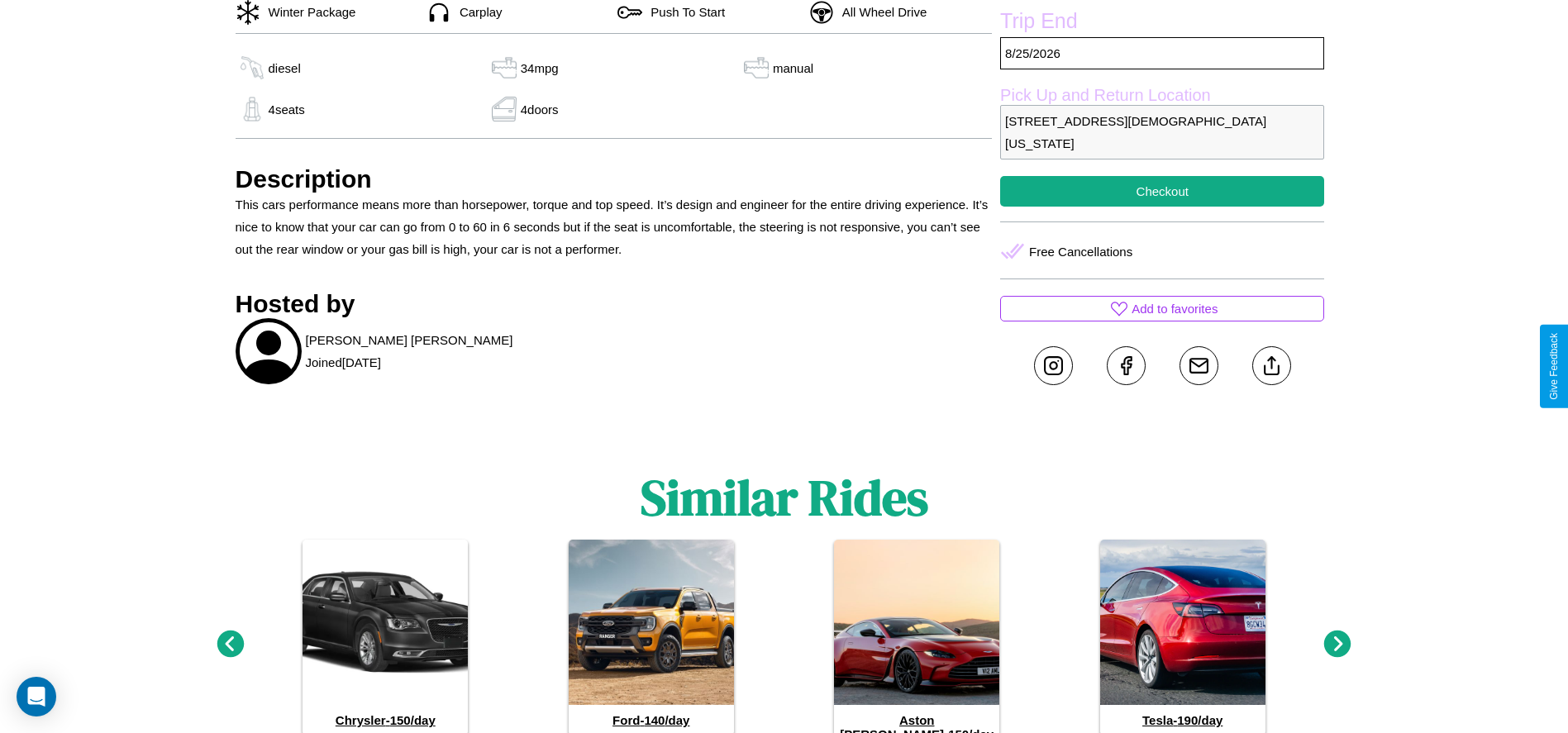
scroll to position [682, 0]
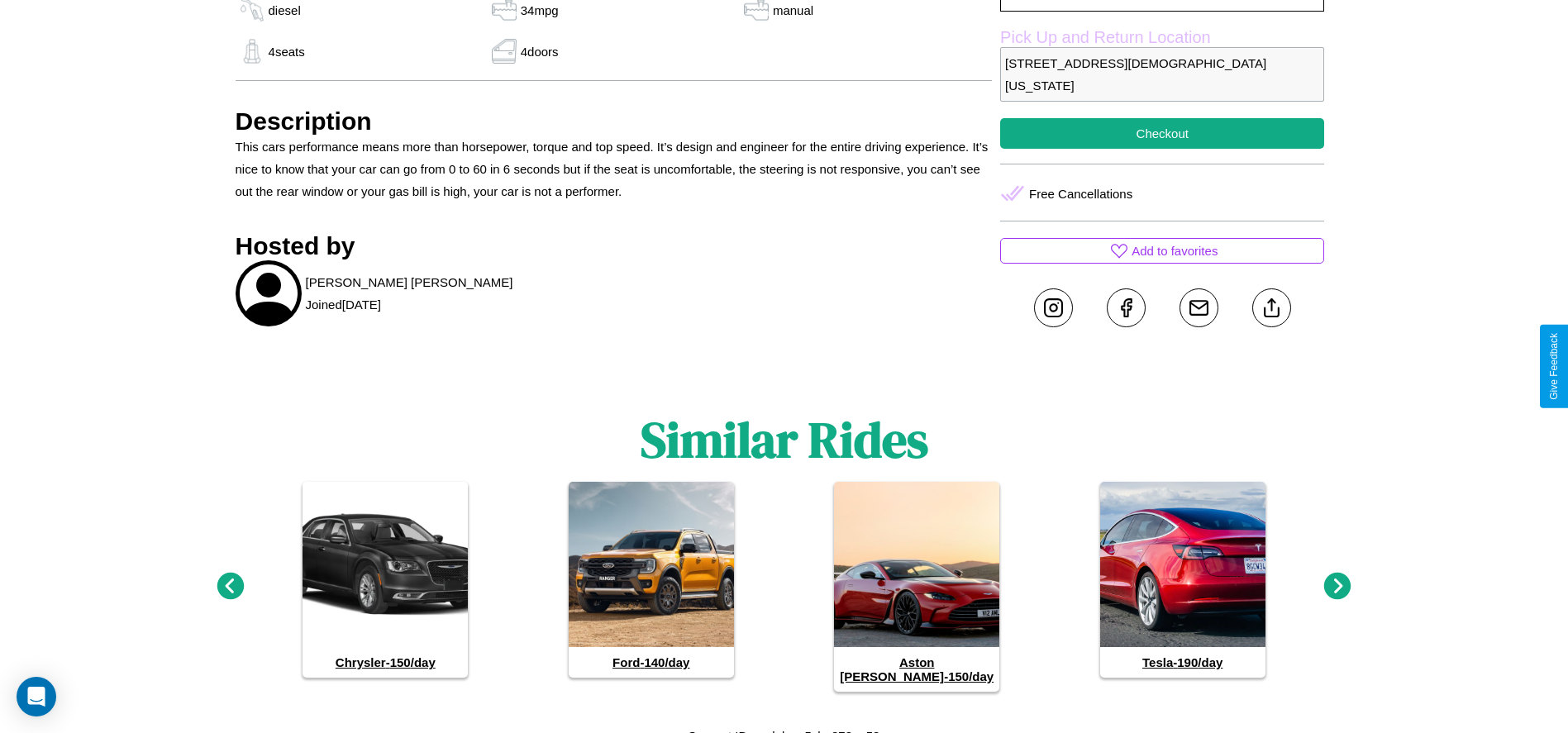
click at [1338, 579] on icon at bounding box center [1338, 586] width 27 height 27
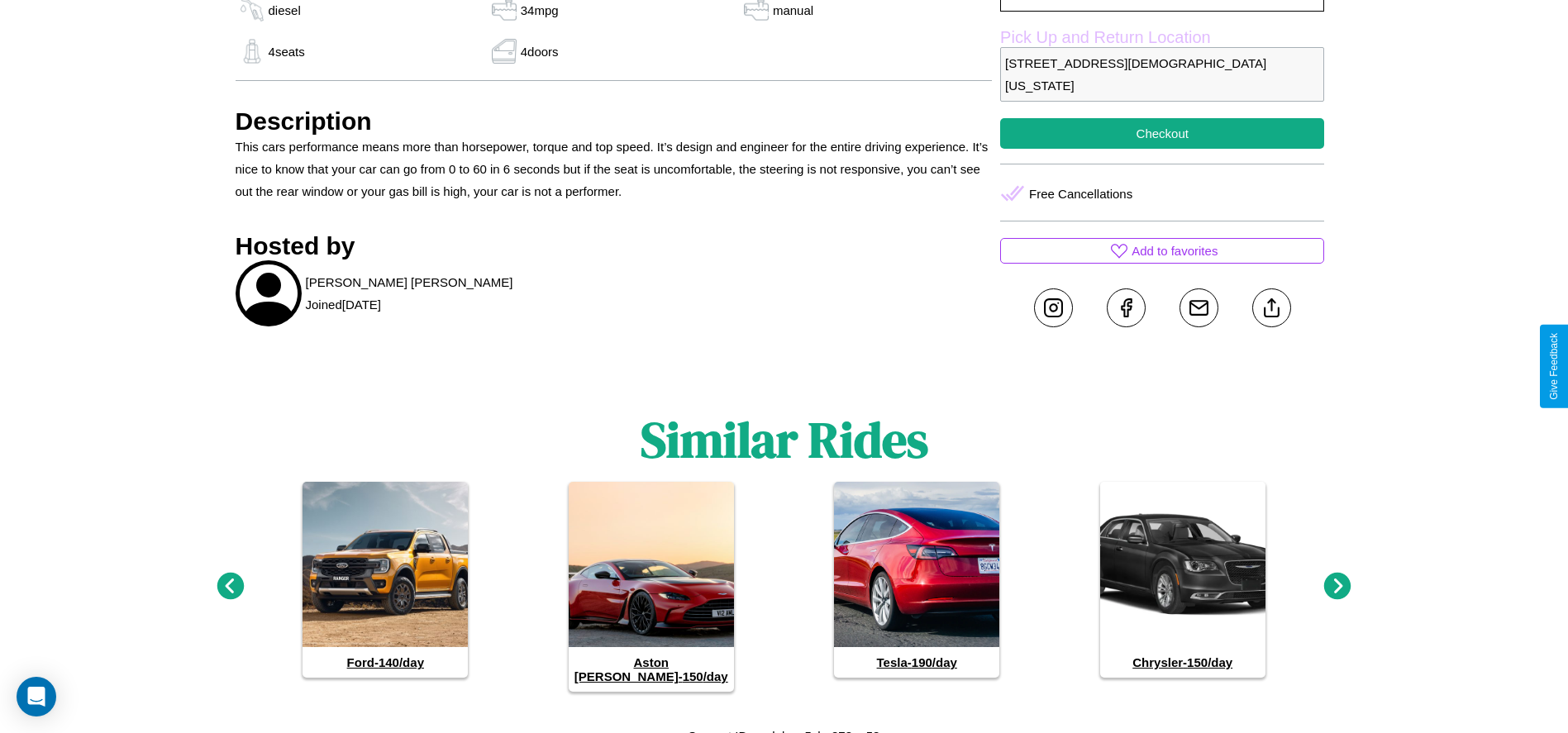
click at [1338, 579] on icon at bounding box center [1338, 586] width 27 height 27
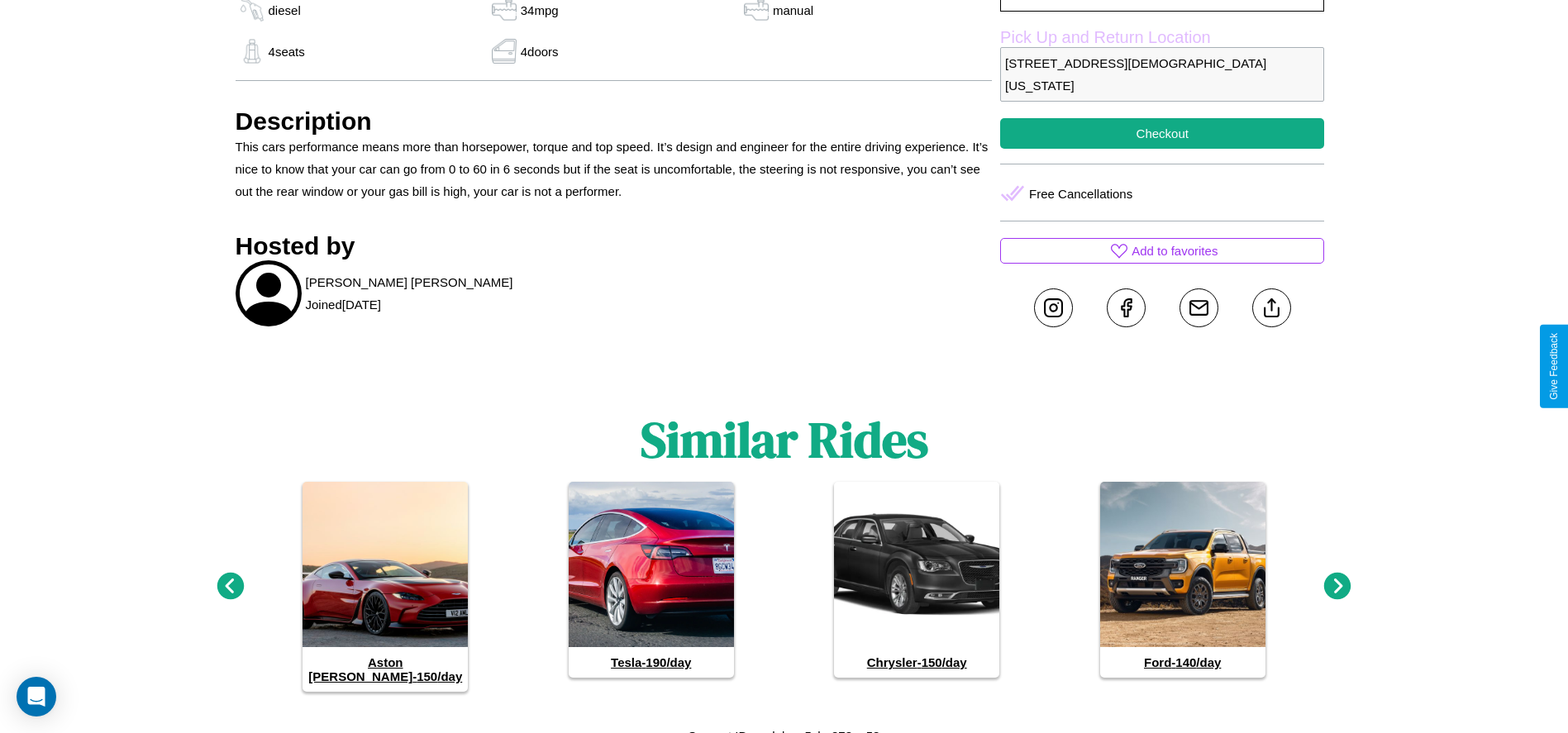
click at [230, 579] on icon at bounding box center [230, 586] width 27 height 27
